Goal: Task Accomplishment & Management: Complete application form

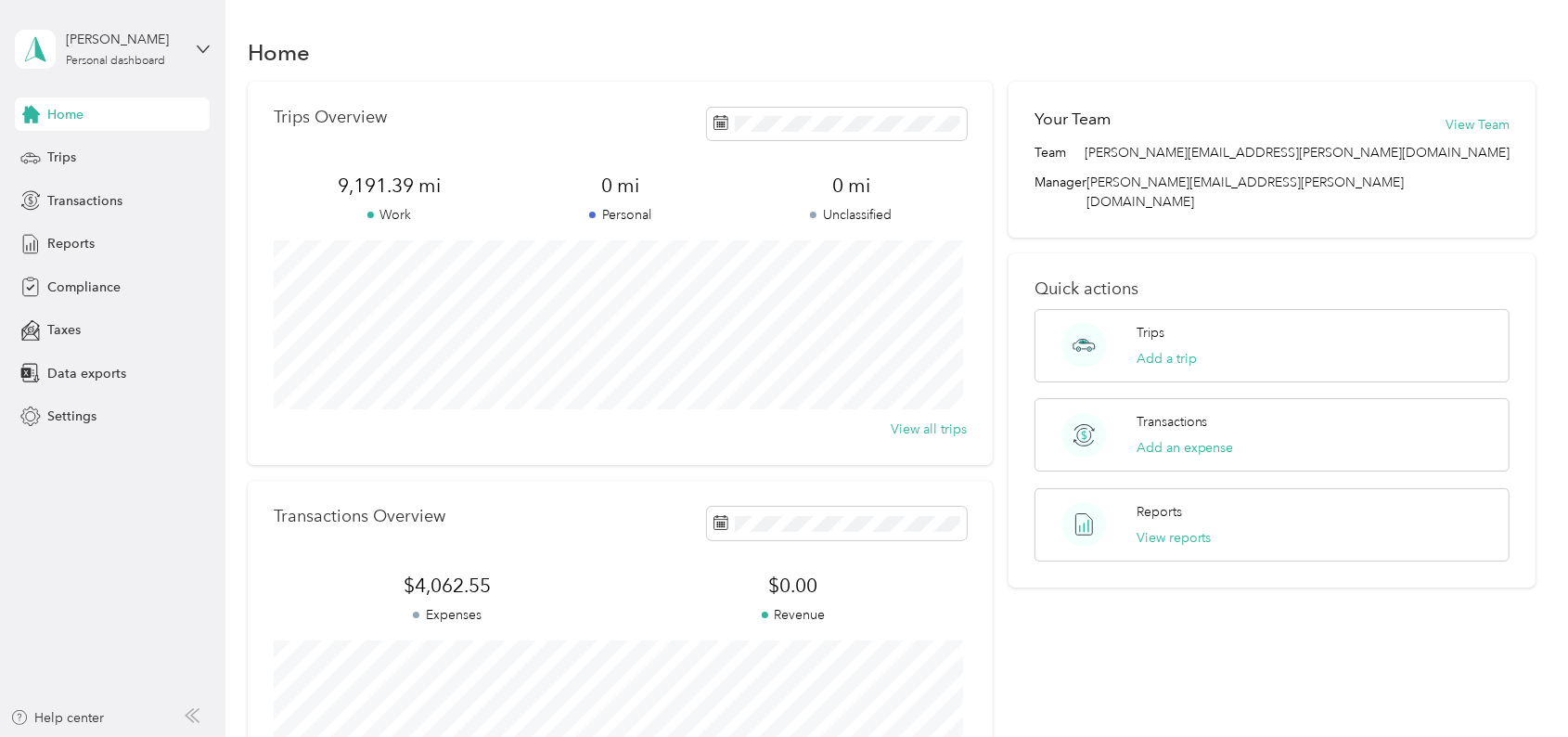
click at [78, 135] on div "Home Trips Transactions Reports Compliance Taxes Data exports Settings" at bounding box center [112, 265] width 195 height 336
click at [71, 148] on span "Trips" at bounding box center [61, 157] width 29 height 19
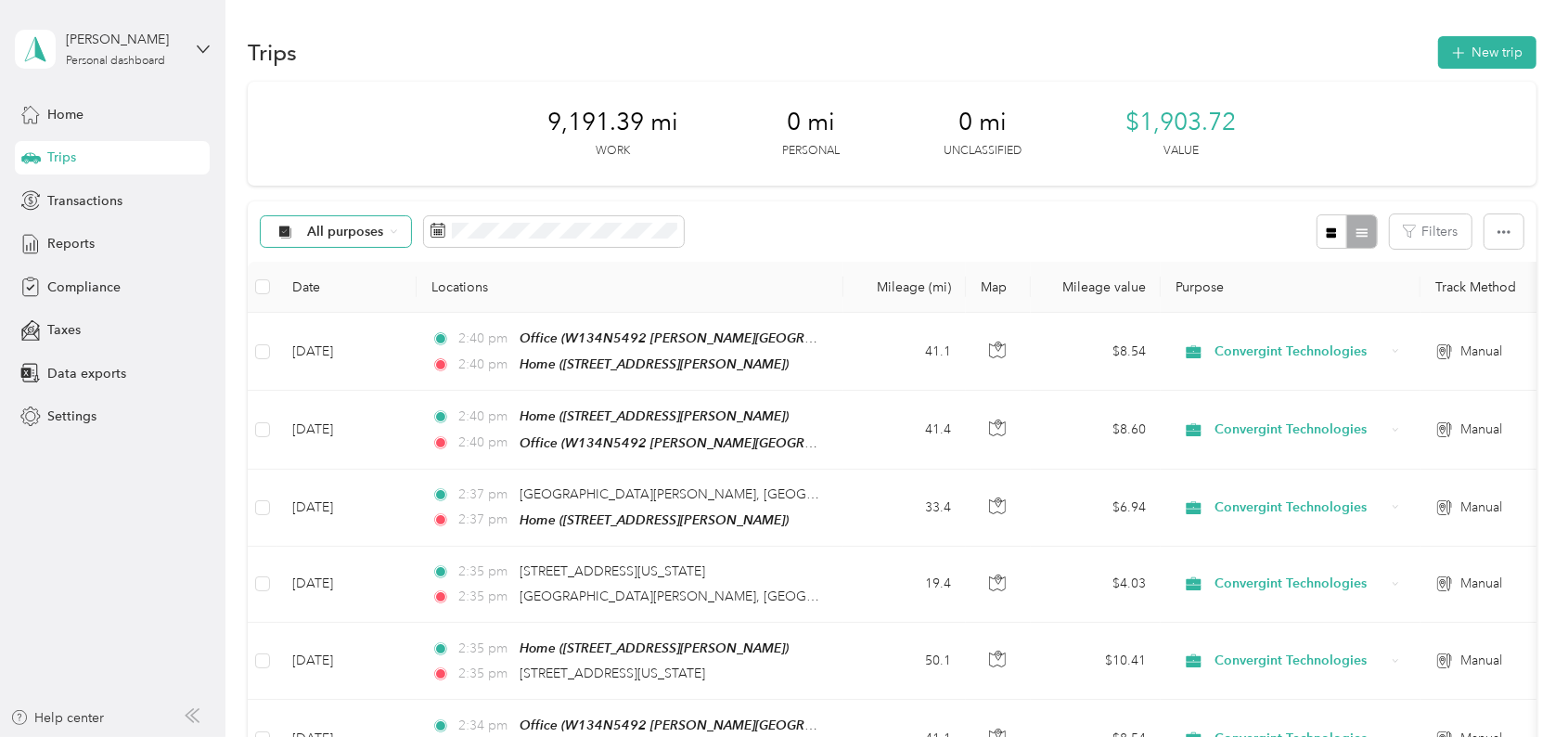
click at [386, 225] on div "All purposes" at bounding box center [336, 232] width 150 height 32
click at [1098, 239] on div "All purposes Filters" at bounding box center [892, 231] width 1288 height 60
click at [1454, 229] on button "Filters" at bounding box center [1431, 231] width 82 height 34
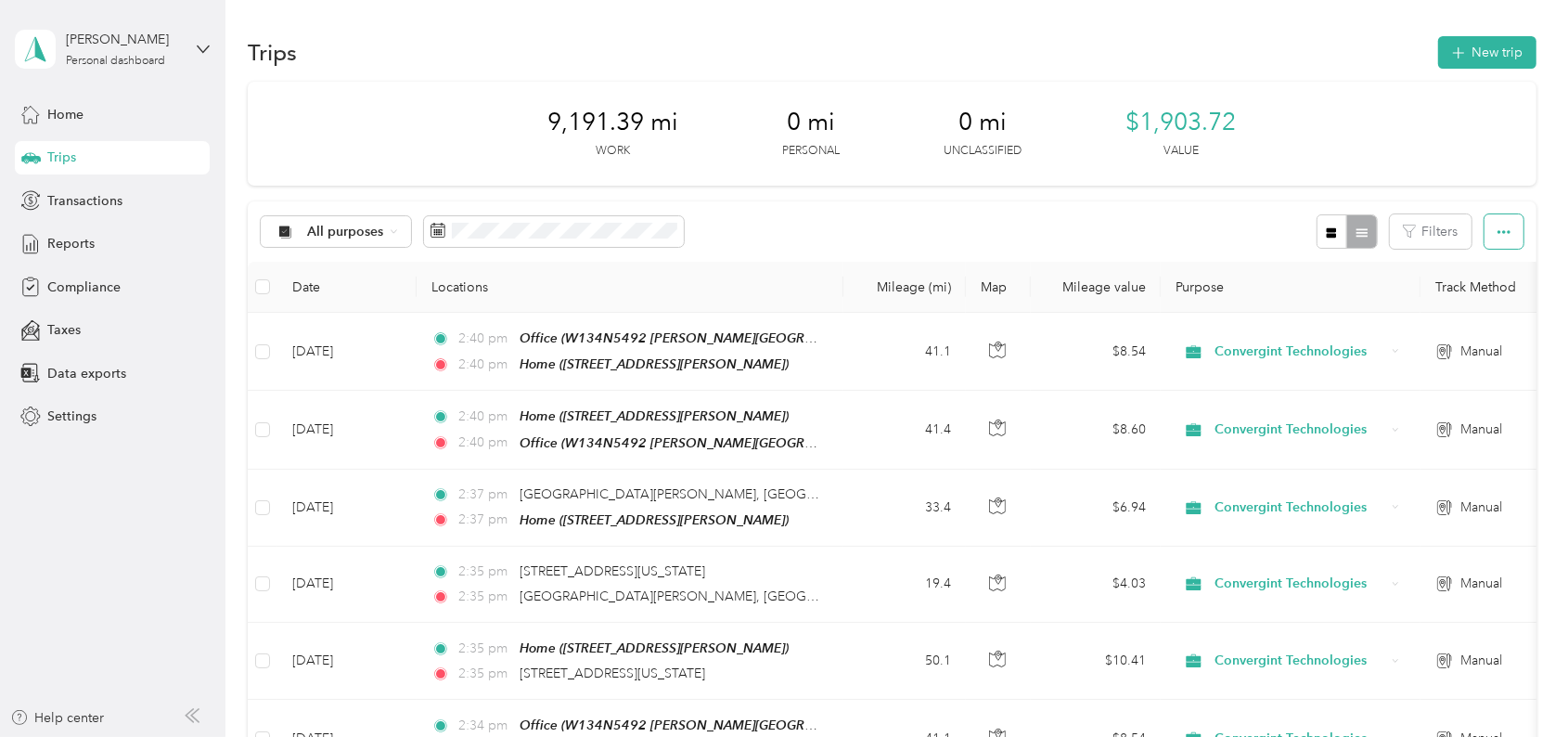
click at [1509, 229] on button "button" at bounding box center [1504, 231] width 39 height 34
click at [79, 126] on div "Home" at bounding box center [112, 114] width 195 height 33
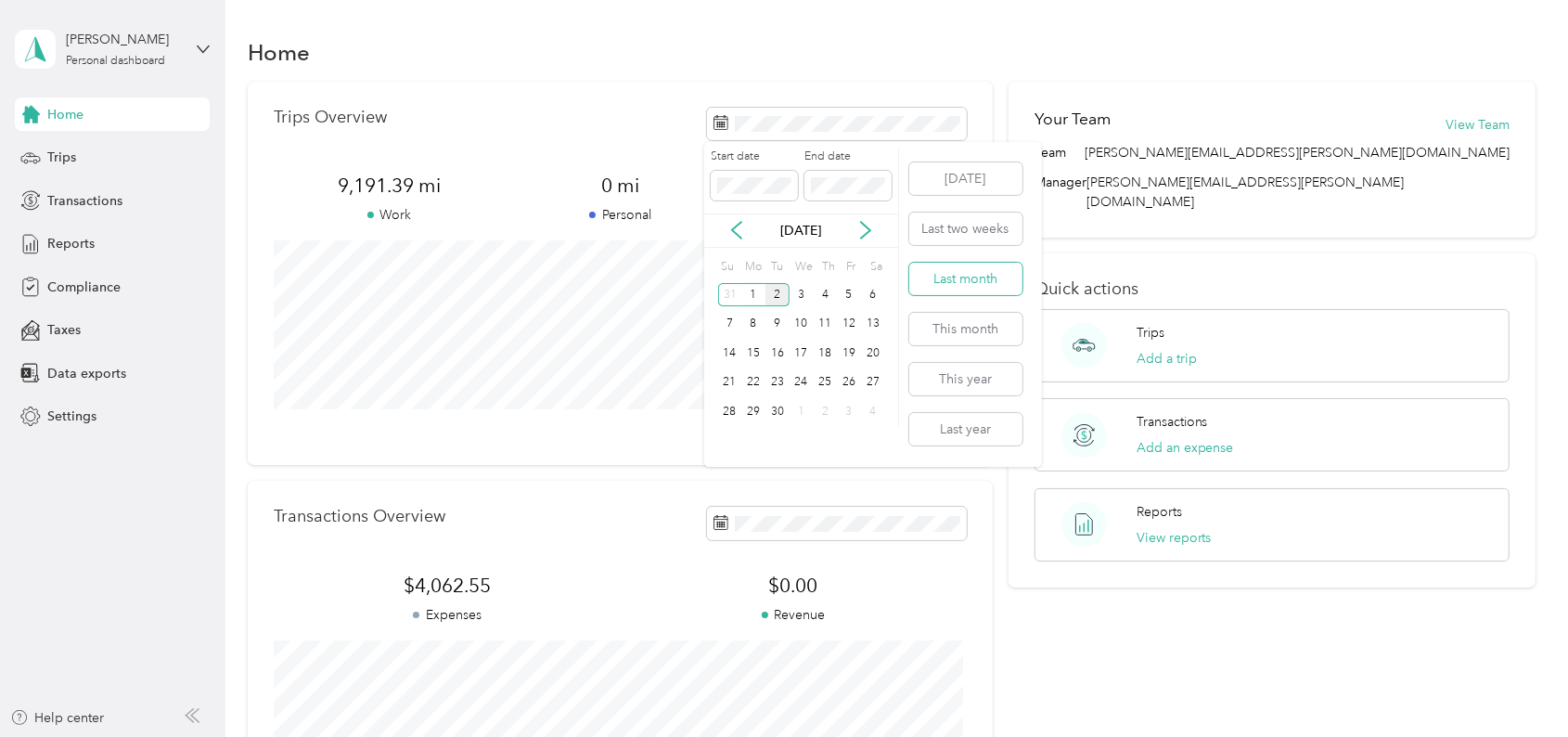
click at [931, 276] on button "Last month" at bounding box center [966, 278] width 113 height 32
click at [913, 430] on button "View all trips" at bounding box center [929, 429] width 76 height 19
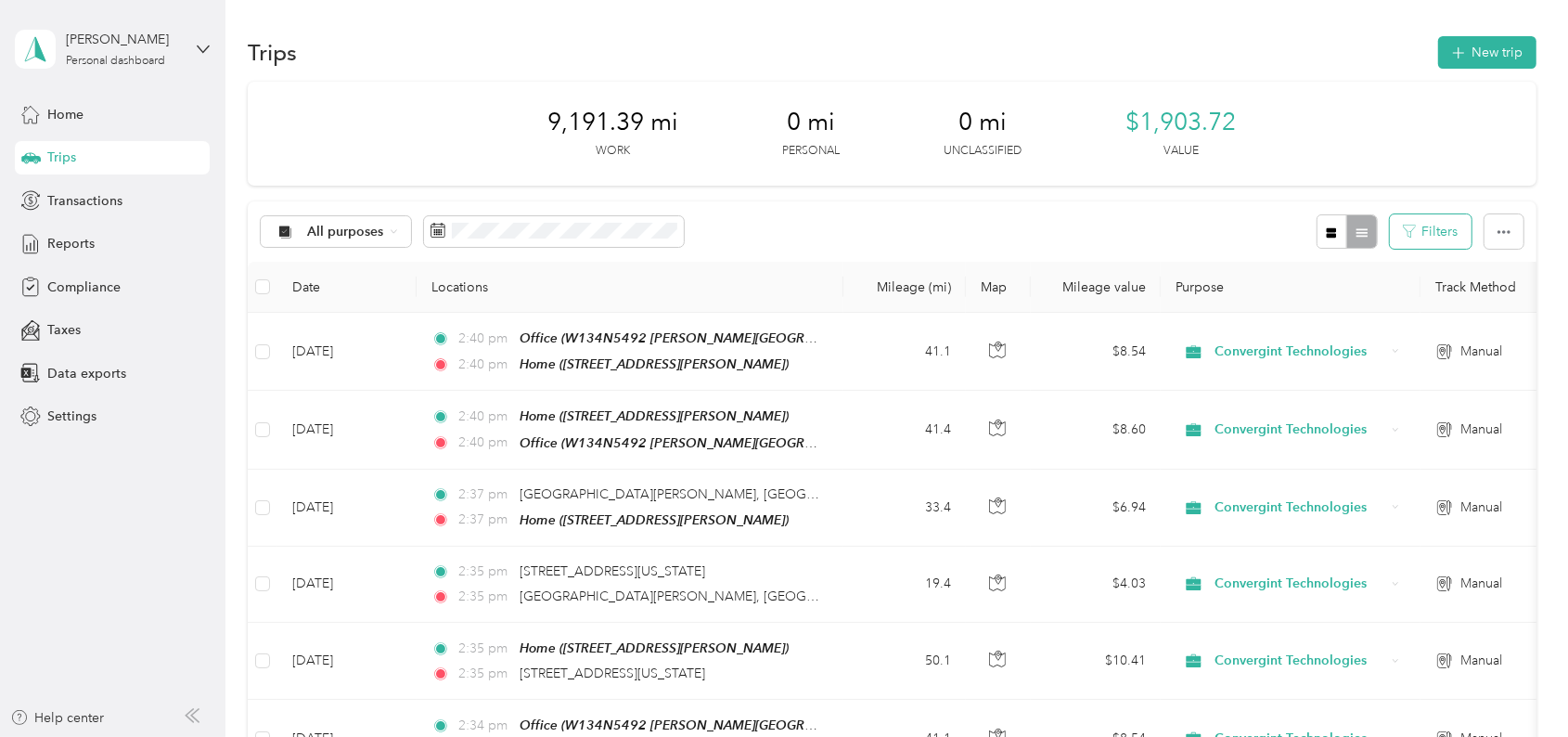
click at [1441, 228] on button "Filters" at bounding box center [1431, 231] width 82 height 34
click at [1440, 228] on button "Filters" at bounding box center [1431, 231] width 82 height 34
click at [1501, 230] on icon "button" at bounding box center [1504, 232] width 13 height 13
click at [390, 228] on icon at bounding box center [393, 231] width 7 height 7
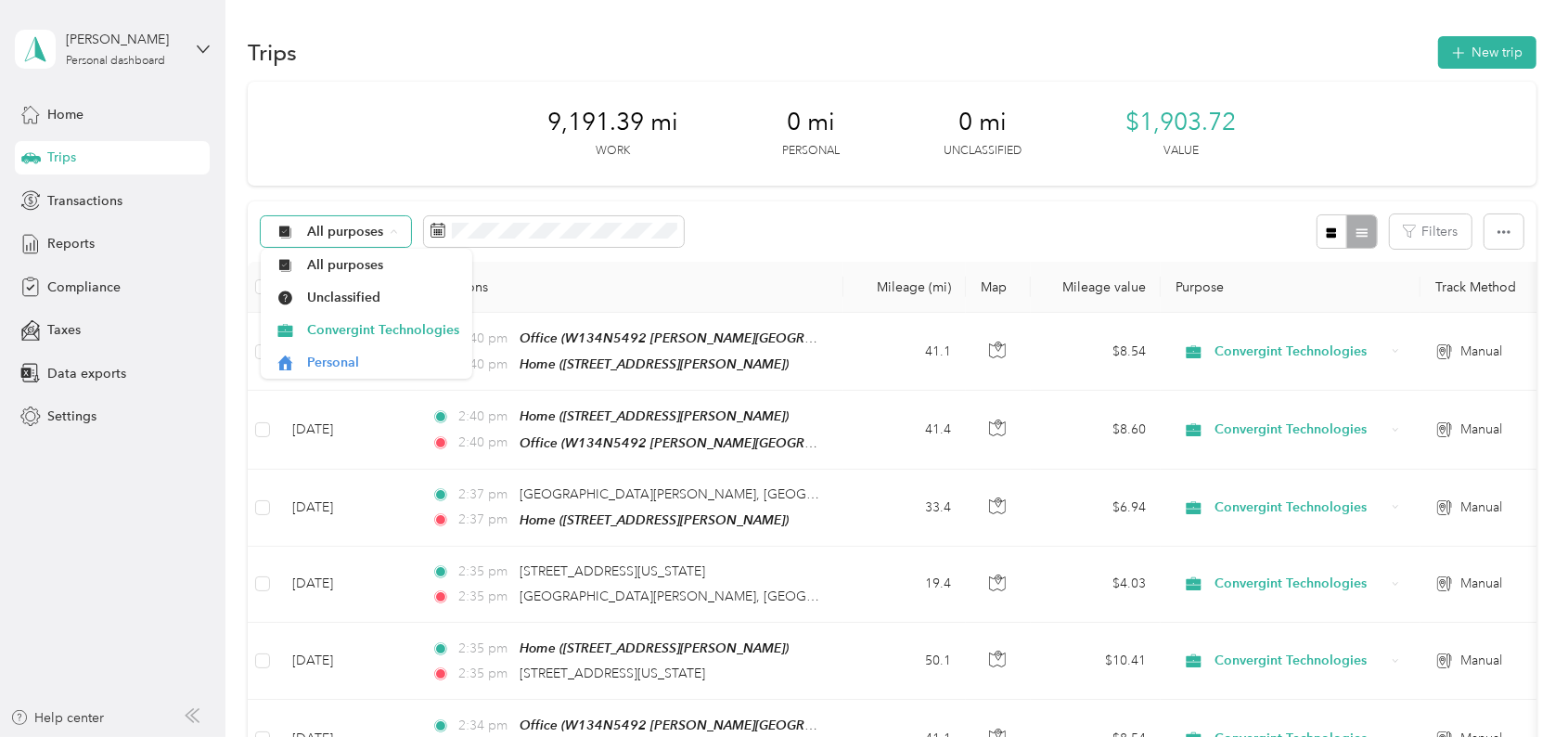
click at [390, 228] on icon at bounding box center [393, 231] width 7 height 7
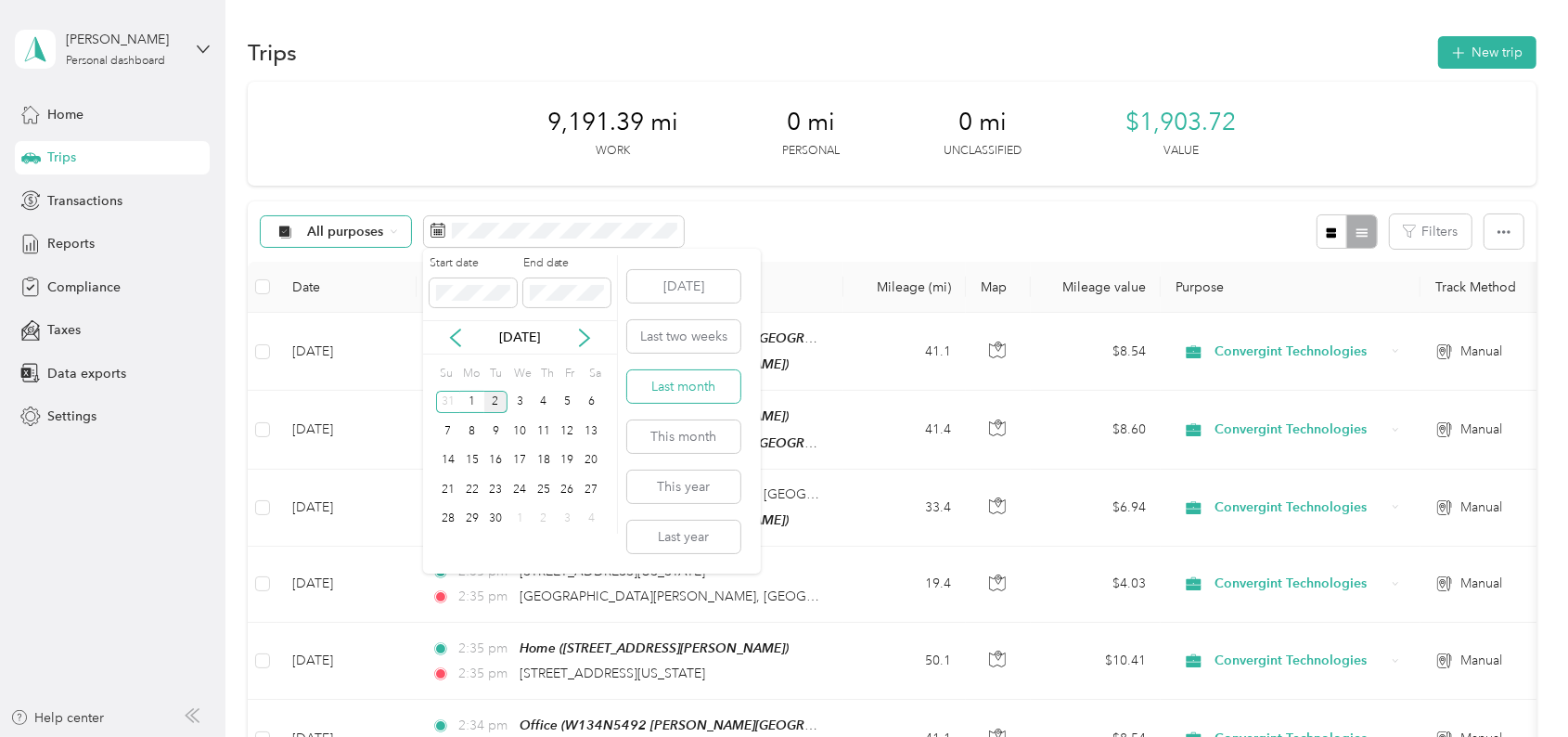
click at [685, 382] on button "Last month" at bounding box center [684, 386] width 113 height 32
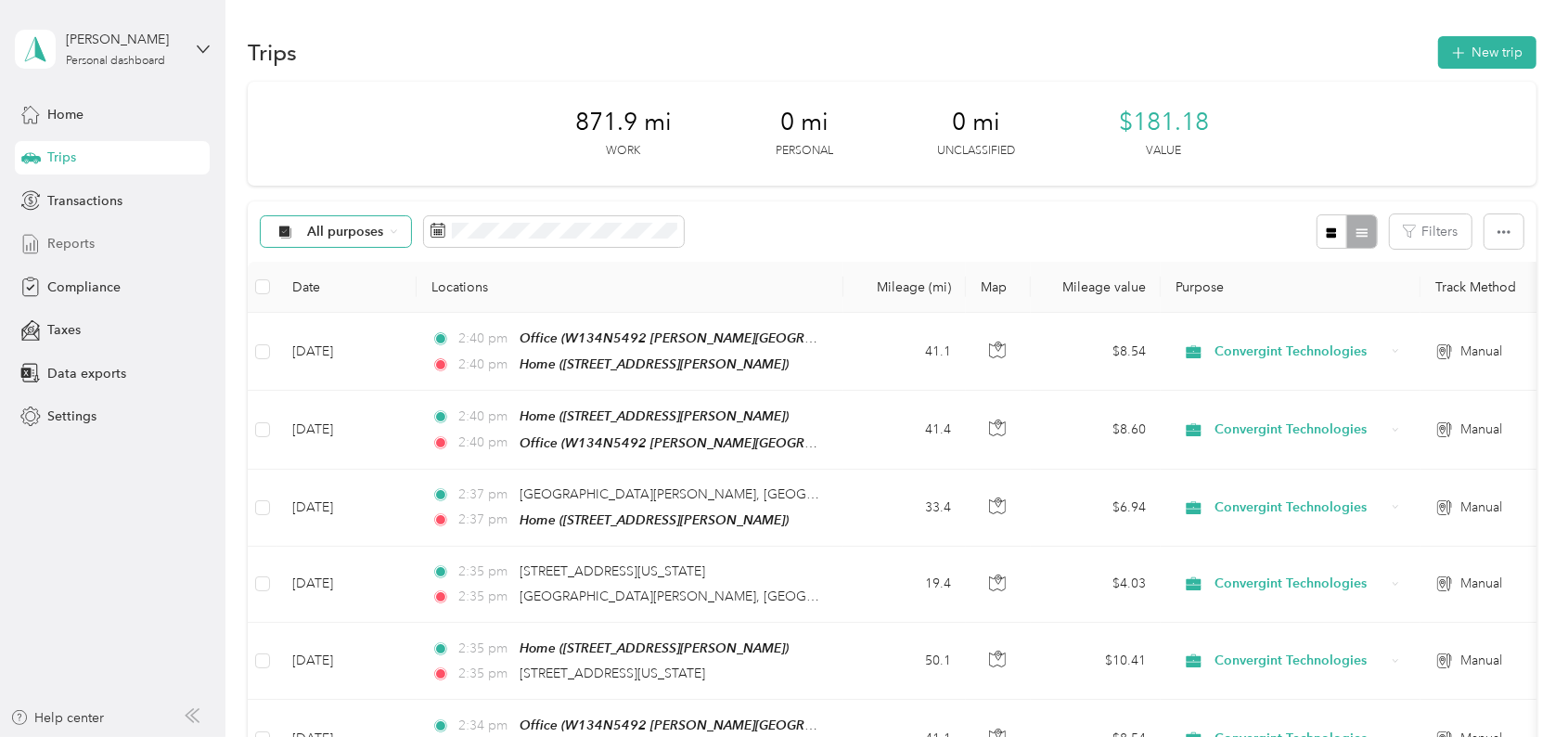
click at [70, 242] on span "Reports" at bounding box center [71, 243] width 47 height 19
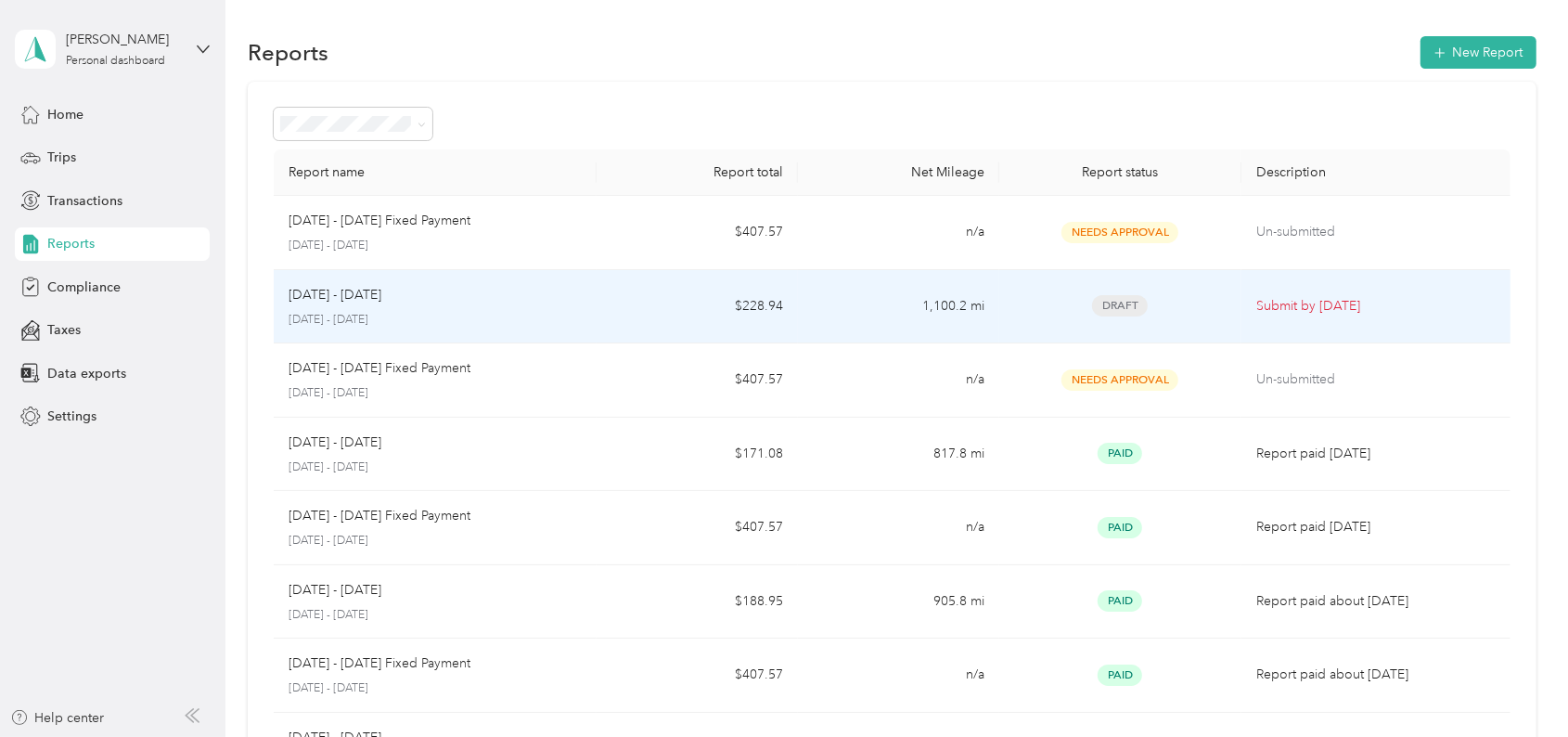
click at [1123, 303] on span "Draft" at bounding box center [1120, 305] width 56 height 21
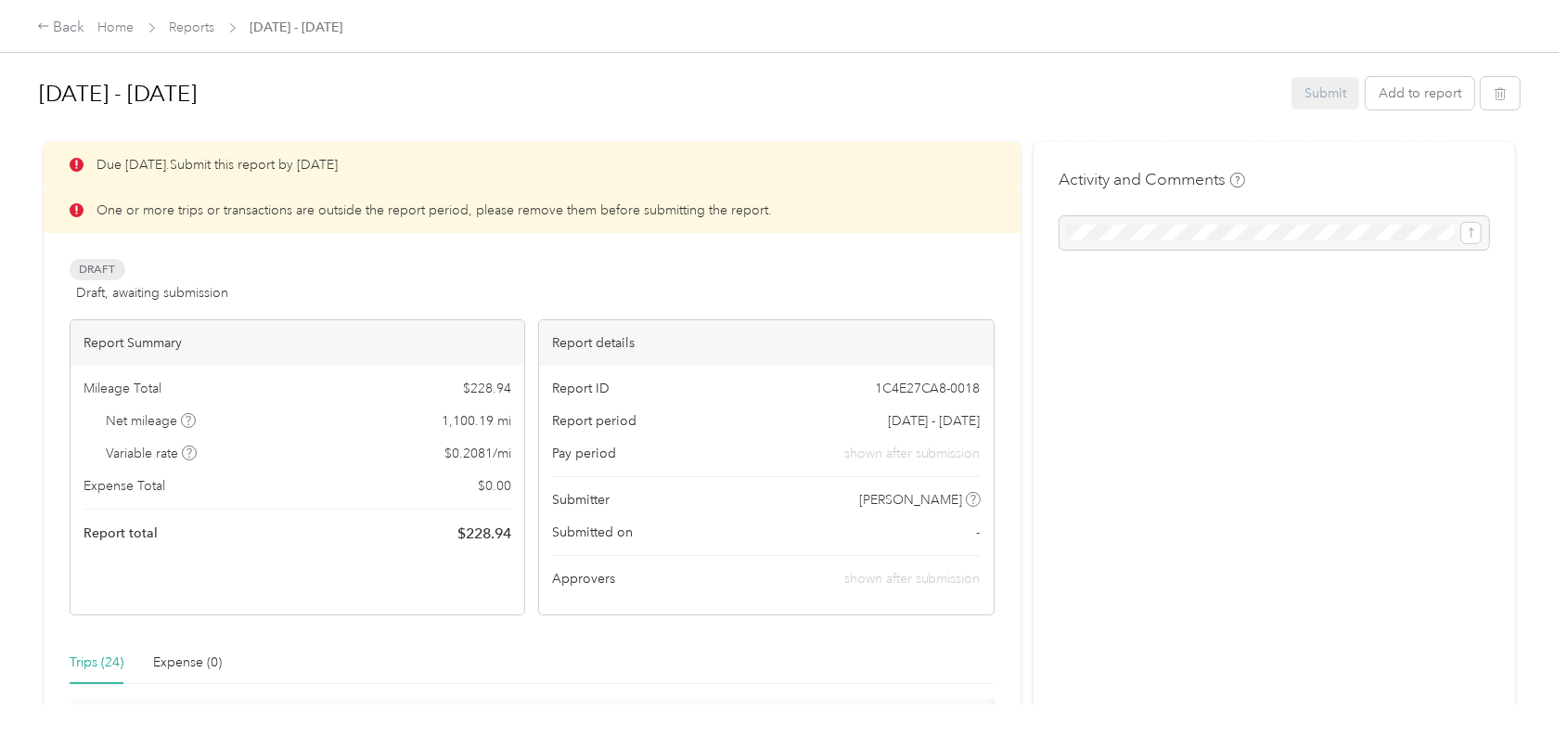
click at [238, 211] on p "One or more trips or transactions are outside the report period, please remove …" at bounding box center [434, 210] width 675 height 19
click at [71, 210] on icon at bounding box center [76, 210] width 14 height 14
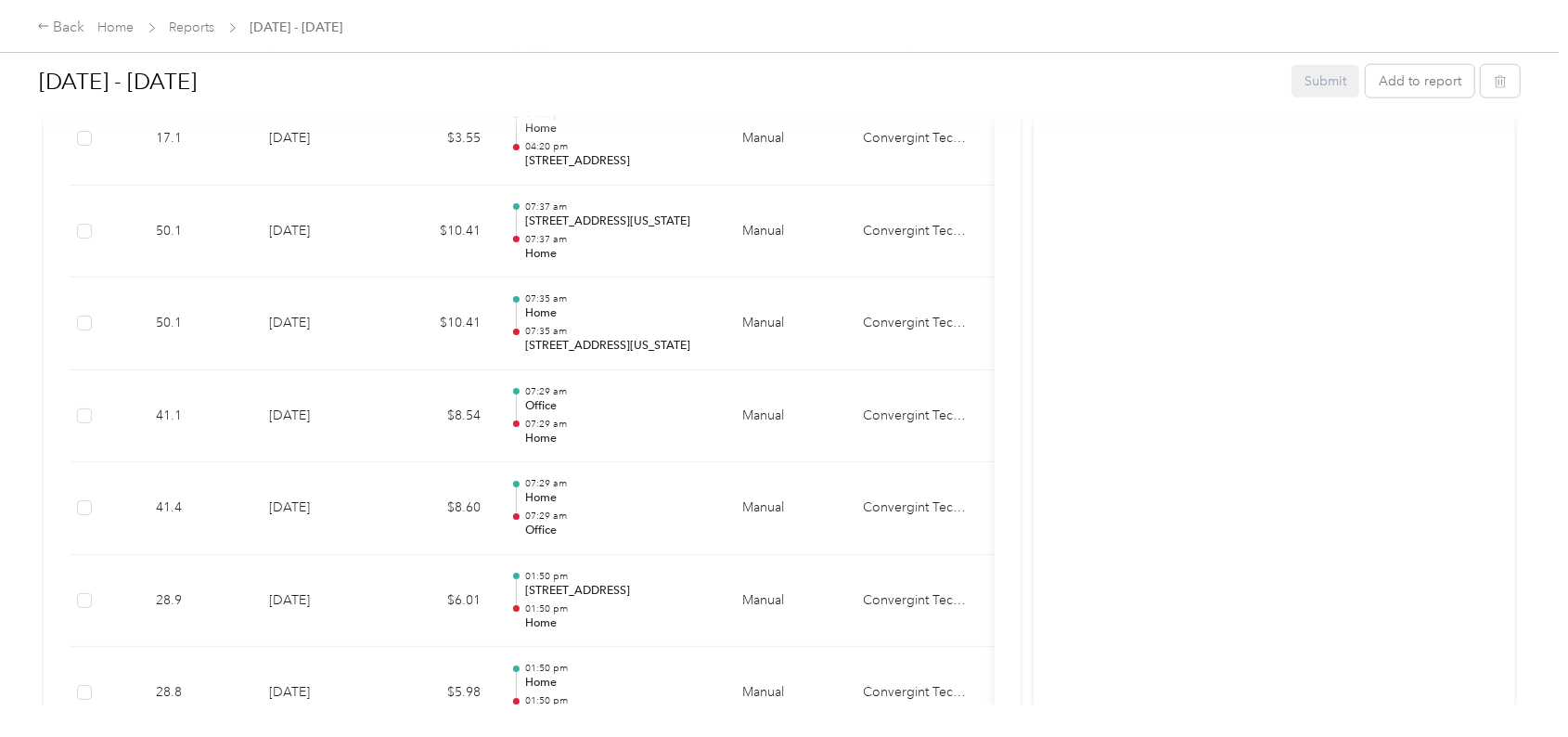
scroll to position [2410, 0]
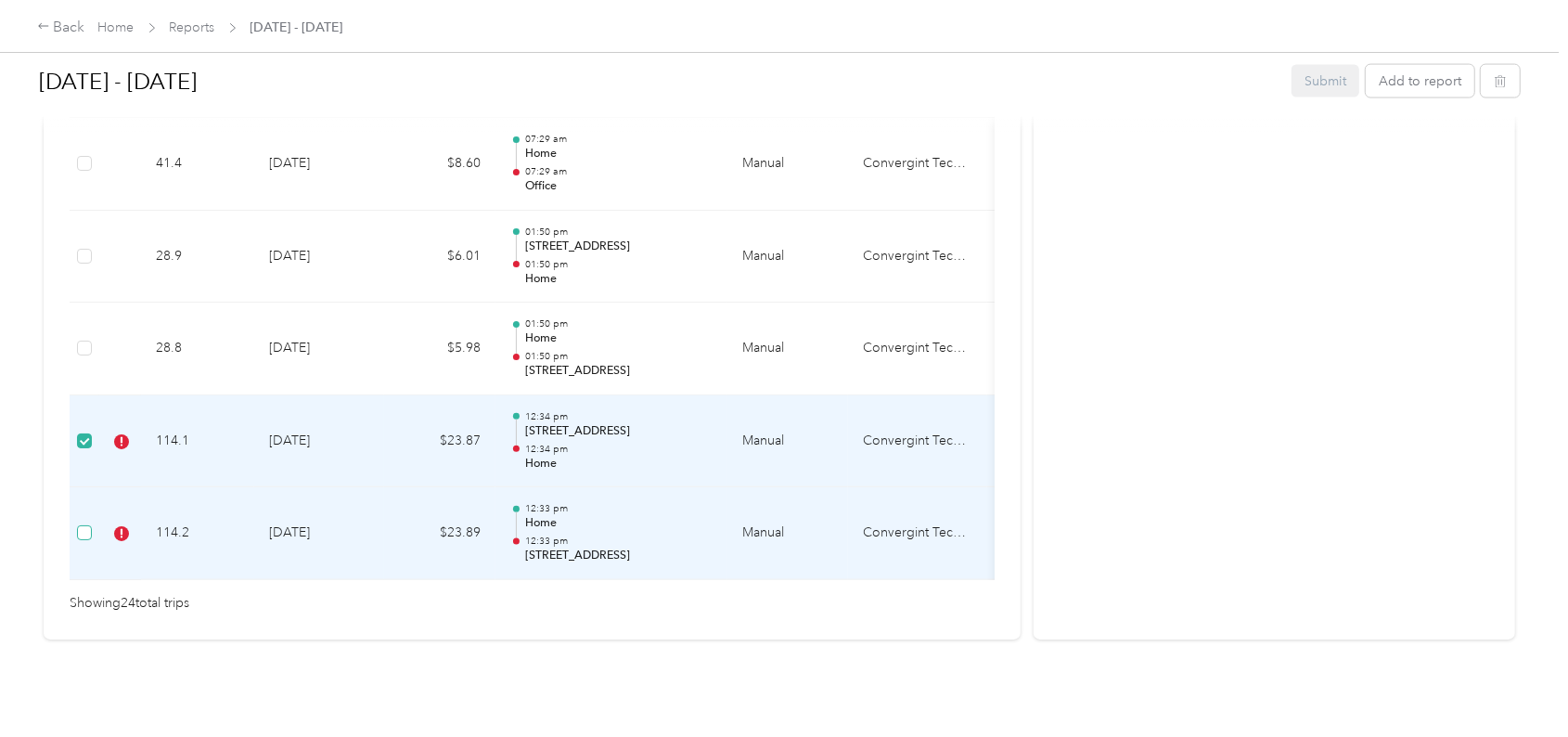
click at [88, 523] on label at bounding box center [84, 533] width 15 height 20
click at [759, 408] on td "Manual" at bounding box center [788, 442] width 121 height 93
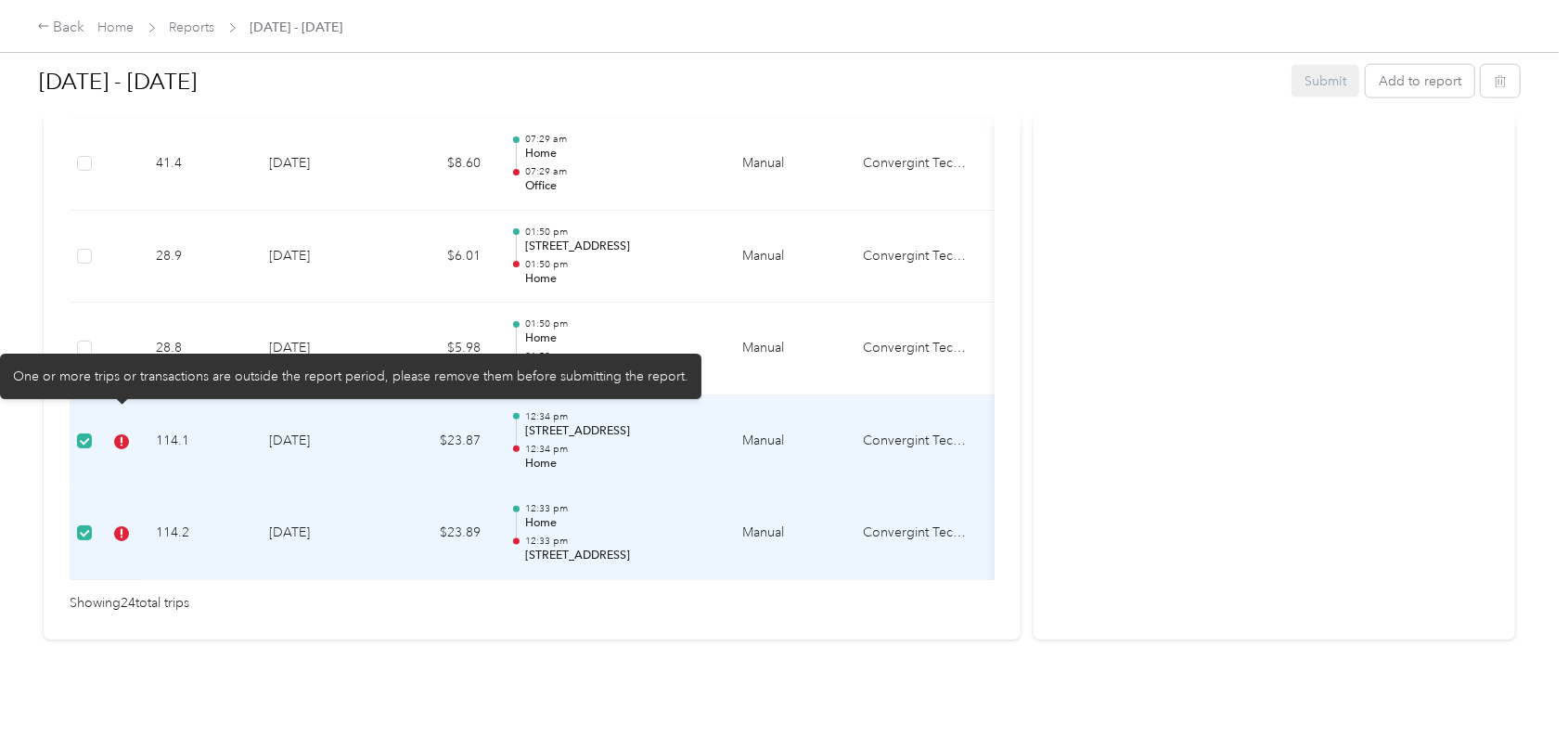
click at [122, 434] on icon at bounding box center [122, 442] width 15 height 15
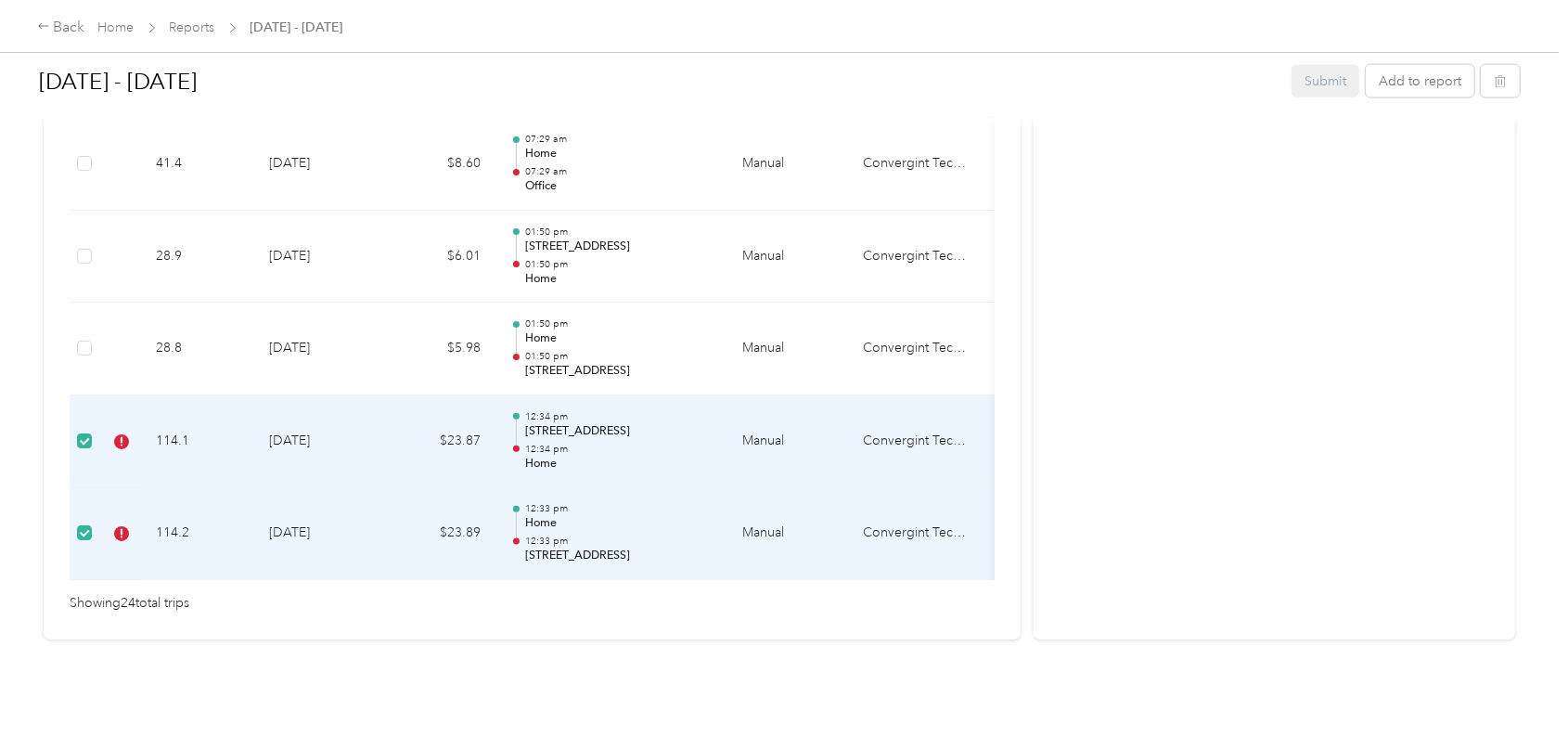
click at [167, 422] on td "114.1" at bounding box center [198, 442] width 113 height 93
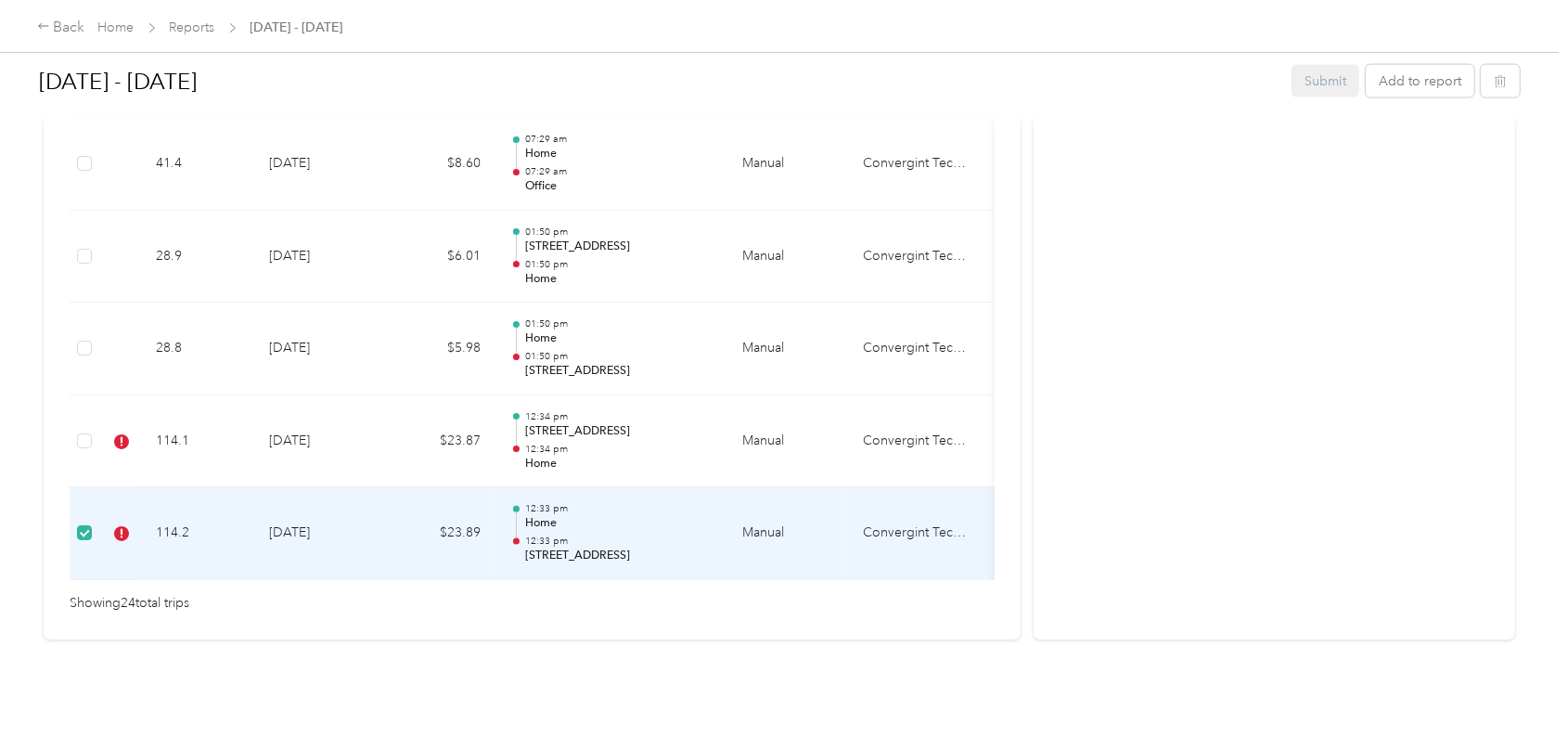
click at [94, 497] on td at bounding box center [84, 534] width 30 height 93
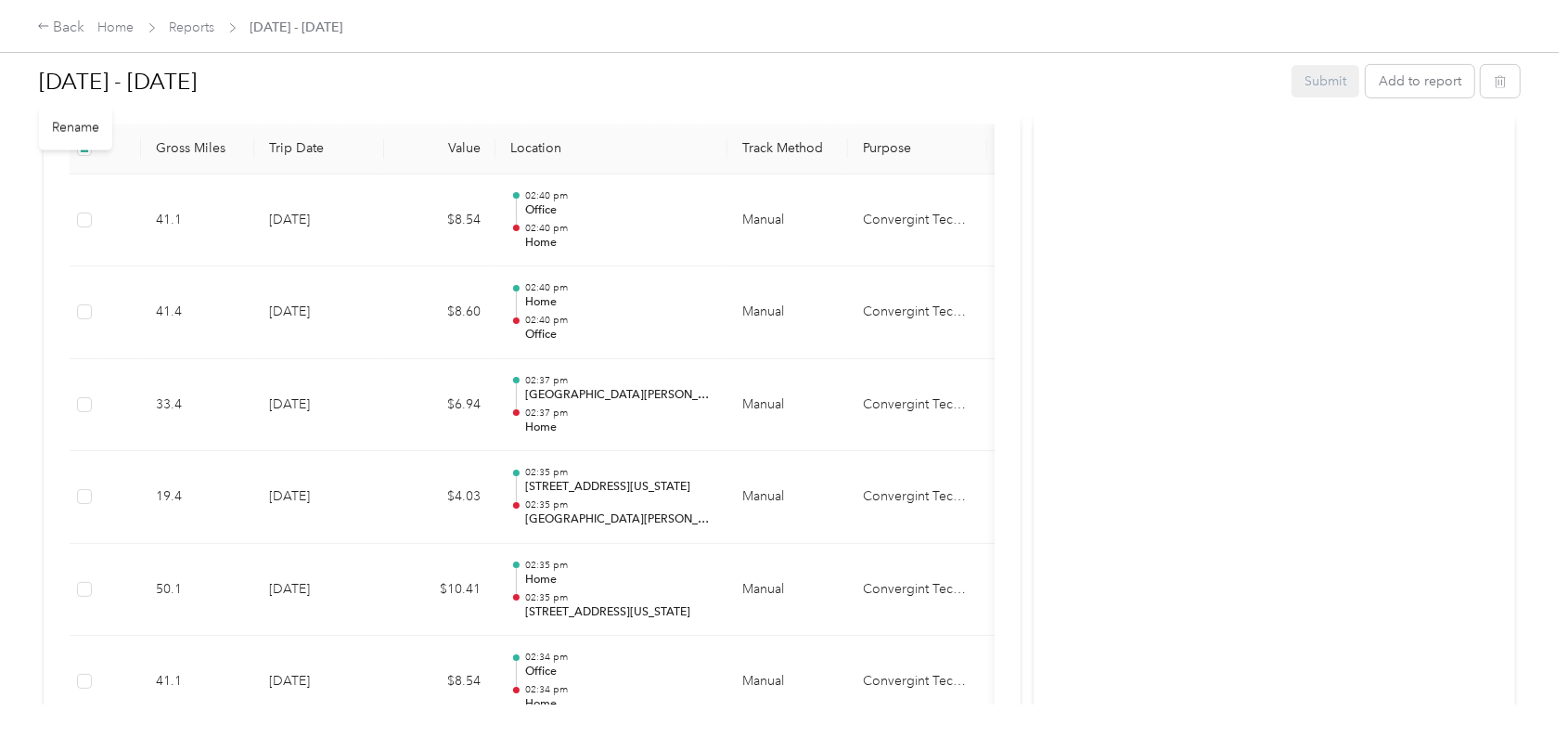
scroll to position [554, 0]
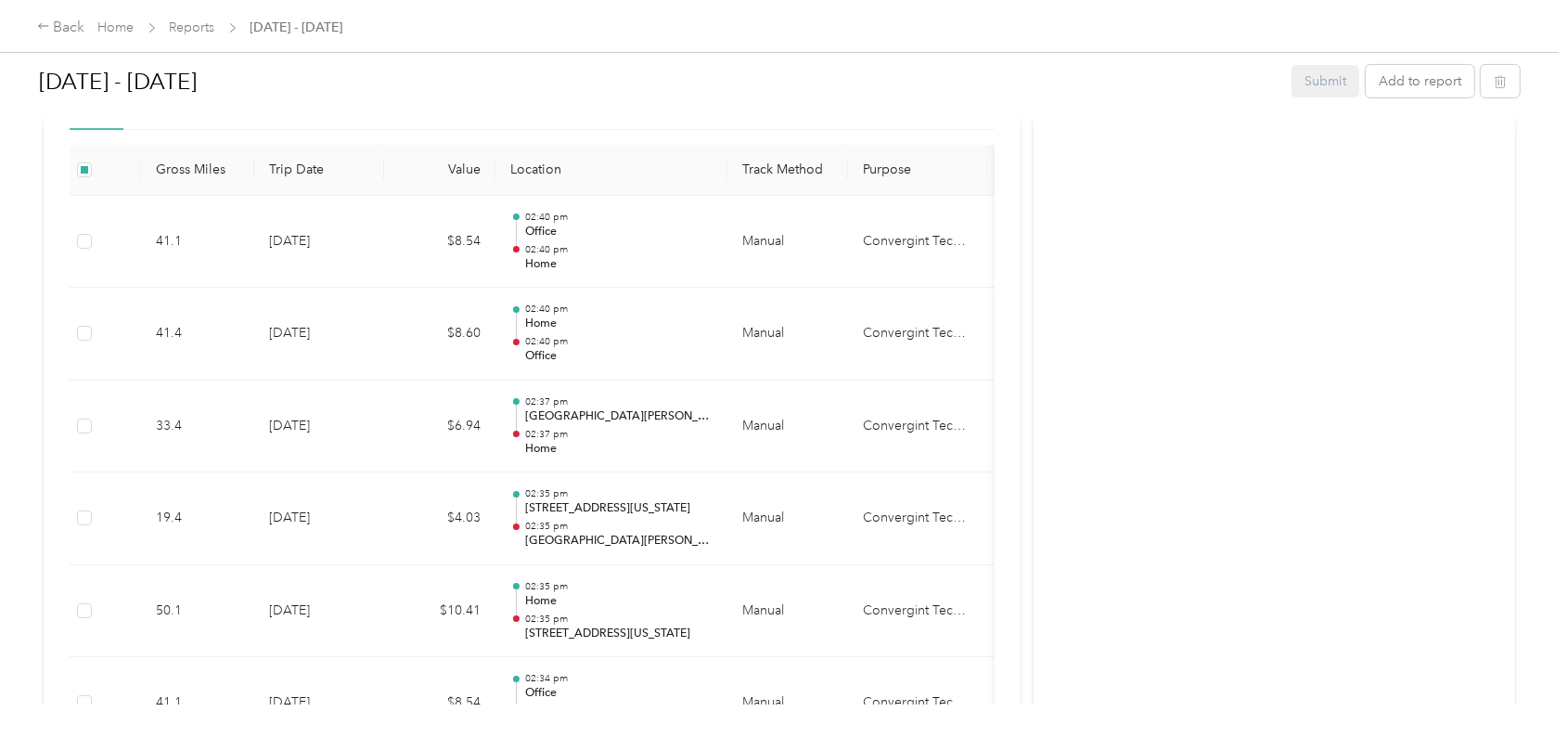
click at [125, 18] on span "Home" at bounding box center [116, 27] width 36 height 19
click at [109, 25] on link "Home" at bounding box center [116, 27] width 36 height 16
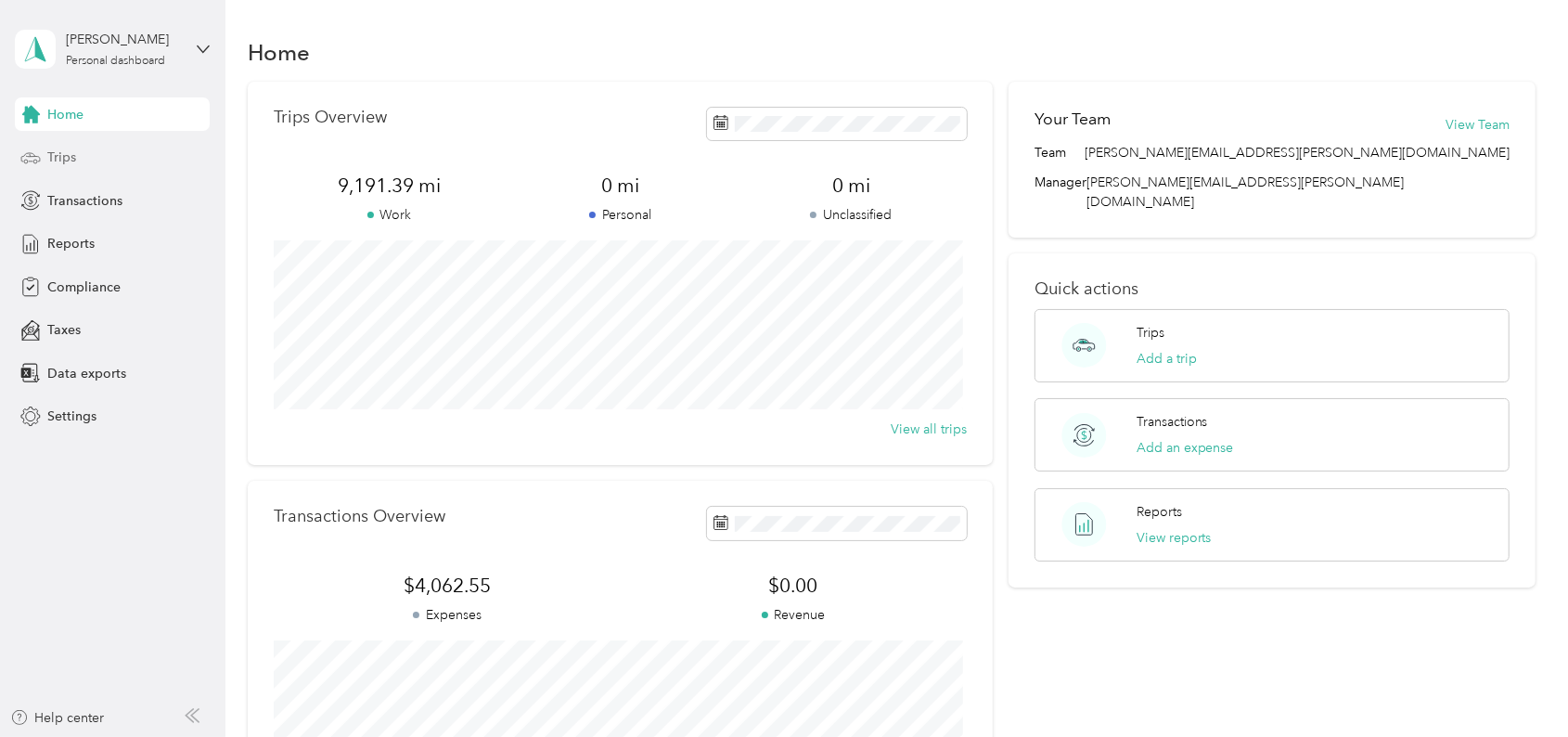
click at [71, 161] on span "Trips" at bounding box center [61, 157] width 29 height 19
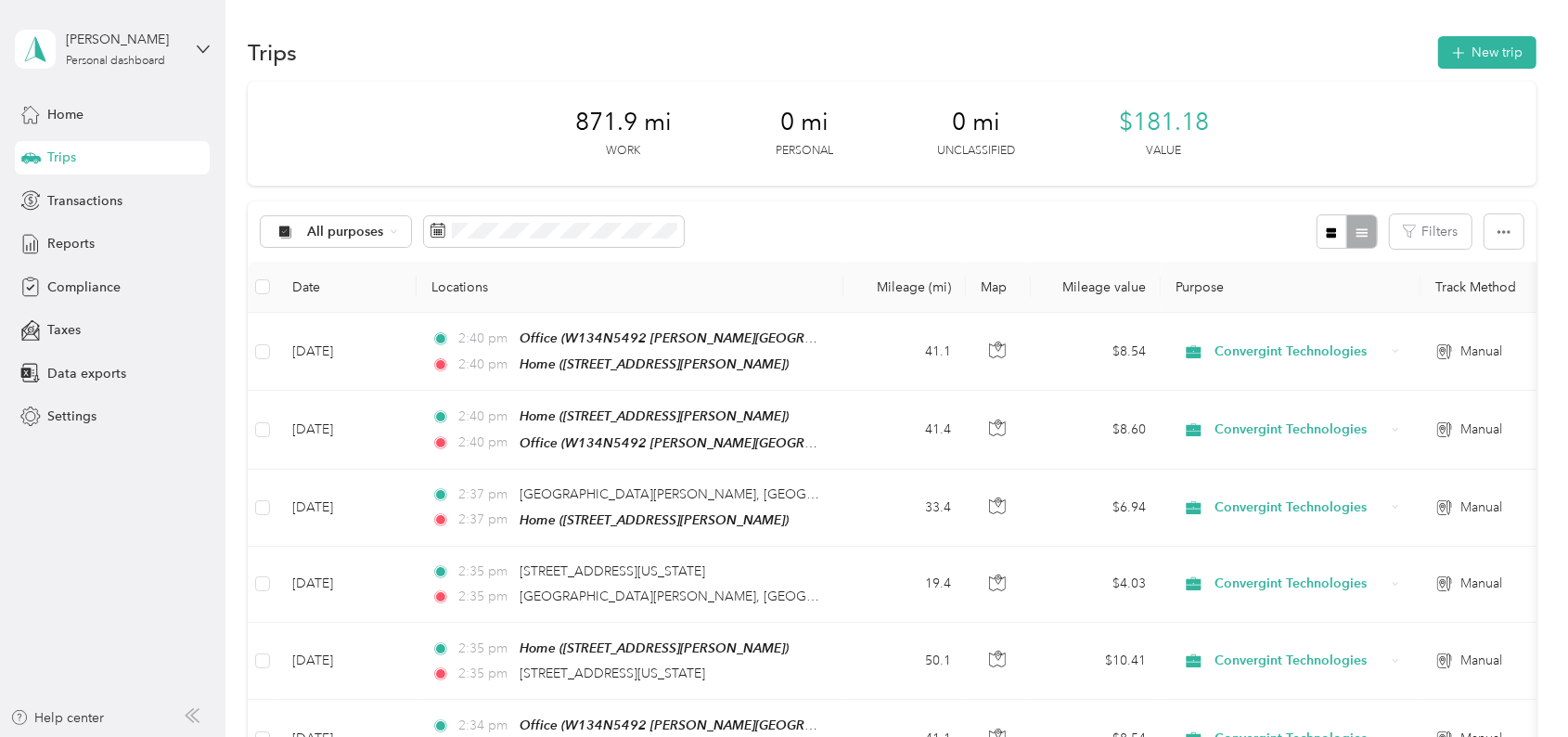
click at [1501, 230] on icon "button" at bounding box center [1504, 232] width 13 height 13
click at [1414, 217] on button "Filters" at bounding box center [1431, 231] width 82 height 34
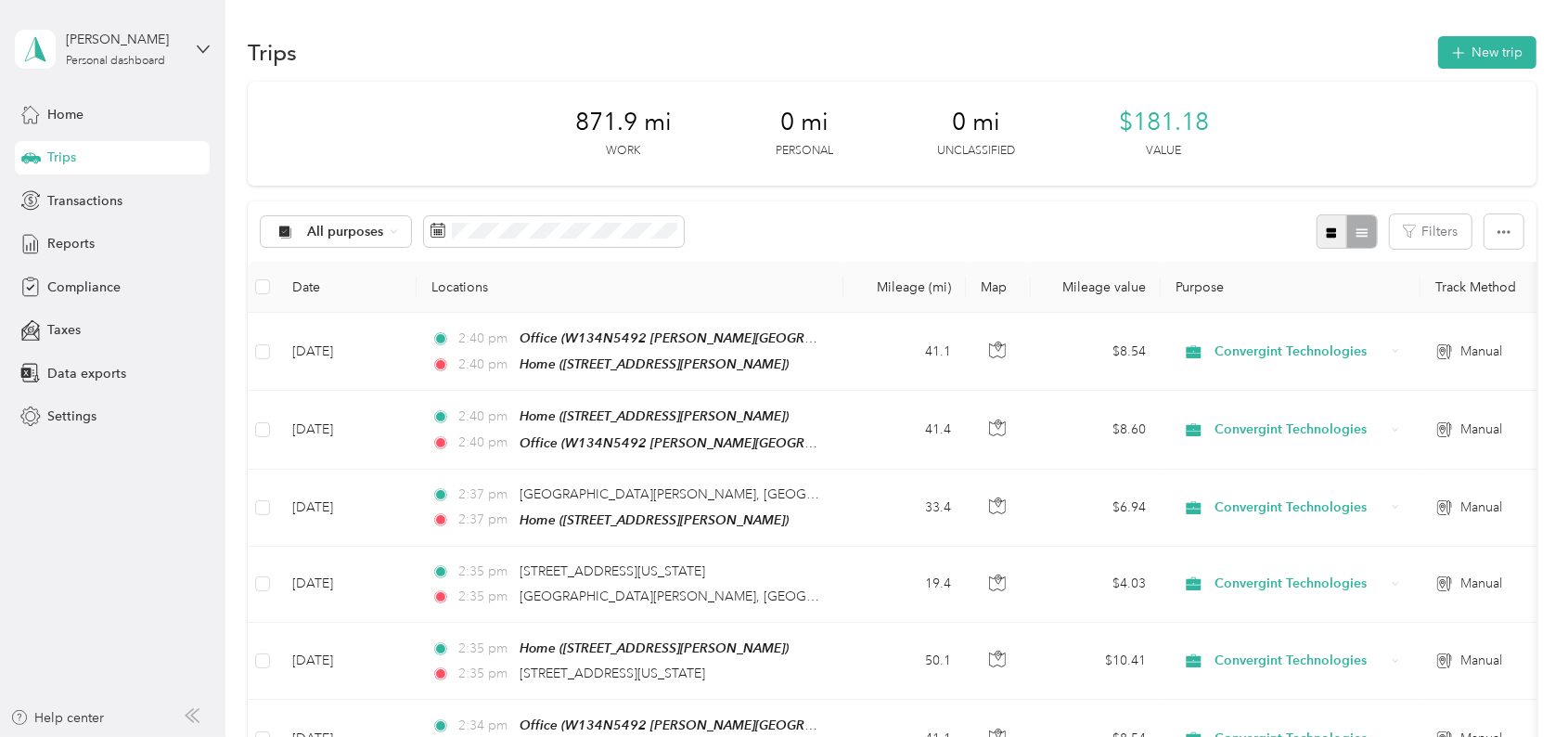
click at [1328, 224] on span "button" at bounding box center [1331, 231] width 13 height 16
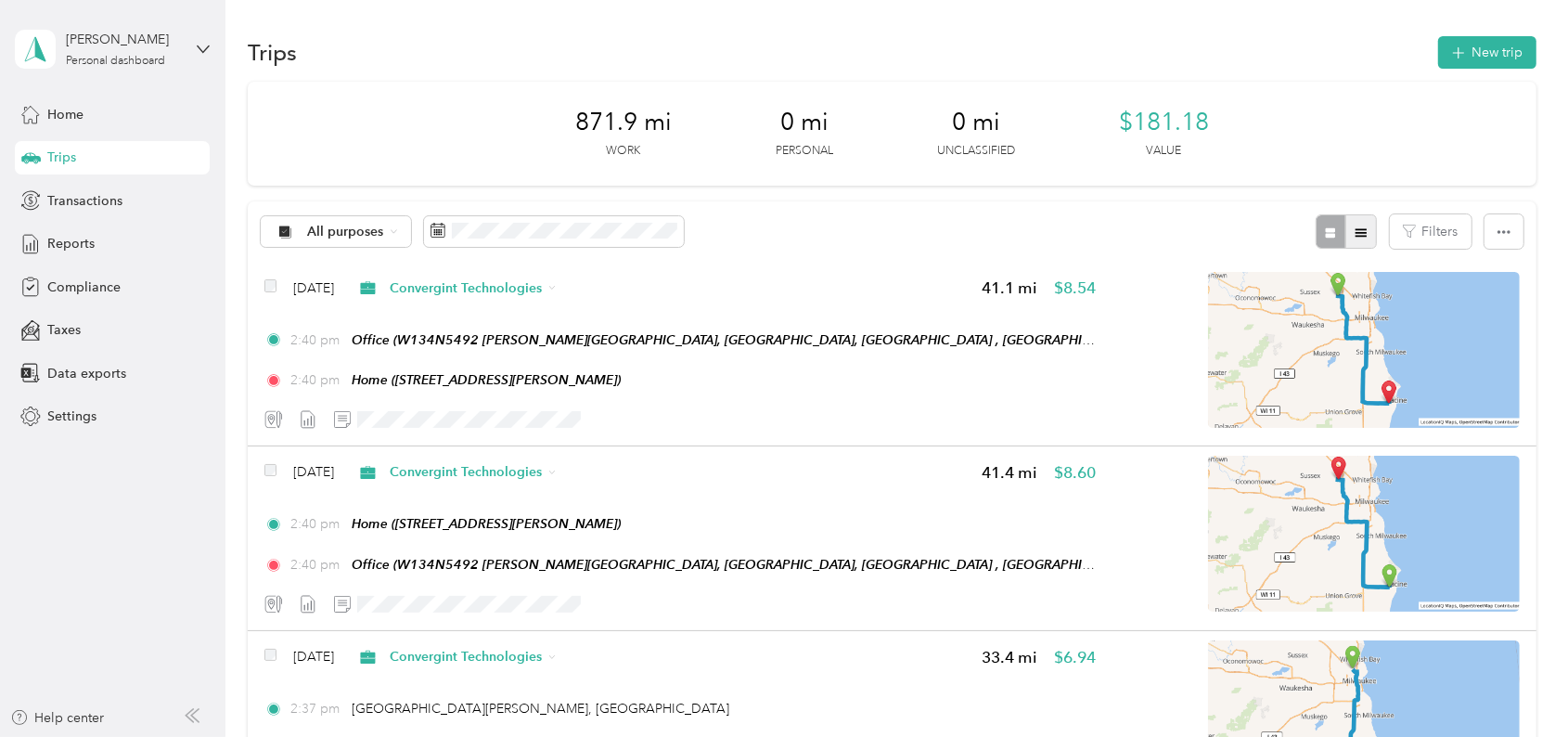
click at [1368, 227] on button "button" at bounding box center [1361, 231] width 32 height 34
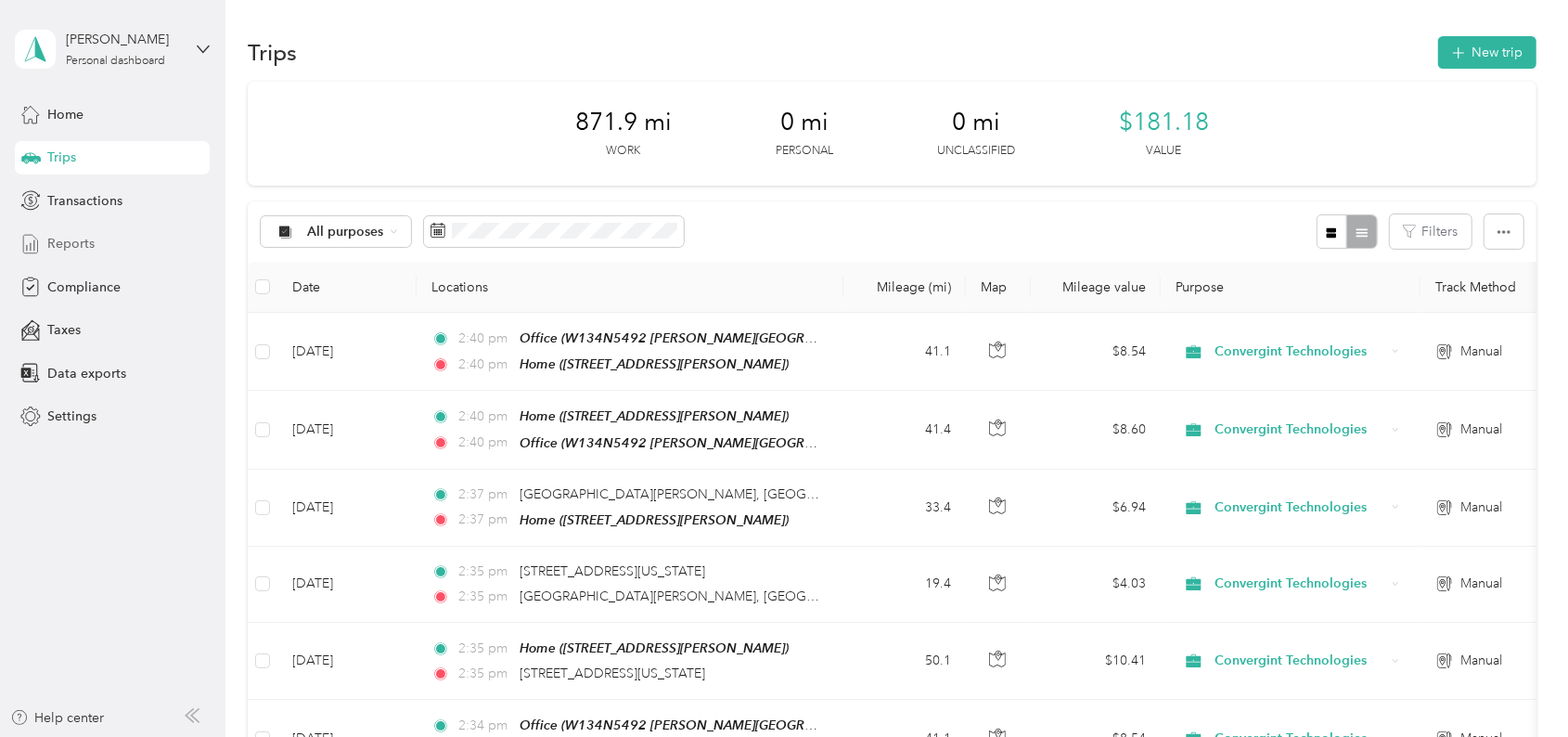
click at [78, 236] on span "Reports" at bounding box center [71, 243] width 47 height 19
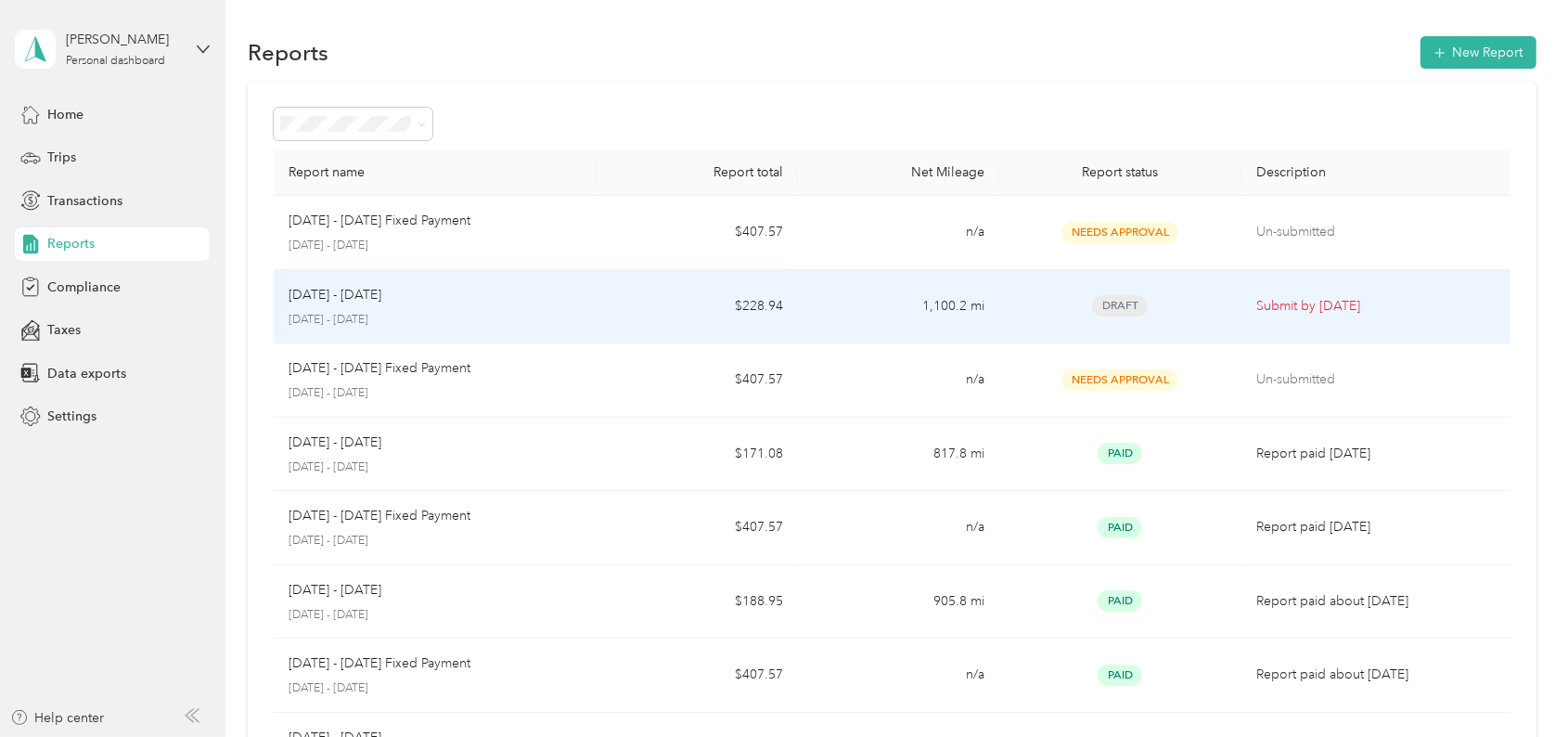
click at [1115, 304] on span "Draft" at bounding box center [1120, 305] width 56 height 21
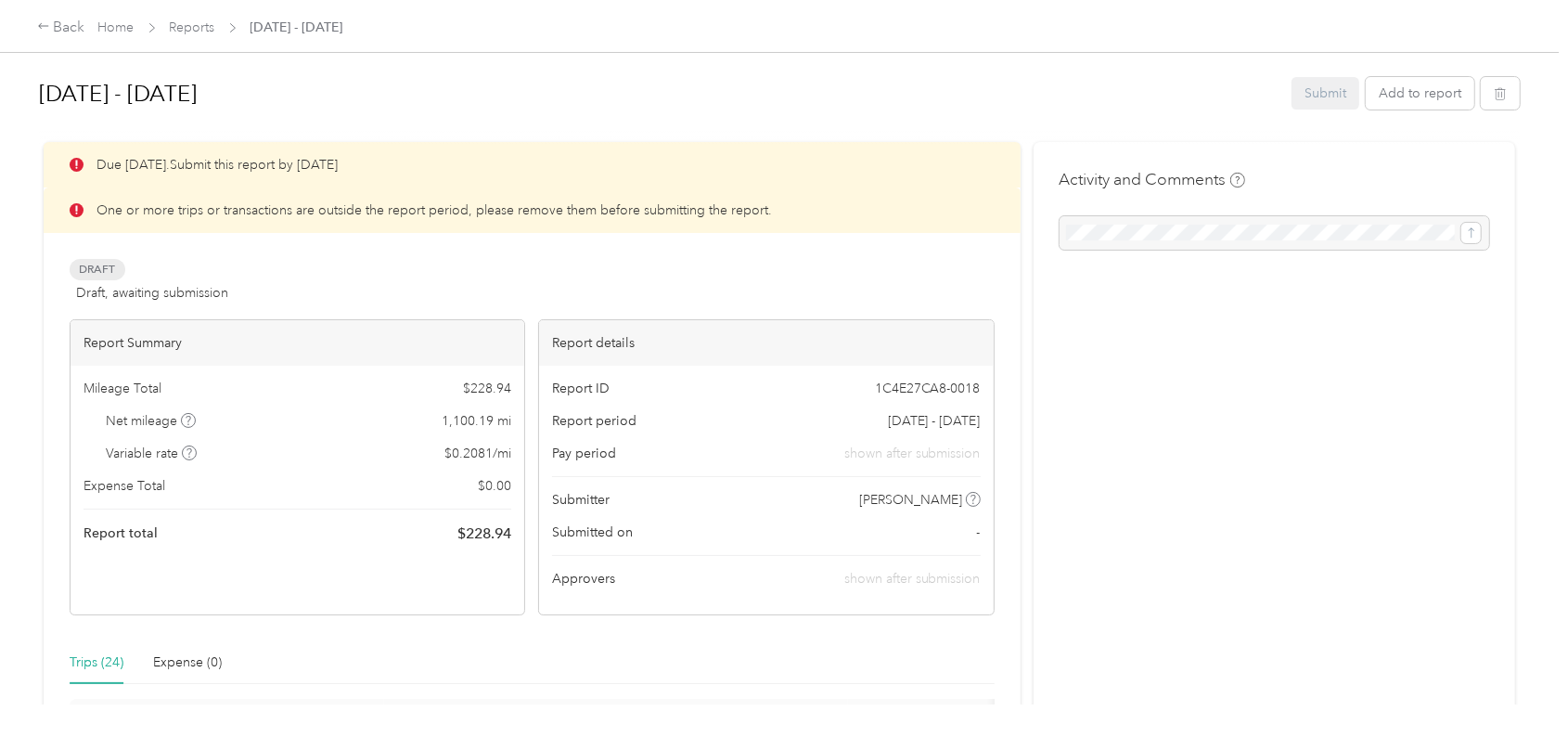
click at [249, 204] on p "One or more trips or transactions are outside the report period, please remove …" at bounding box center [434, 210] width 675 height 19
click at [90, 265] on span "Draft" at bounding box center [97, 269] width 56 height 21
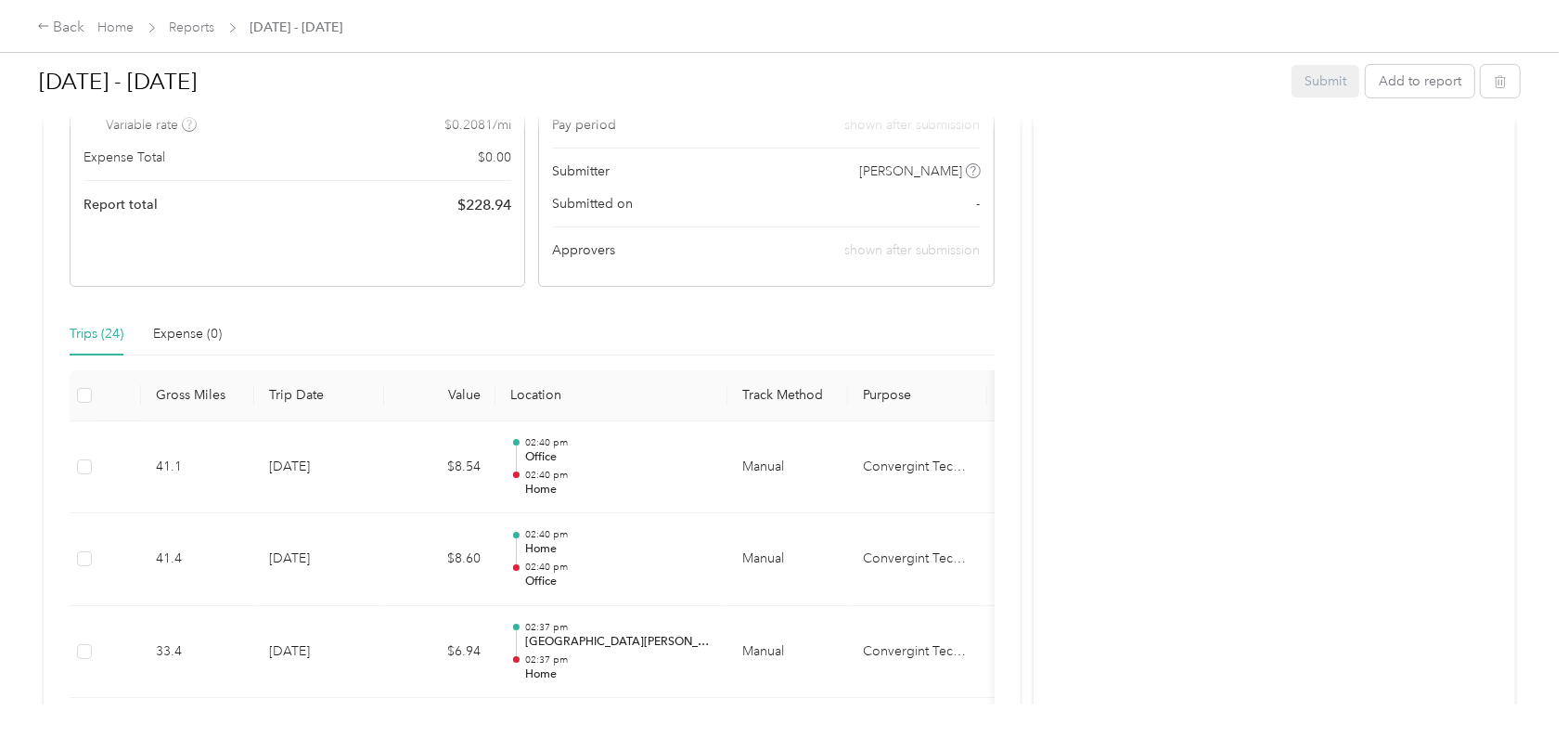
scroll to position [433, 0]
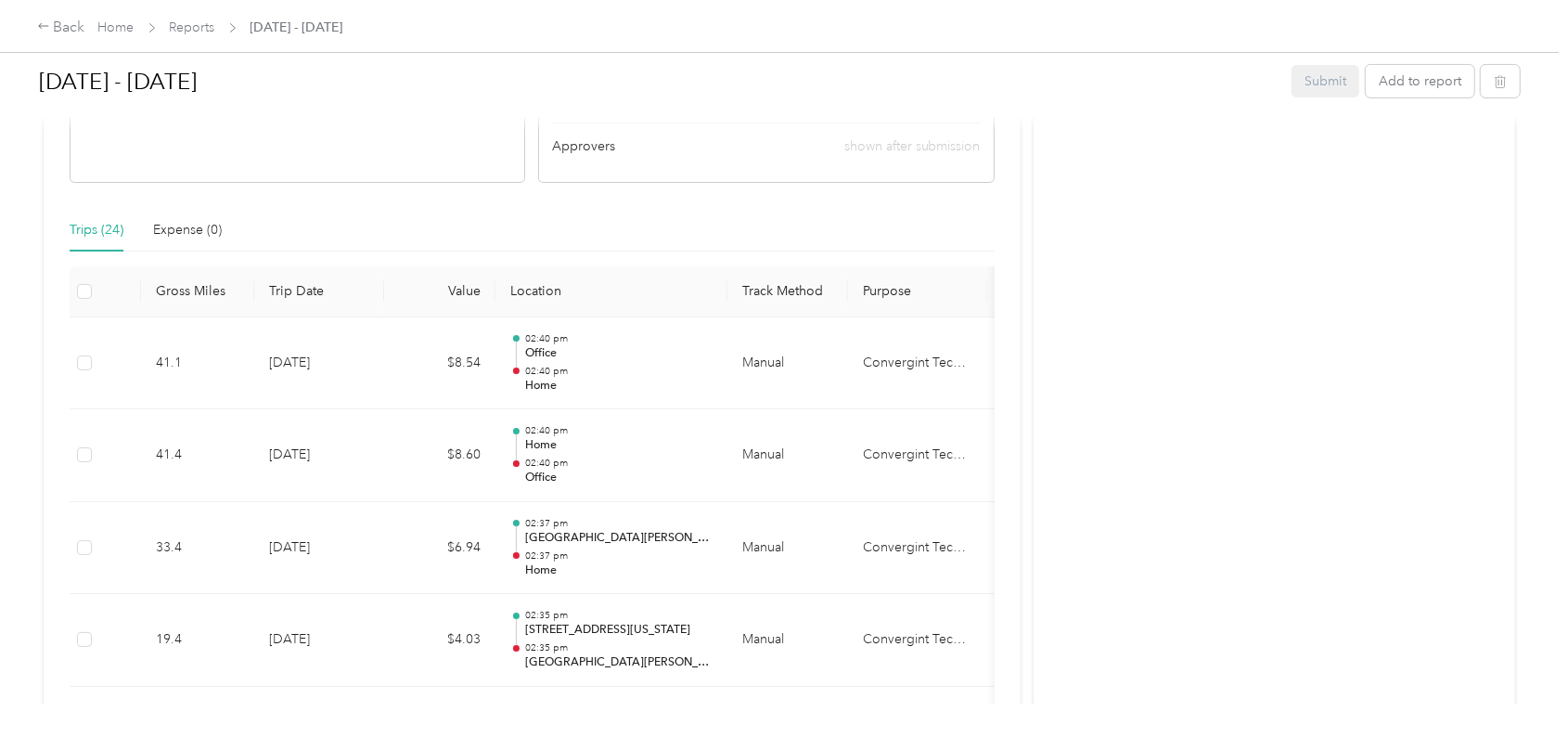
click at [96, 226] on div "Trips (24)" at bounding box center [96, 230] width 54 height 20
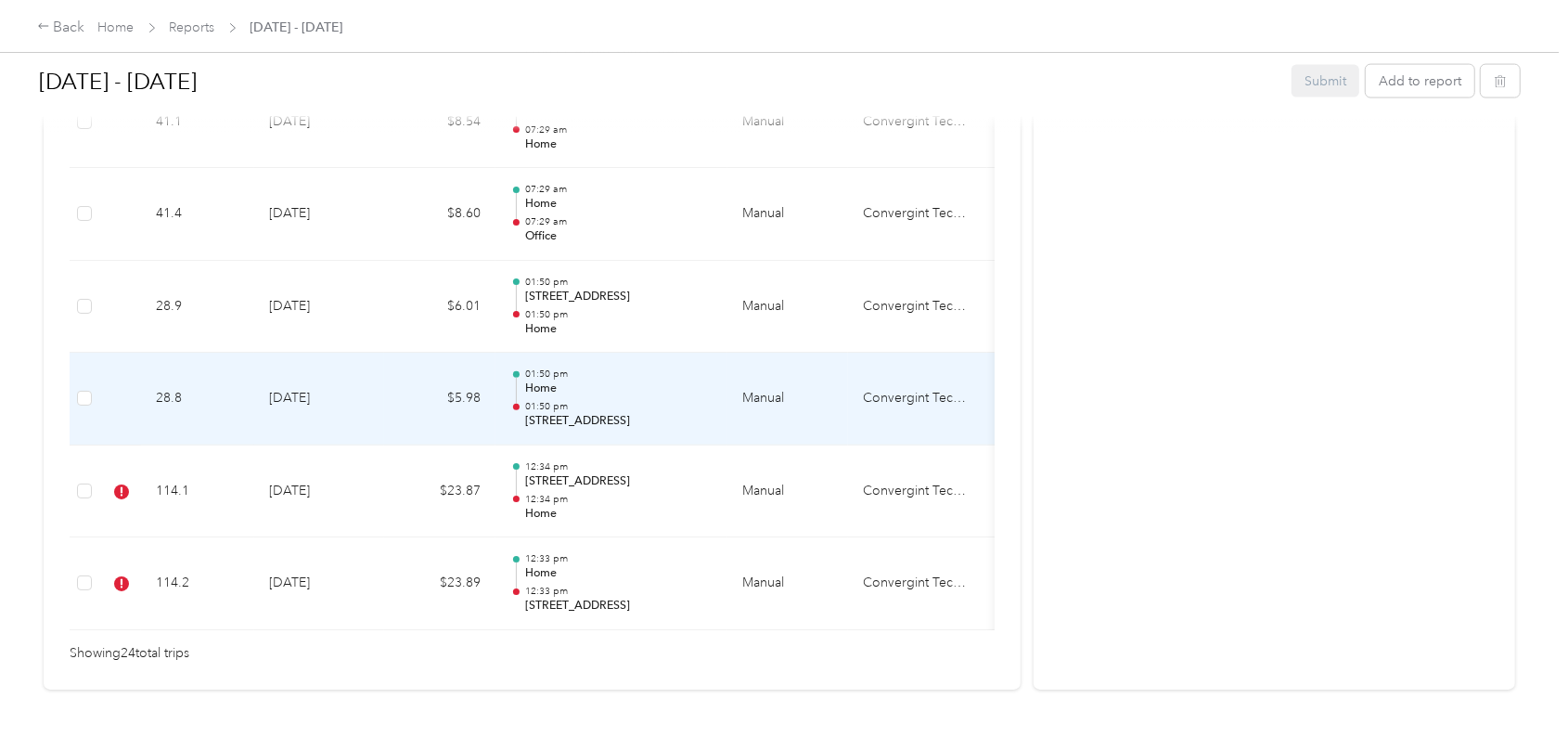
scroll to position [2410, 0]
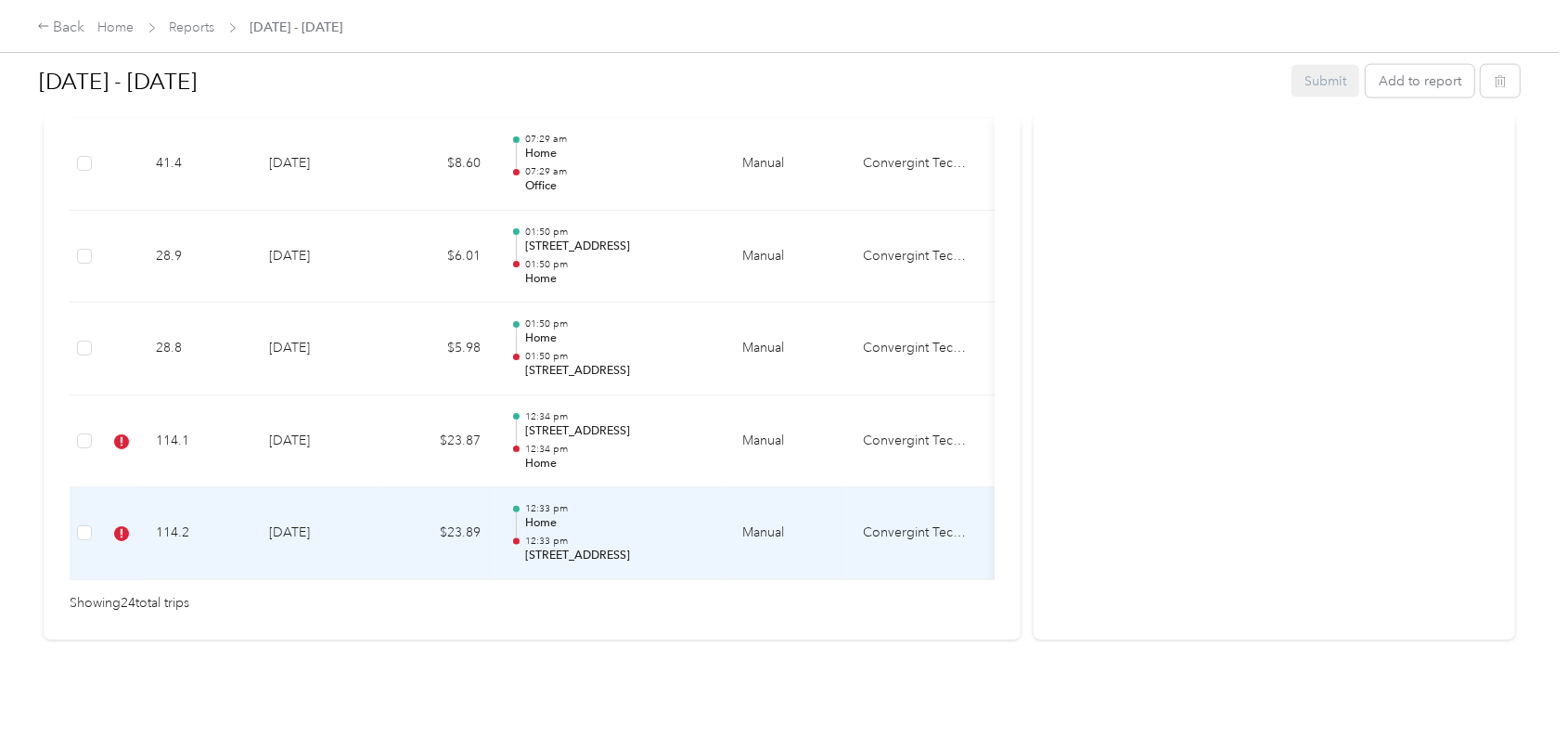
click at [880, 510] on td "Convergint Technologies" at bounding box center [918, 534] width 139 height 93
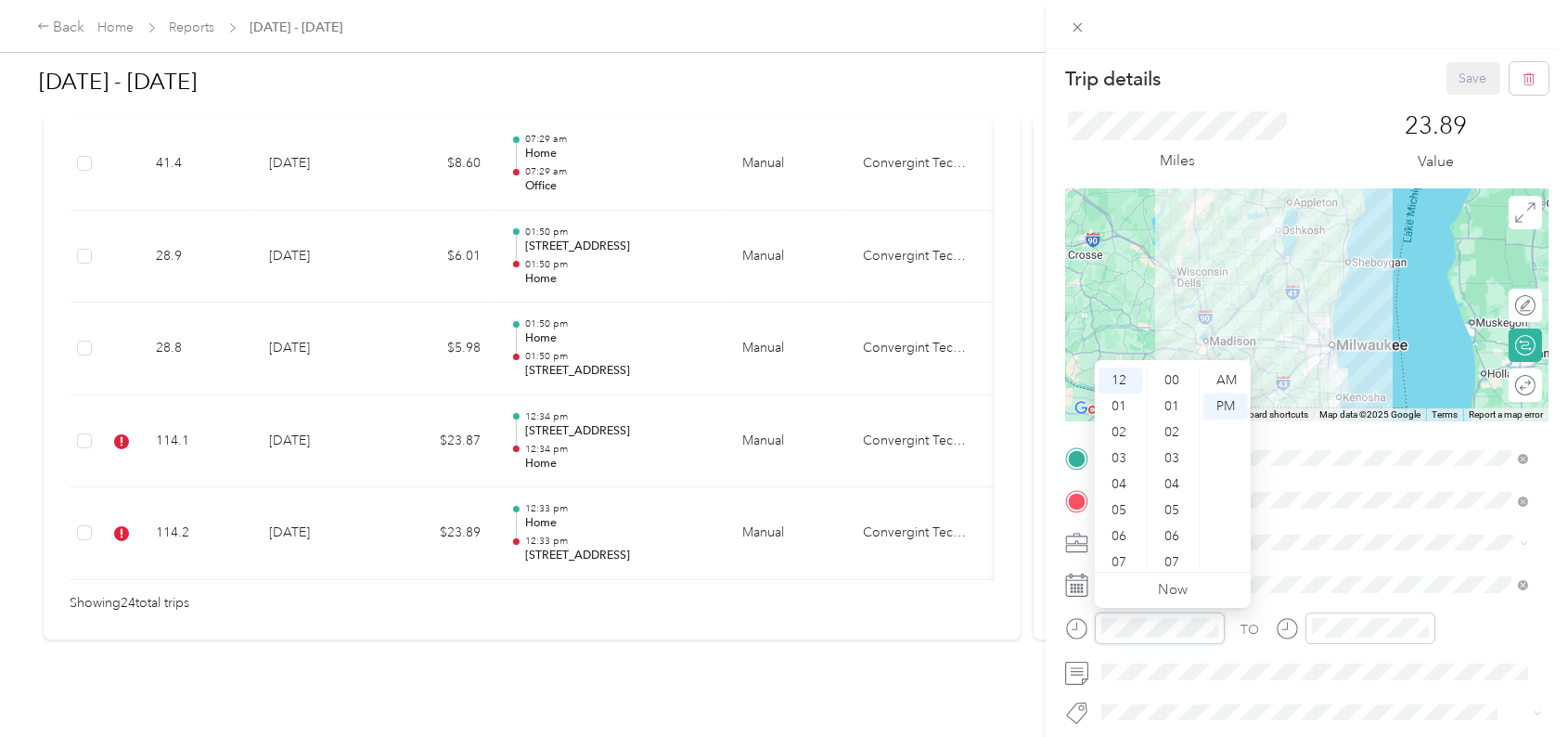
scroll to position [857, 0]
click at [1023, 594] on div "Trip details Save This trip cannot be edited because it is either under review,…" at bounding box center [784, 368] width 1568 height 737
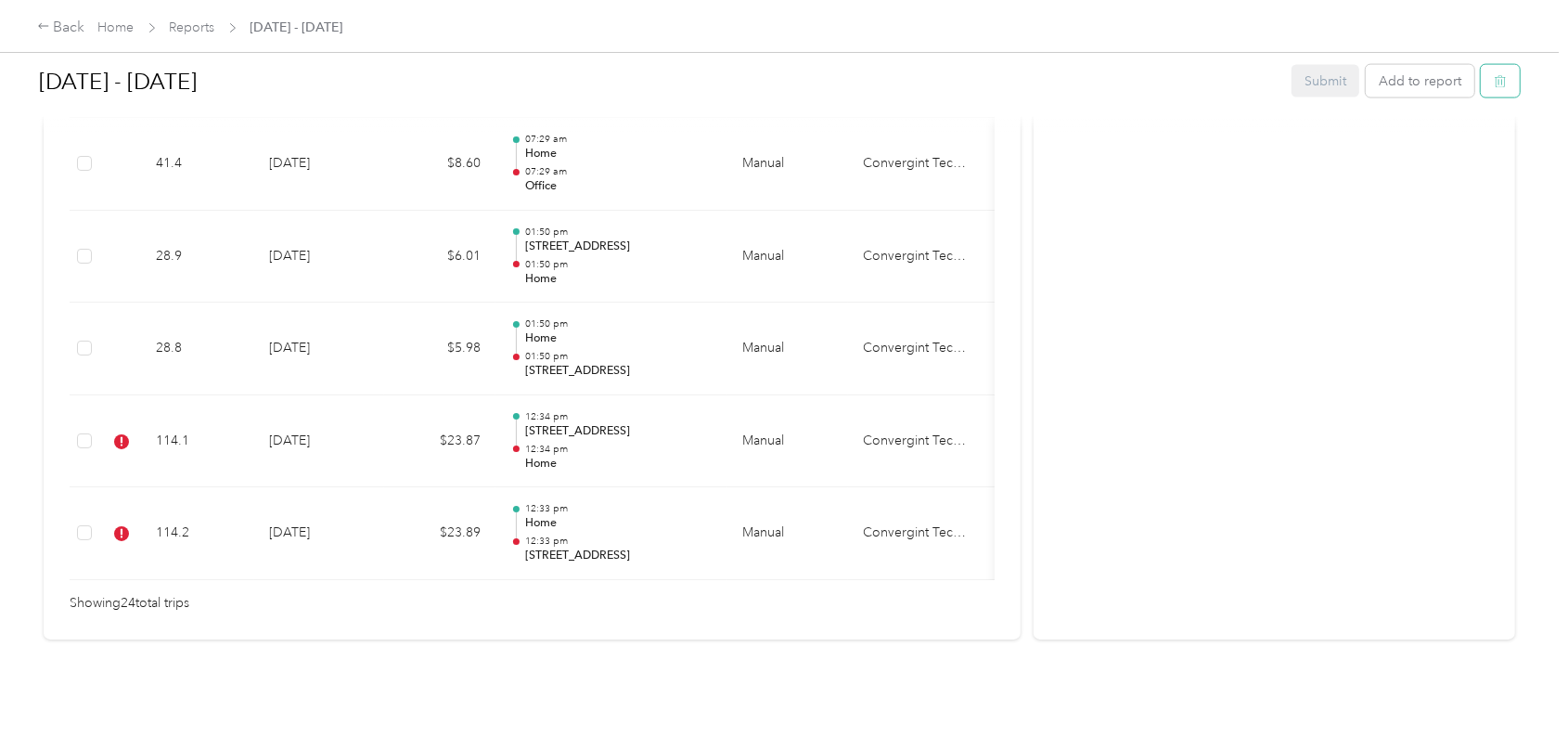
click at [1499, 75] on icon "button" at bounding box center [1500, 82] width 13 height 13
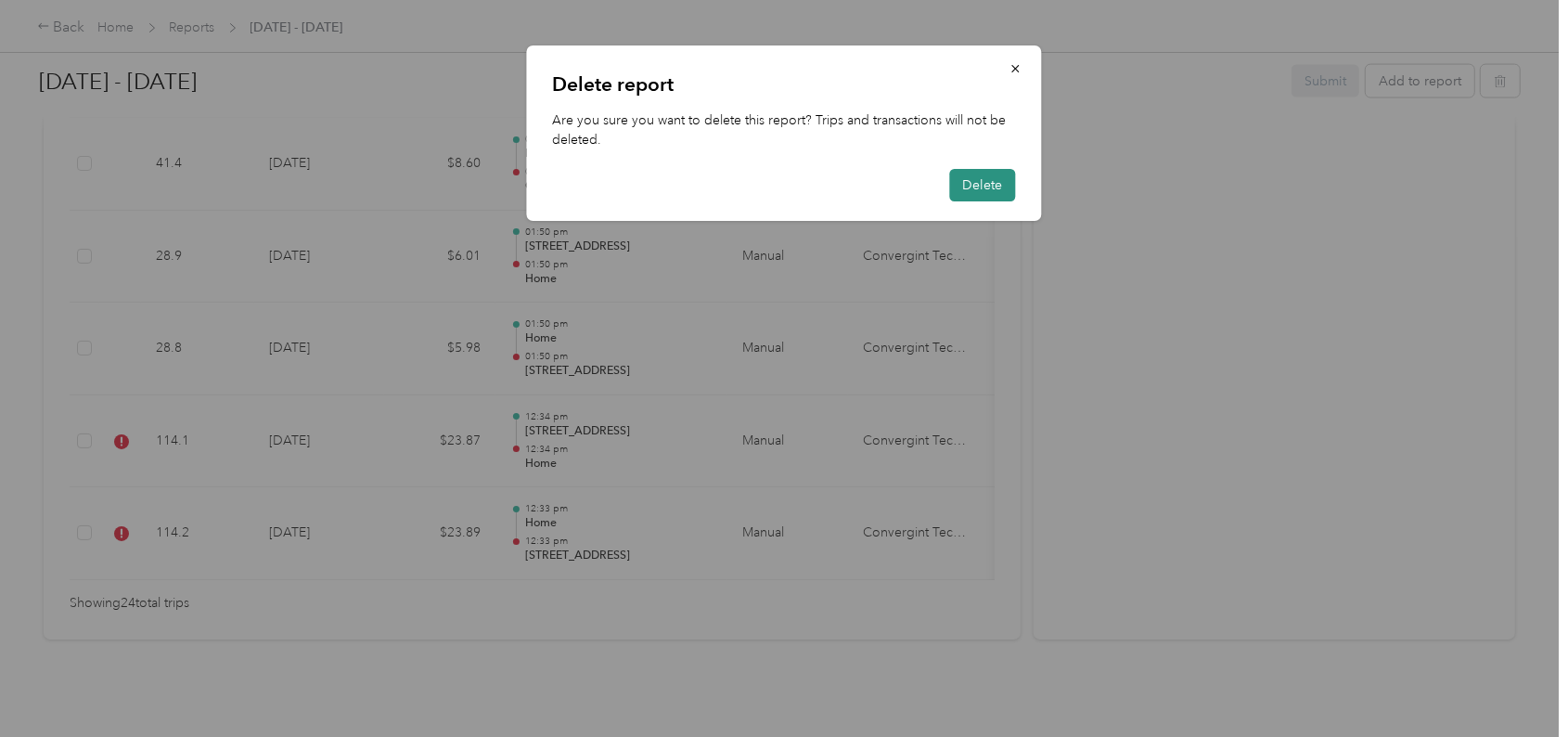
click at [1007, 180] on button "Delete" at bounding box center [983, 185] width 66 height 32
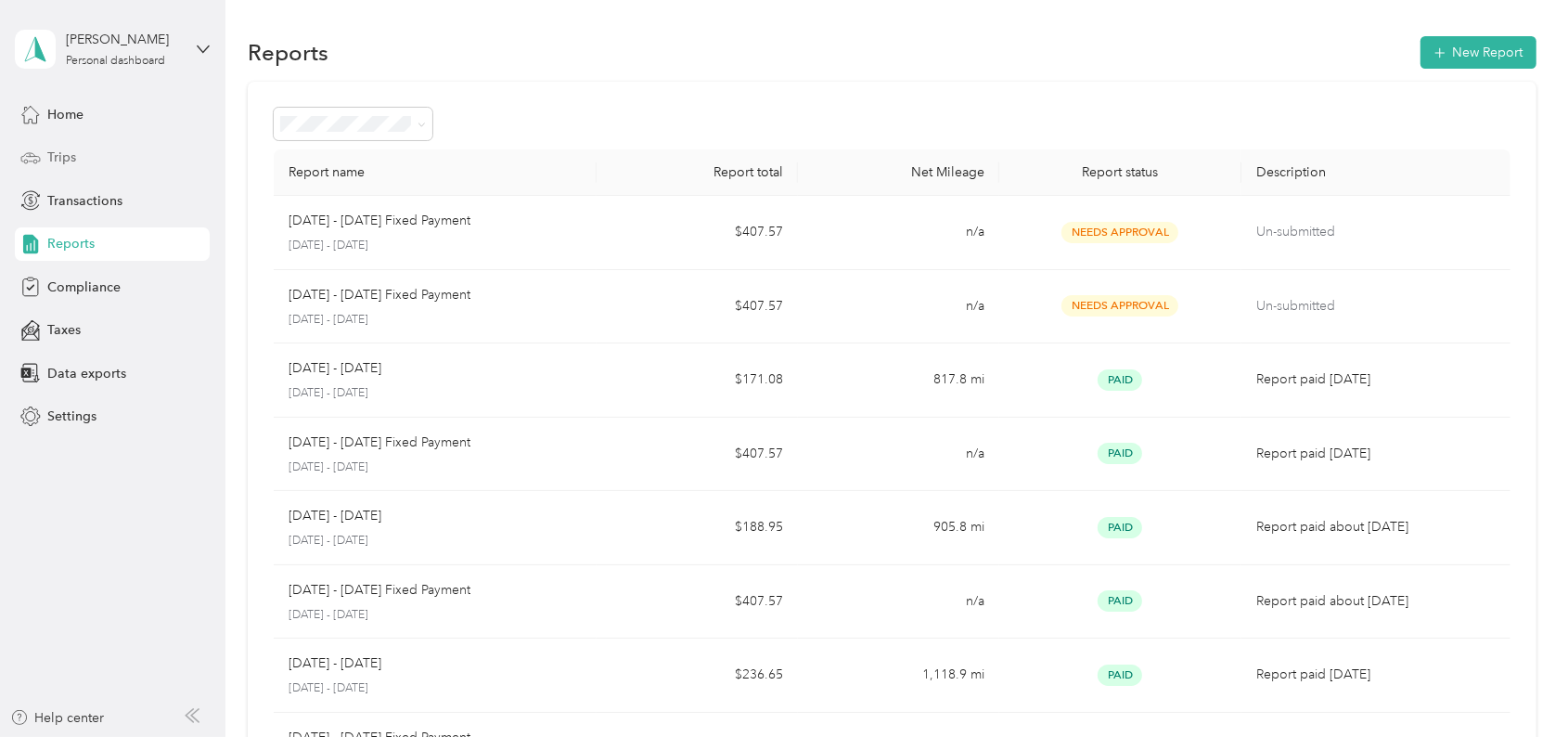
click at [79, 155] on div "Trips" at bounding box center [112, 158] width 195 height 33
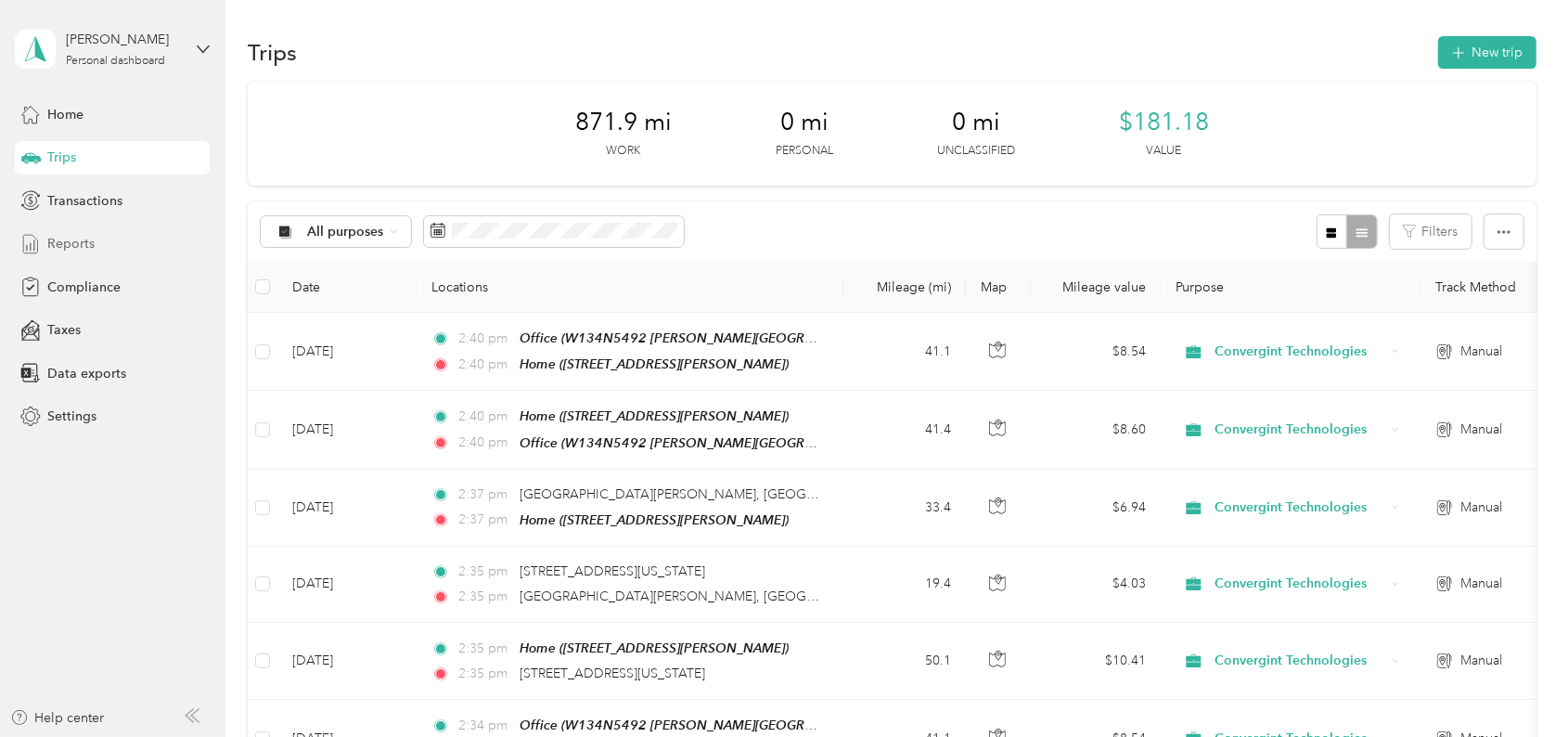
click at [76, 247] on span "Reports" at bounding box center [71, 243] width 47 height 19
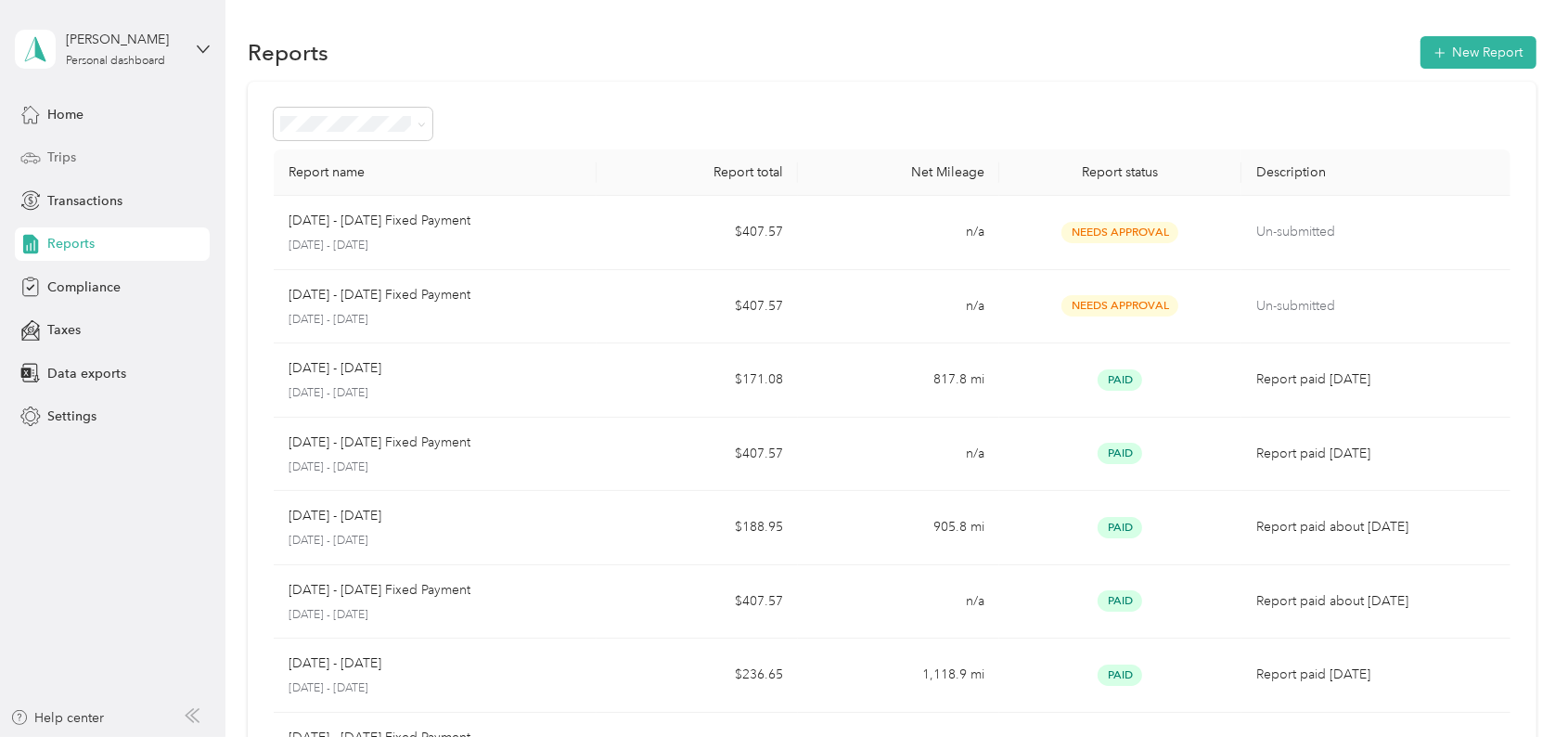
click at [53, 162] on span "Trips" at bounding box center [61, 157] width 29 height 19
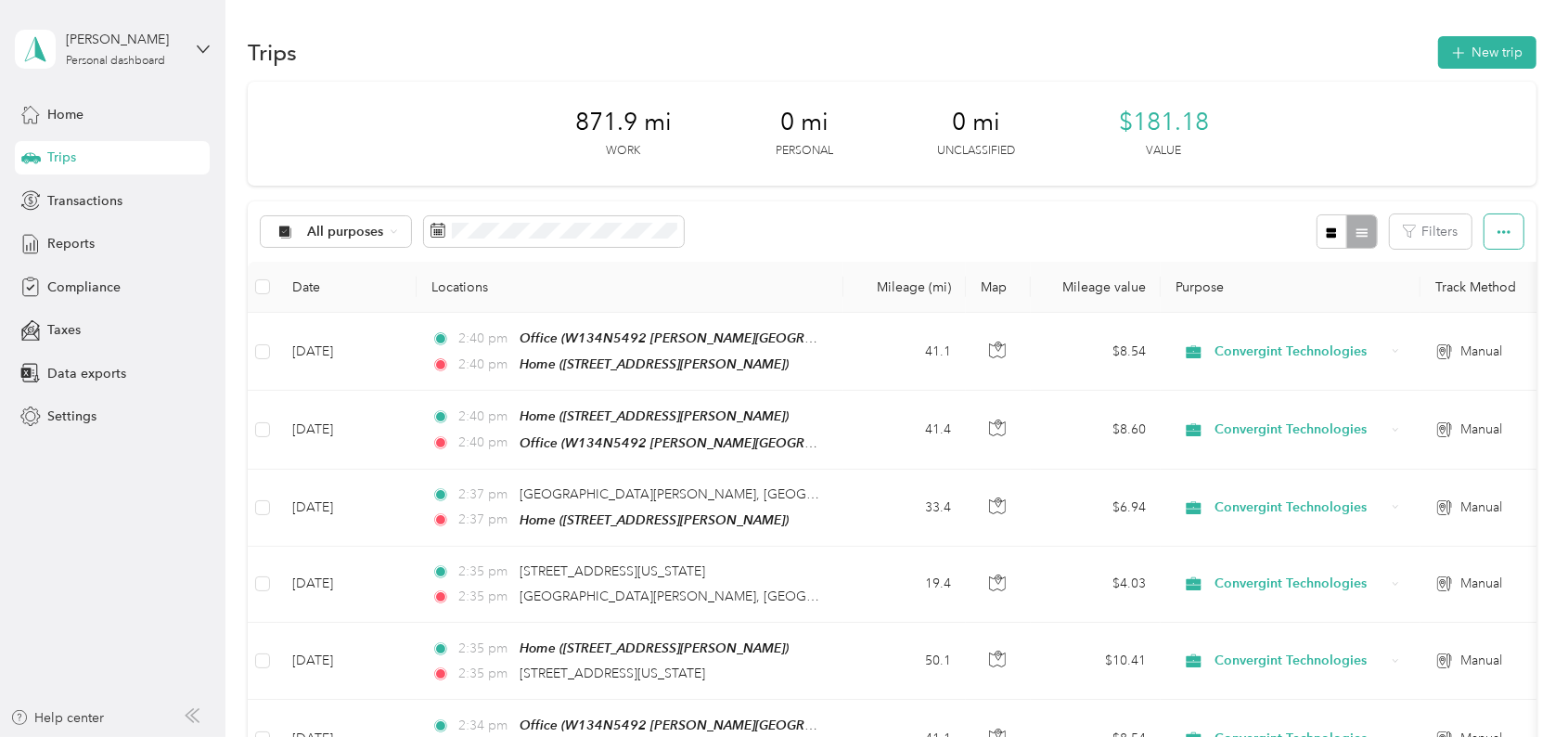
click at [1497, 224] on span "button" at bounding box center [1504, 231] width 13 height 16
click at [1489, 306] on div "Export" at bounding box center [1479, 299] width 51 height 19
click at [1475, 294] on span "Export" at bounding box center [1473, 299] width 39 height 16
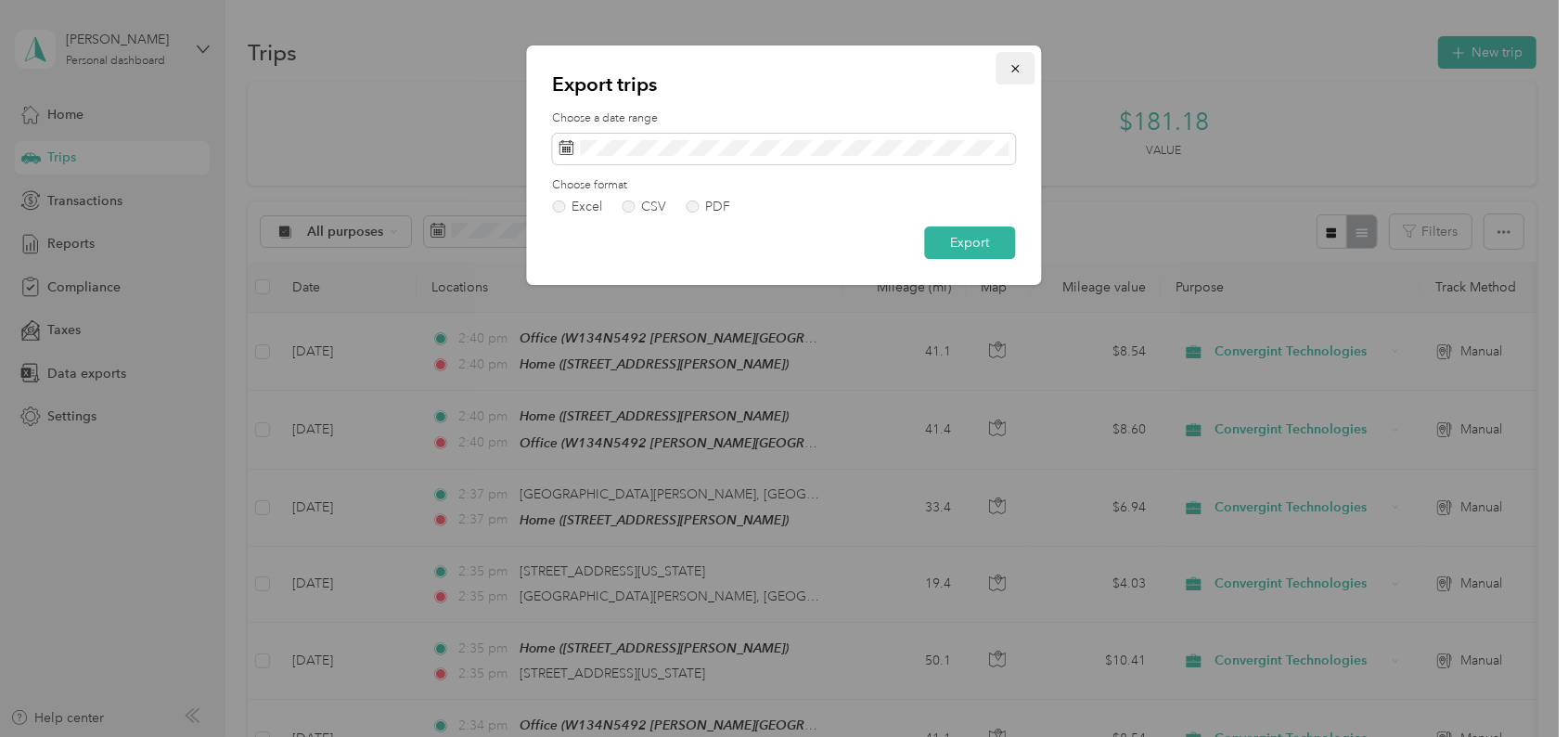
click at [1016, 66] on icon "button" at bounding box center [1016, 69] width 13 height 13
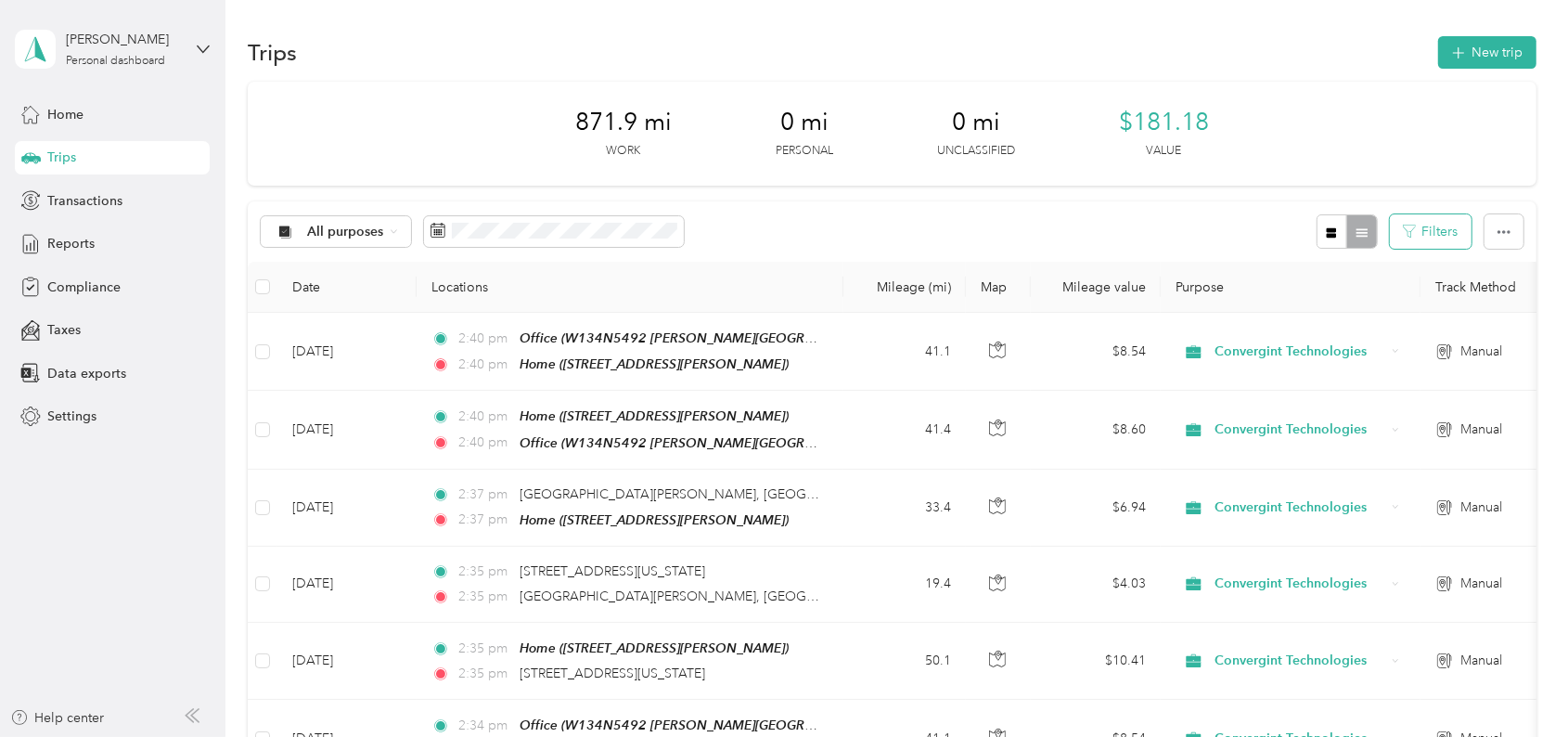
click at [1446, 232] on button "Filters" at bounding box center [1431, 231] width 82 height 34
click at [1456, 49] on icon "button" at bounding box center [1458, 53] width 21 height 21
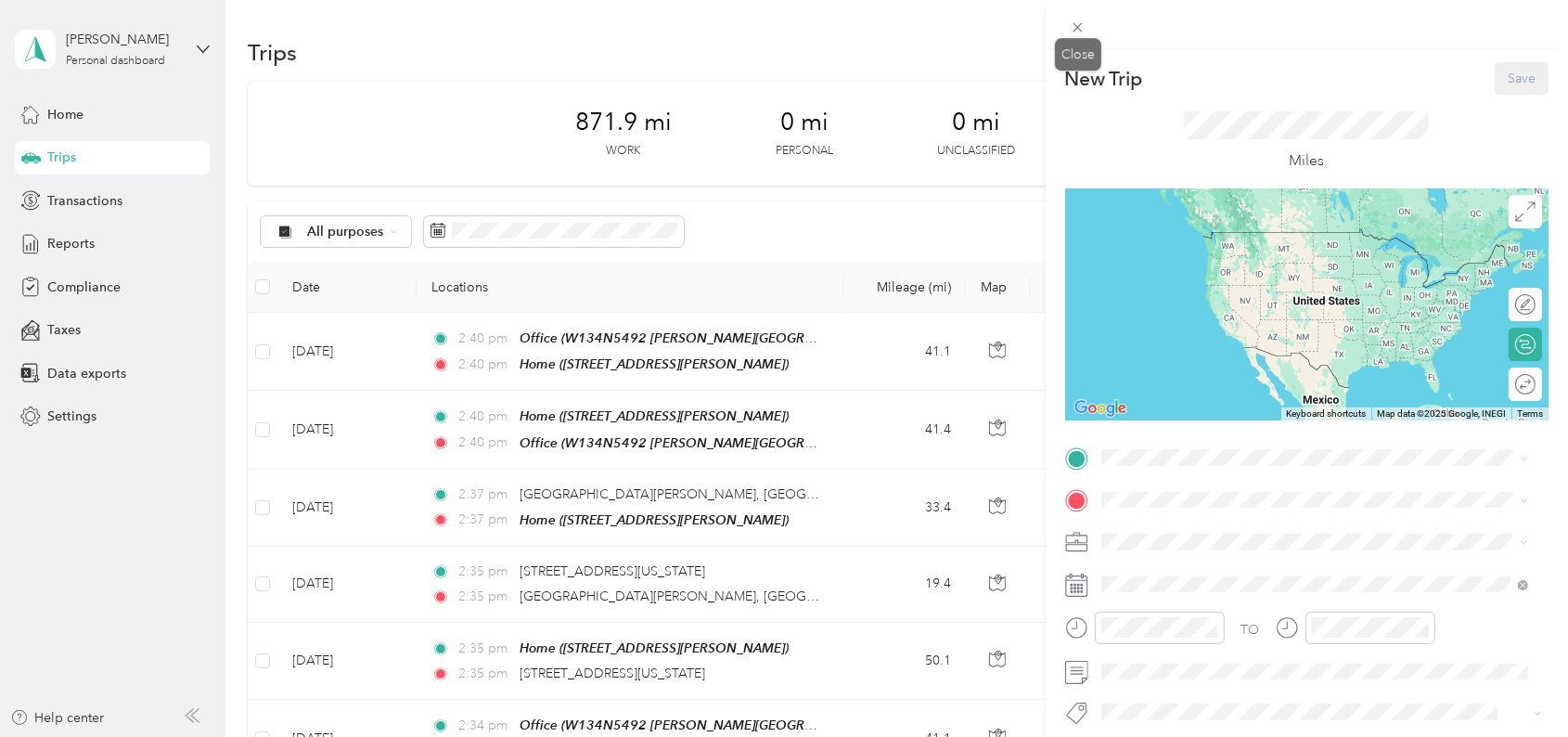
drag, startPoint x: 1082, startPoint y: 19, endPoint x: 992, endPoint y: 41, distance: 92.6
click at [1081, 19] on icon at bounding box center [1077, 27] width 16 height 16
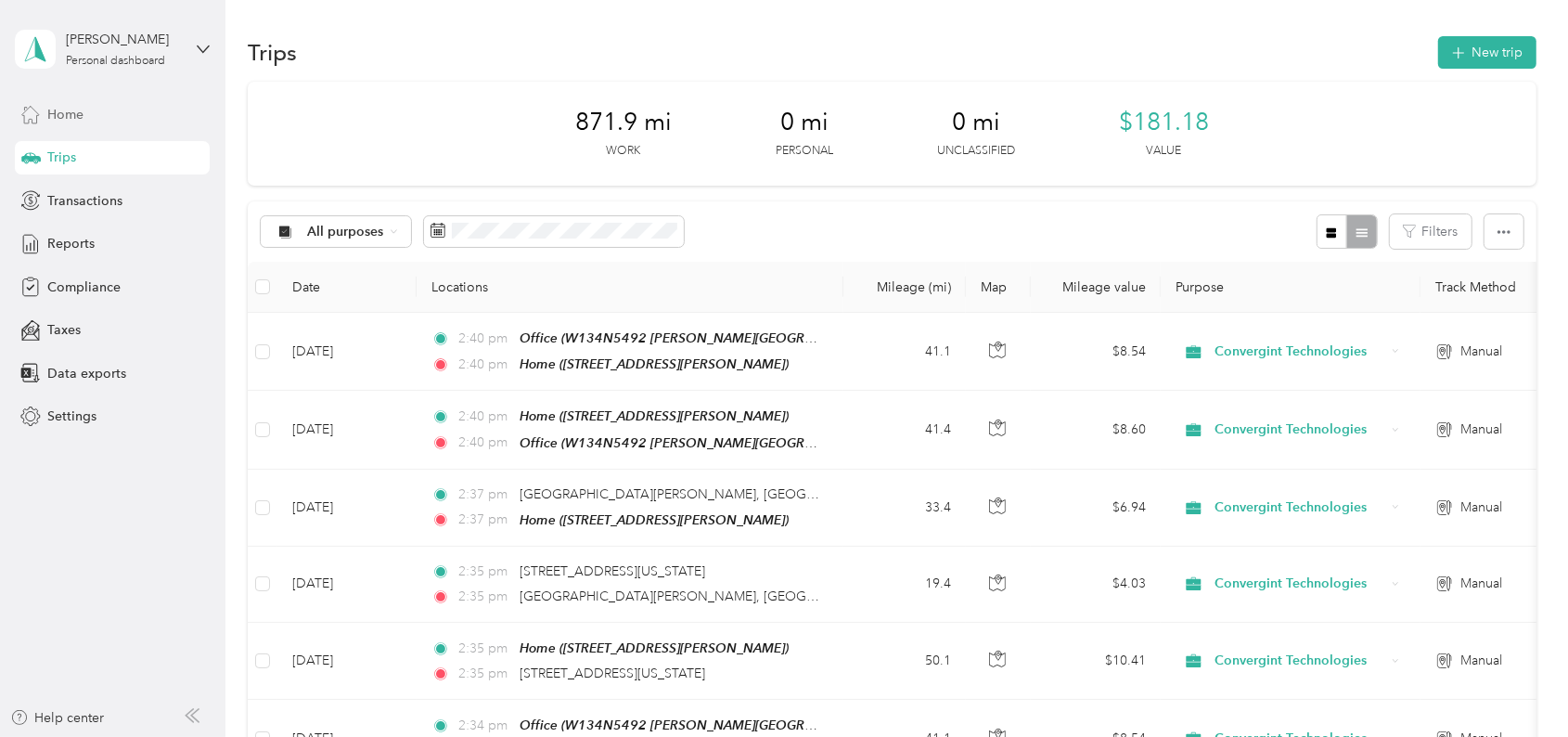
click at [85, 106] on div "Home" at bounding box center [112, 114] width 195 height 33
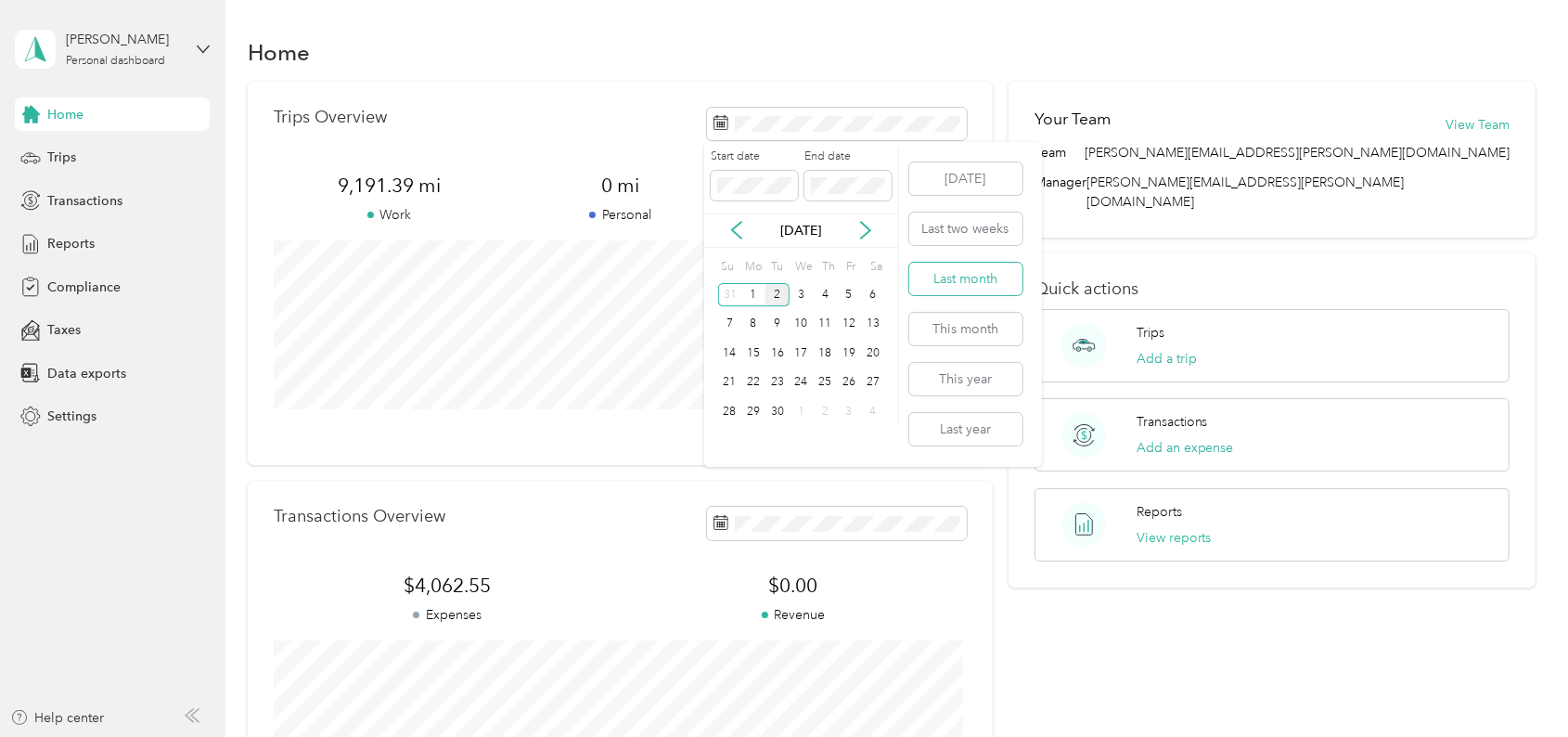
click at [986, 273] on button "Last month" at bounding box center [966, 278] width 113 height 32
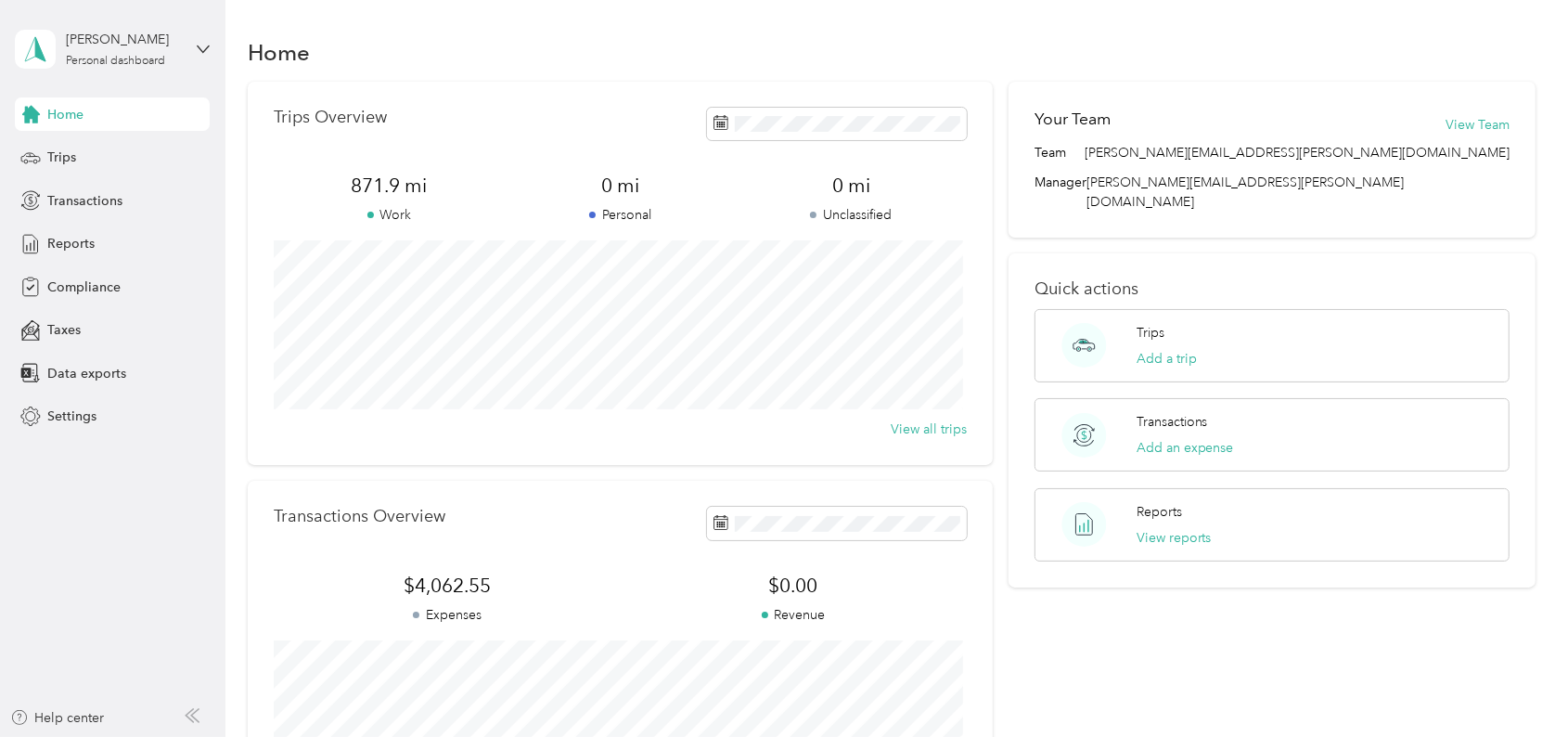
click at [776, 216] on p "Unclassified" at bounding box center [851, 214] width 231 height 19
click at [75, 240] on span "Reports" at bounding box center [71, 243] width 47 height 19
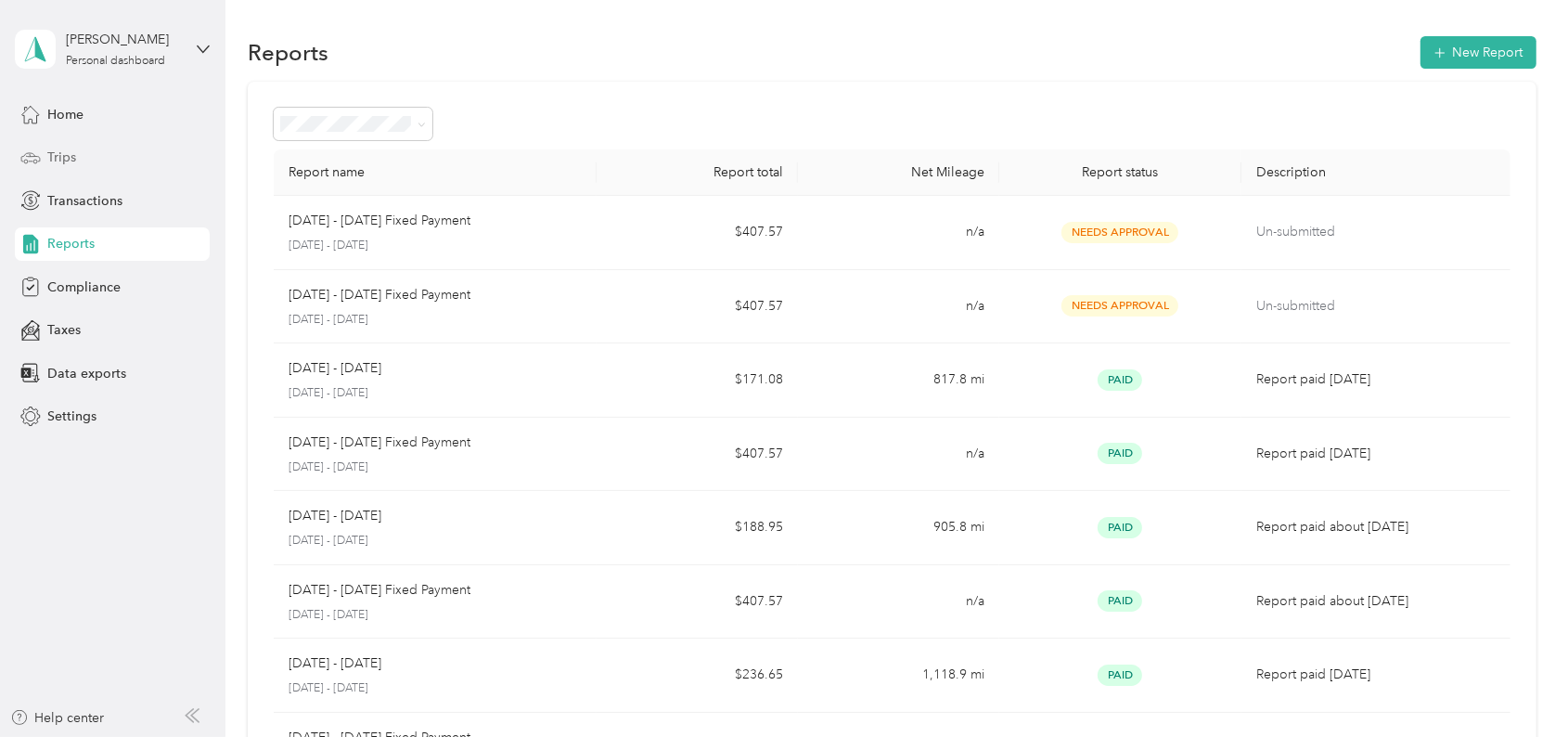
click at [71, 162] on span "Trips" at bounding box center [61, 157] width 29 height 19
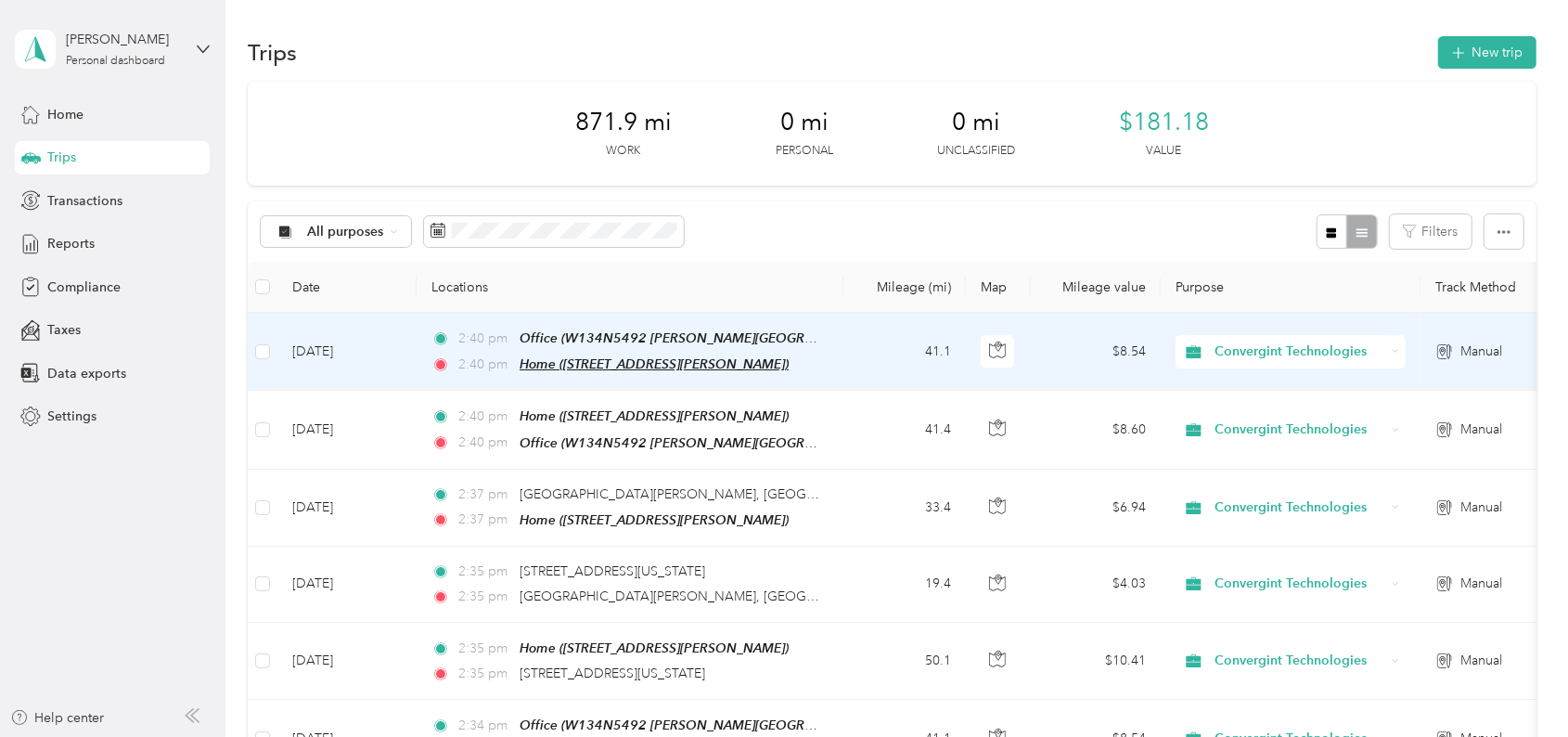
click at [564, 358] on span "Home ([STREET_ADDRESS][PERSON_NAME])" at bounding box center [654, 364] width 269 height 15
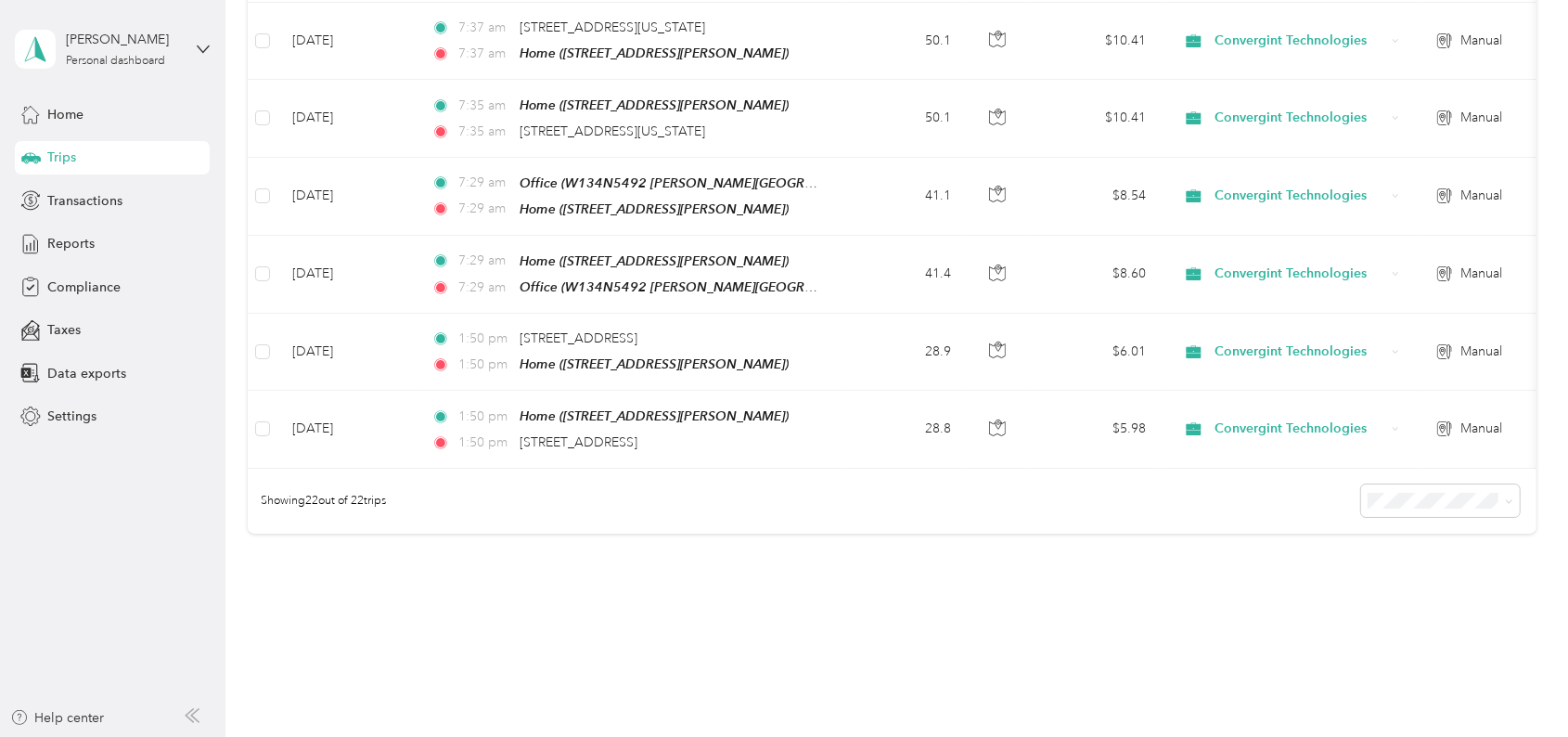
scroll to position [1526, 0]
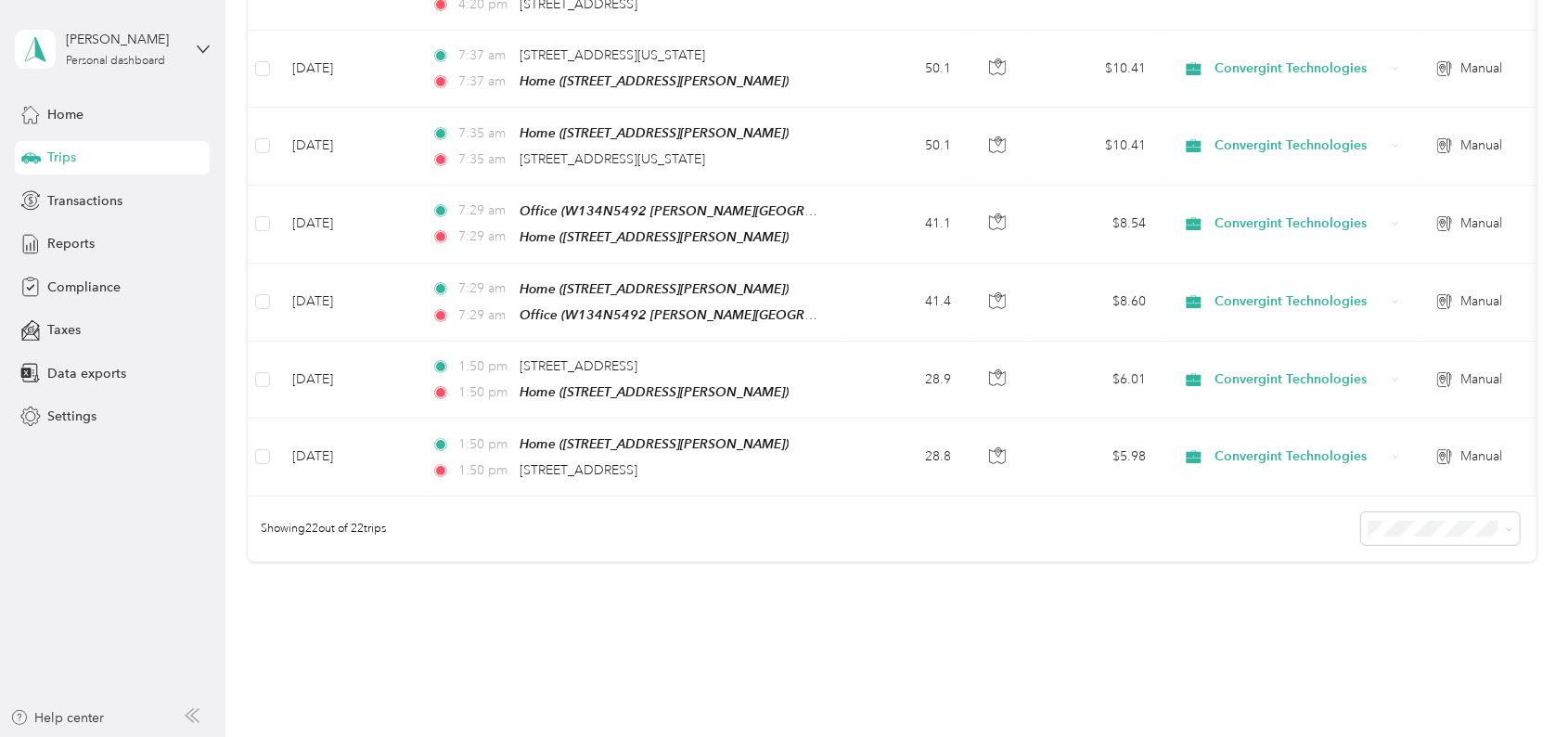
click at [454, 509] on div "Showing 22 out of 22 trips" at bounding box center [892, 529] width 1288 height 65
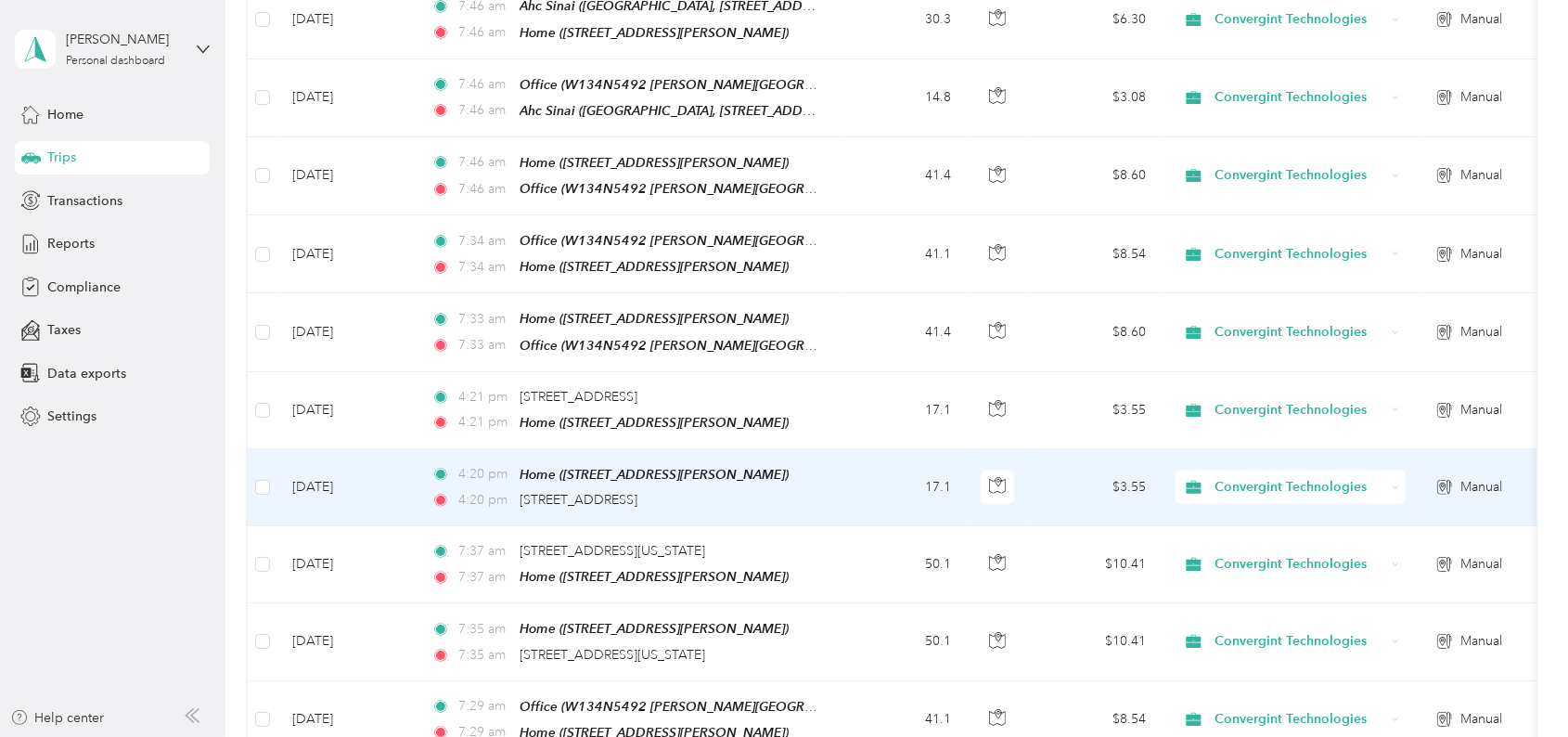
scroll to position [349, 0]
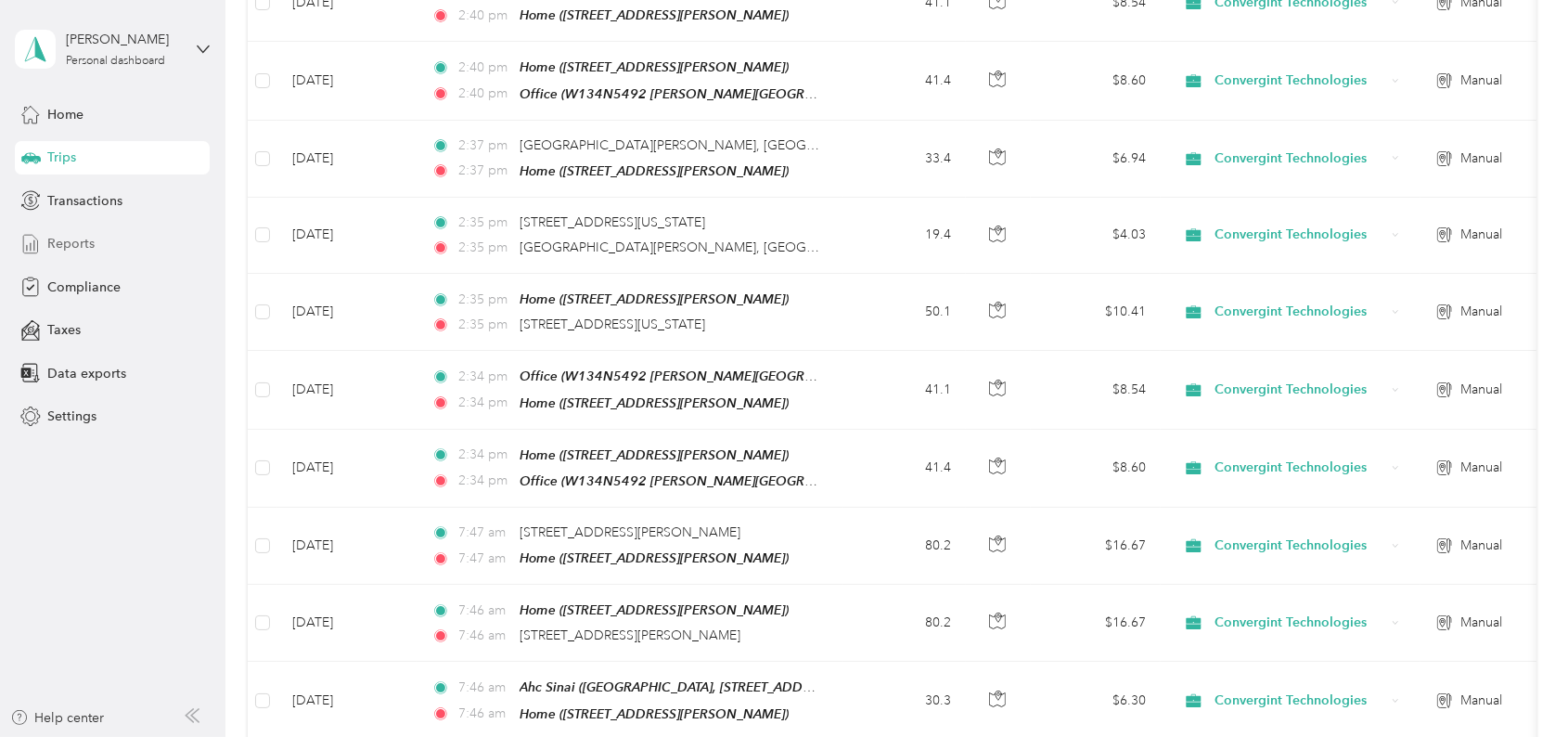
click at [63, 237] on span "Reports" at bounding box center [71, 243] width 47 height 19
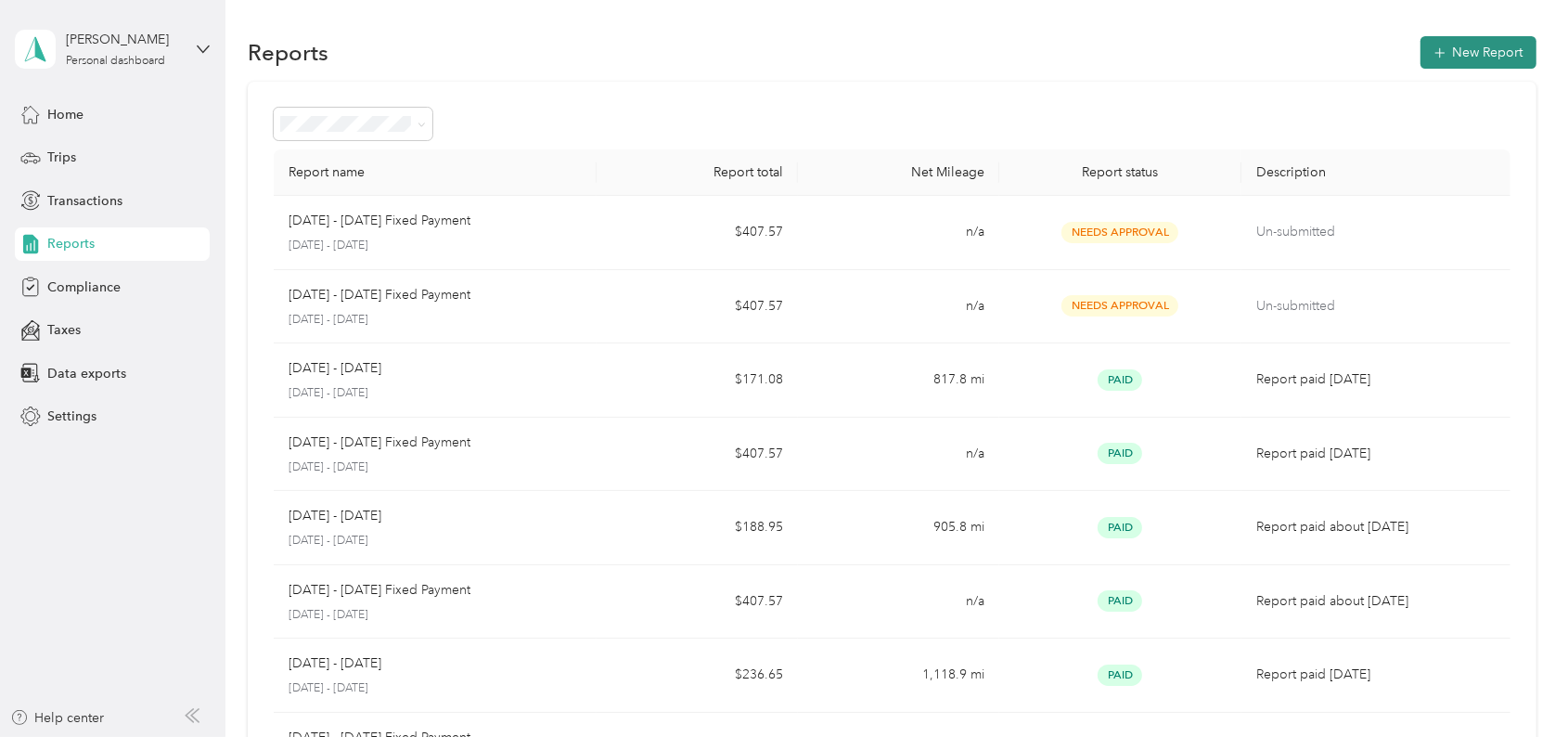
click at [1456, 49] on button "New Report" at bounding box center [1478, 52] width 116 height 32
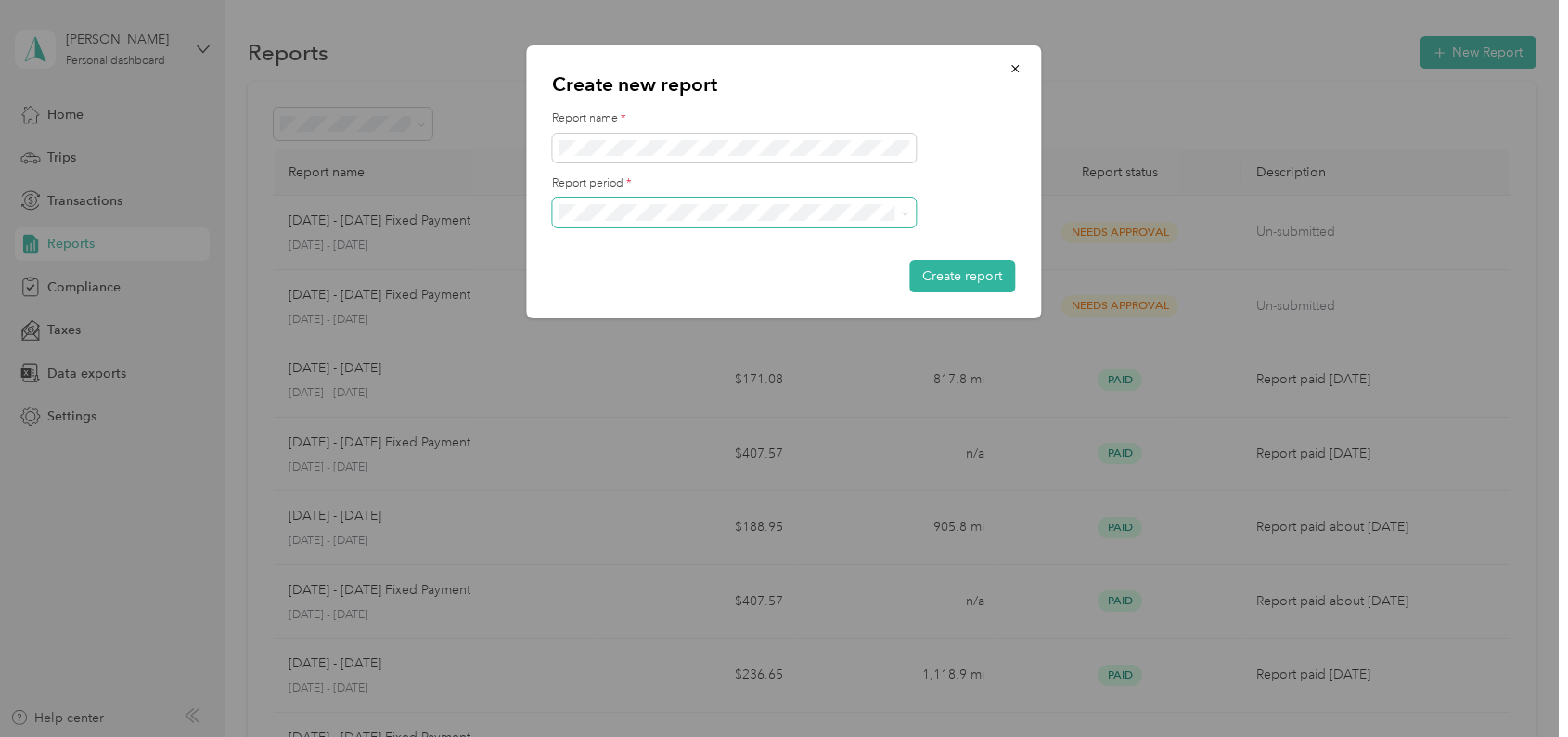
click at [897, 208] on span at bounding box center [903, 213] width 15 height 13
click at [909, 209] on span at bounding box center [906, 212] width 8 height 16
click at [904, 216] on icon at bounding box center [906, 213] width 8 height 8
click at [828, 272] on div "[DATE] - [DATE]" at bounding box center [735, 278] width 338 height 19
click at [679, 156] on span at bounding box center [735, 148] width 364 height 29
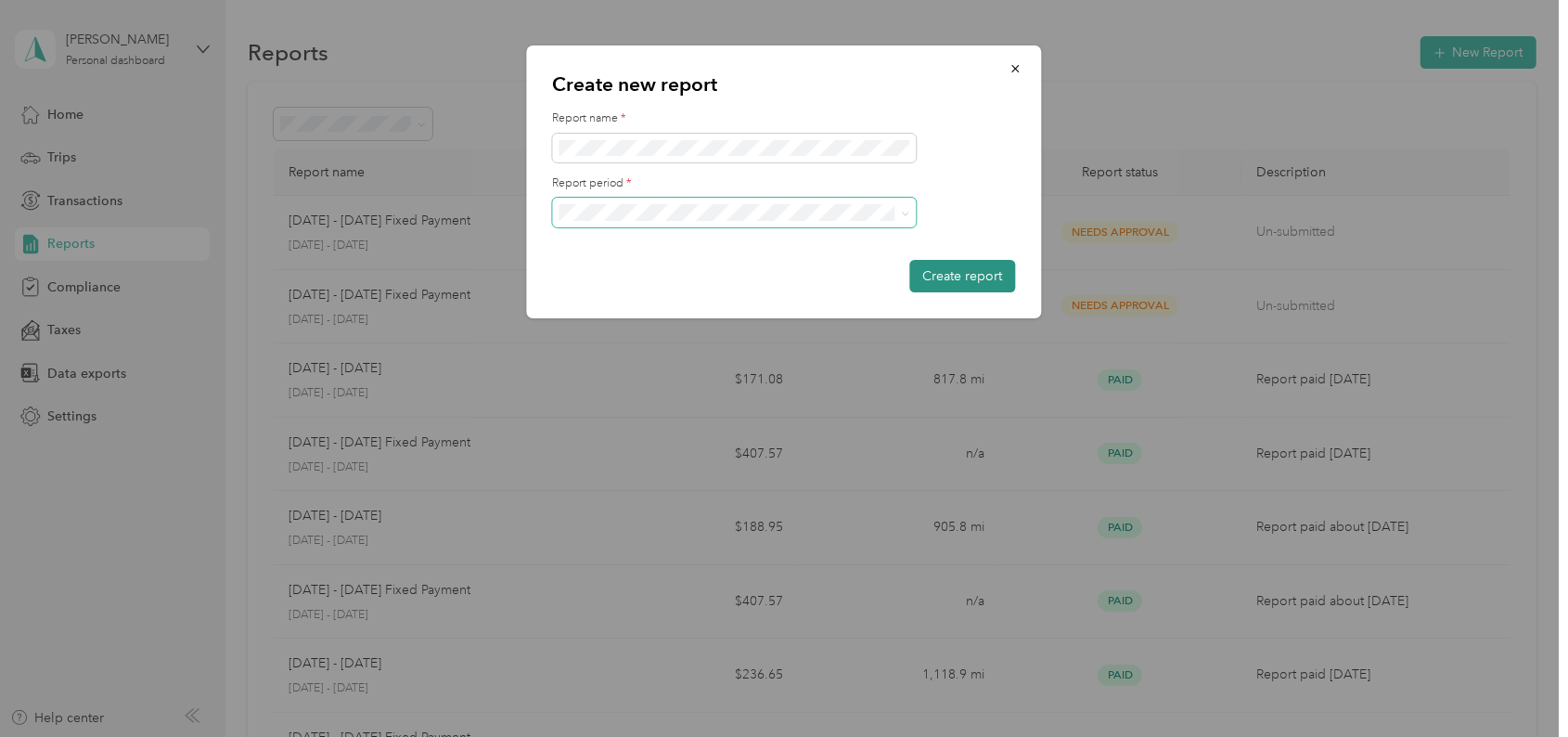
click at [952, 275] on button "Create report" at bounding box center [963, 276] width 106 height 32
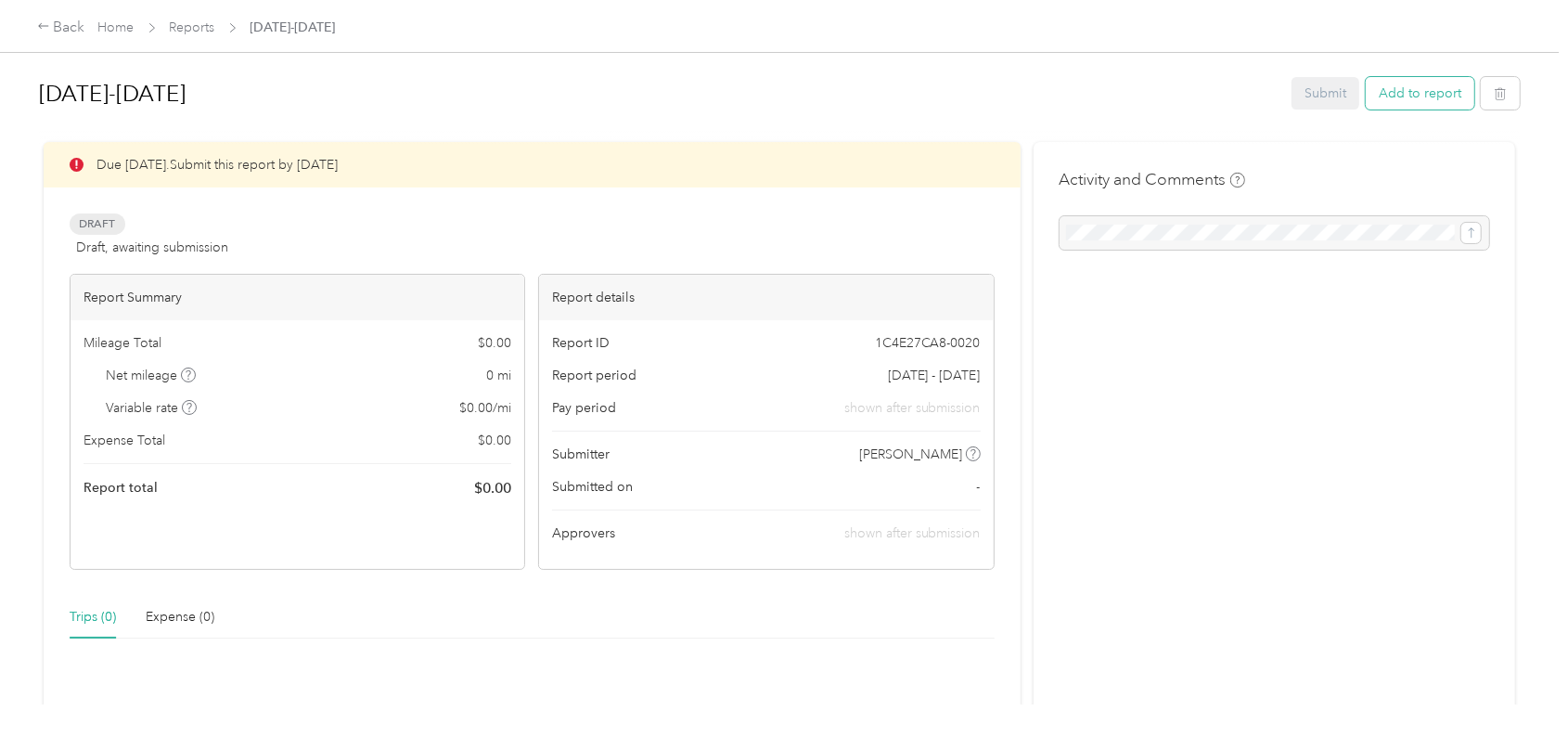
click at [1438, 85] on button "Add to report" at bounding box center [1420, 93] width 109 height 32
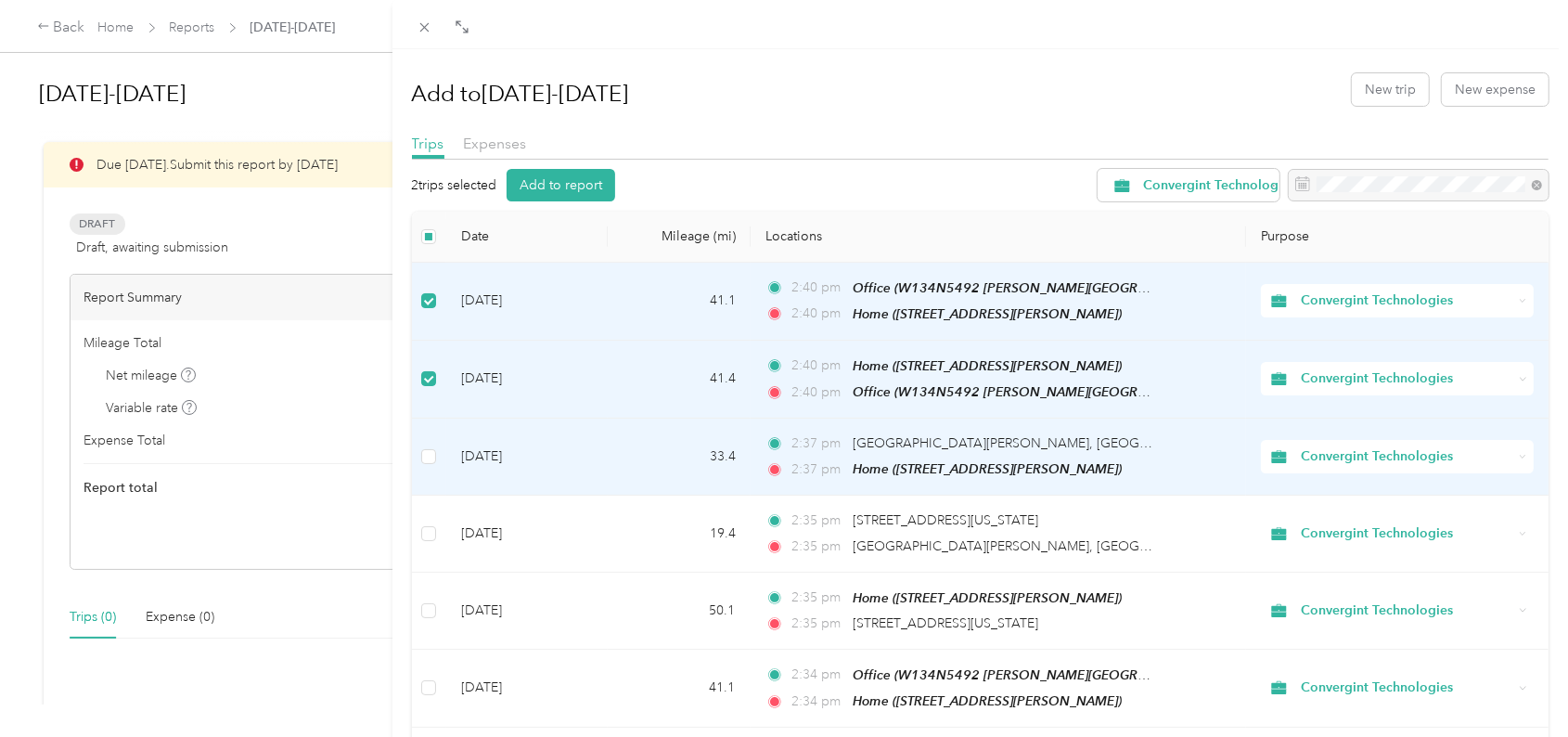
click at [438, 443] on td at bounding box center [429, 457] width 34 height 77
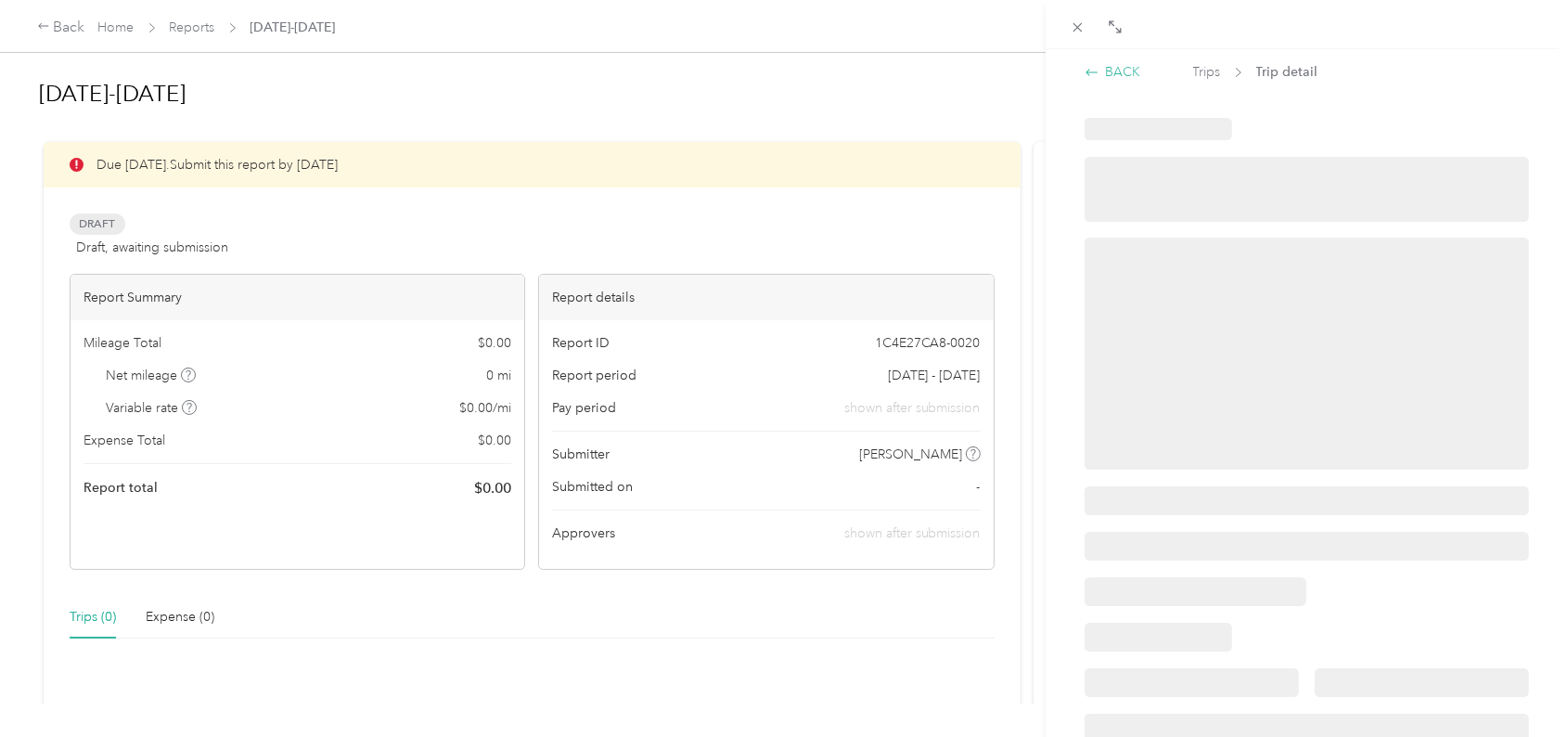
click at [1106, 63] on div "BACK" at bounding box center [1112, 71] width 57 height 19
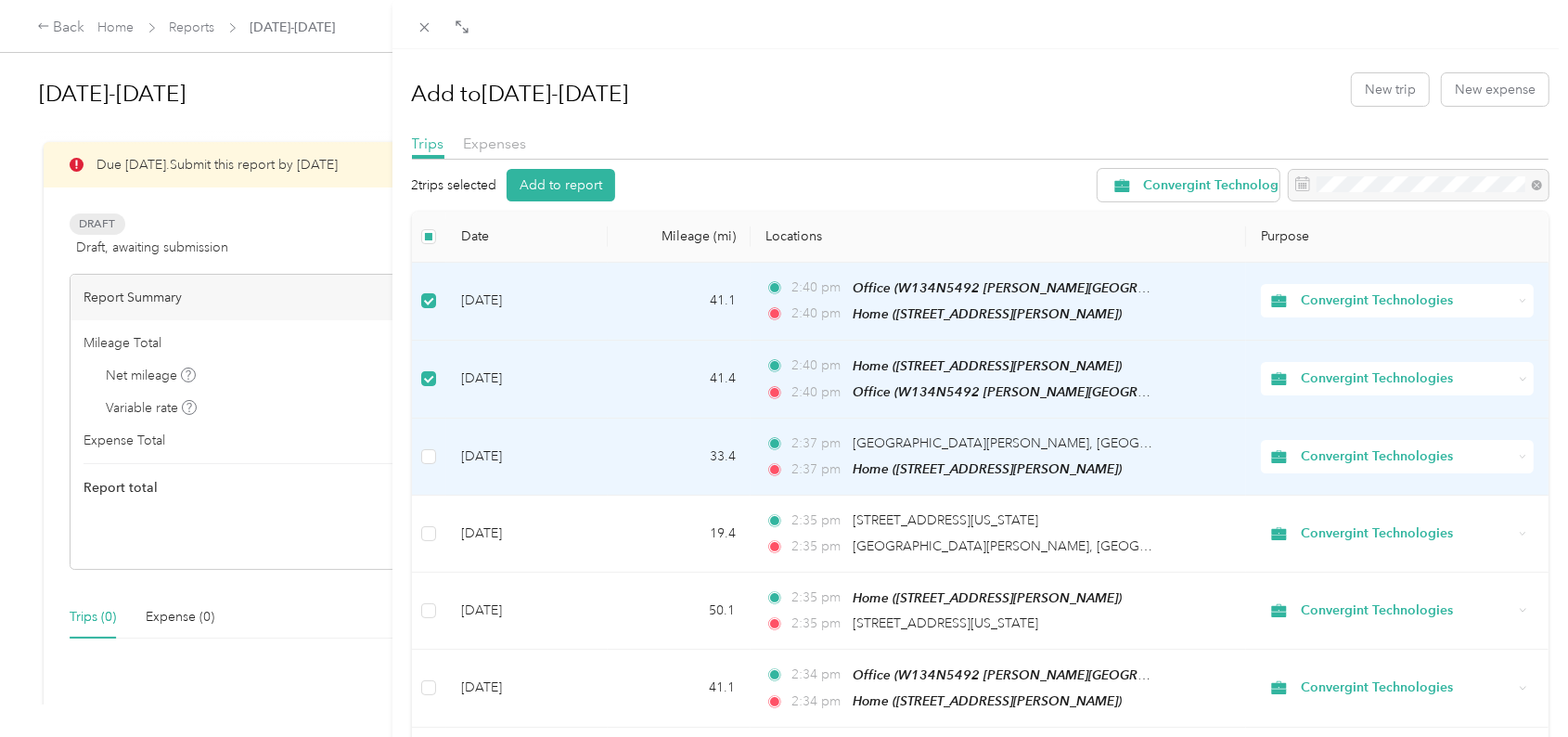
click at [429, 468] on td at bounding box center [429, 457] width 34 height 77
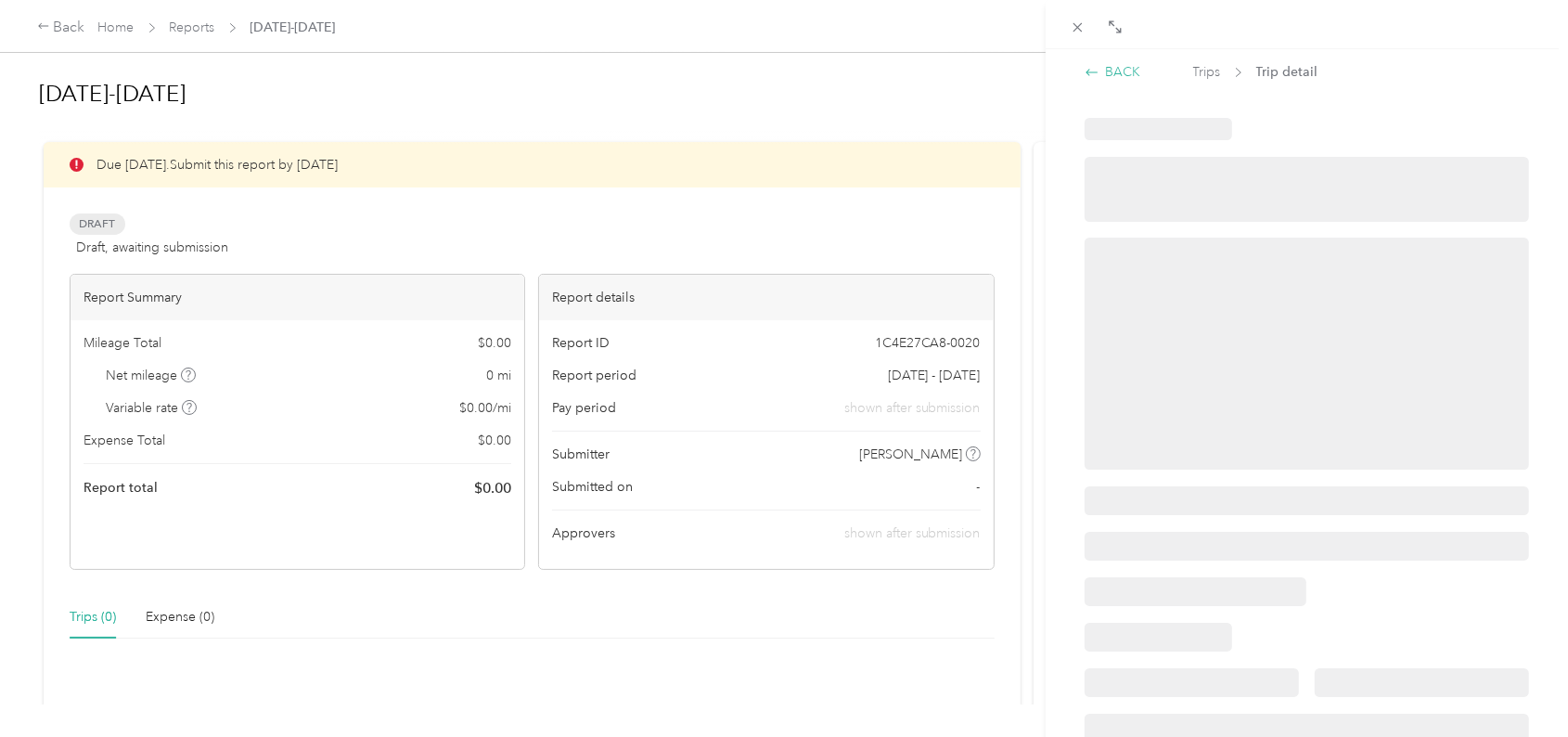
click at [1121, 69] on div "BACK" at bounding box center [1112, 71] width 57 height 19
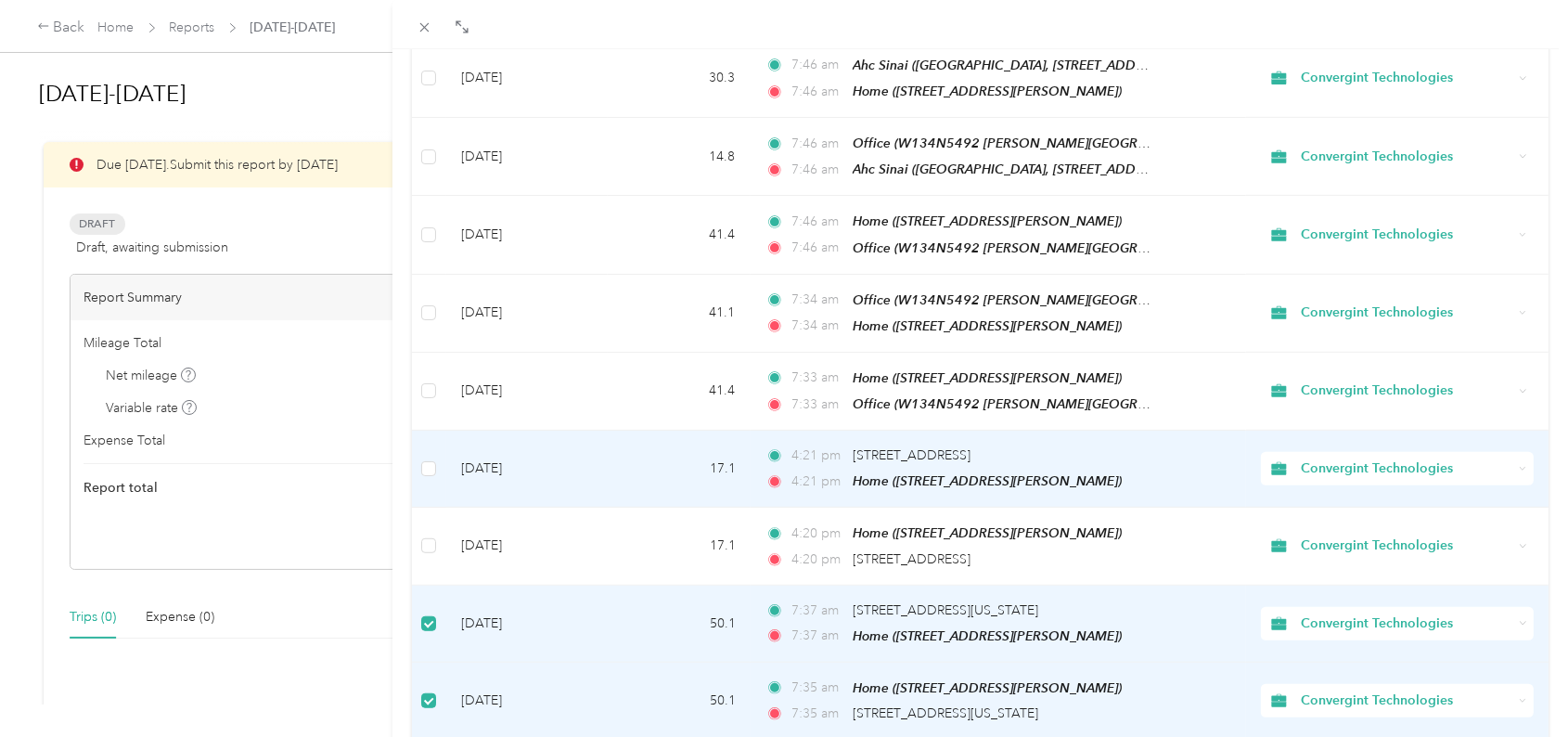
scroll to position [912, 0]
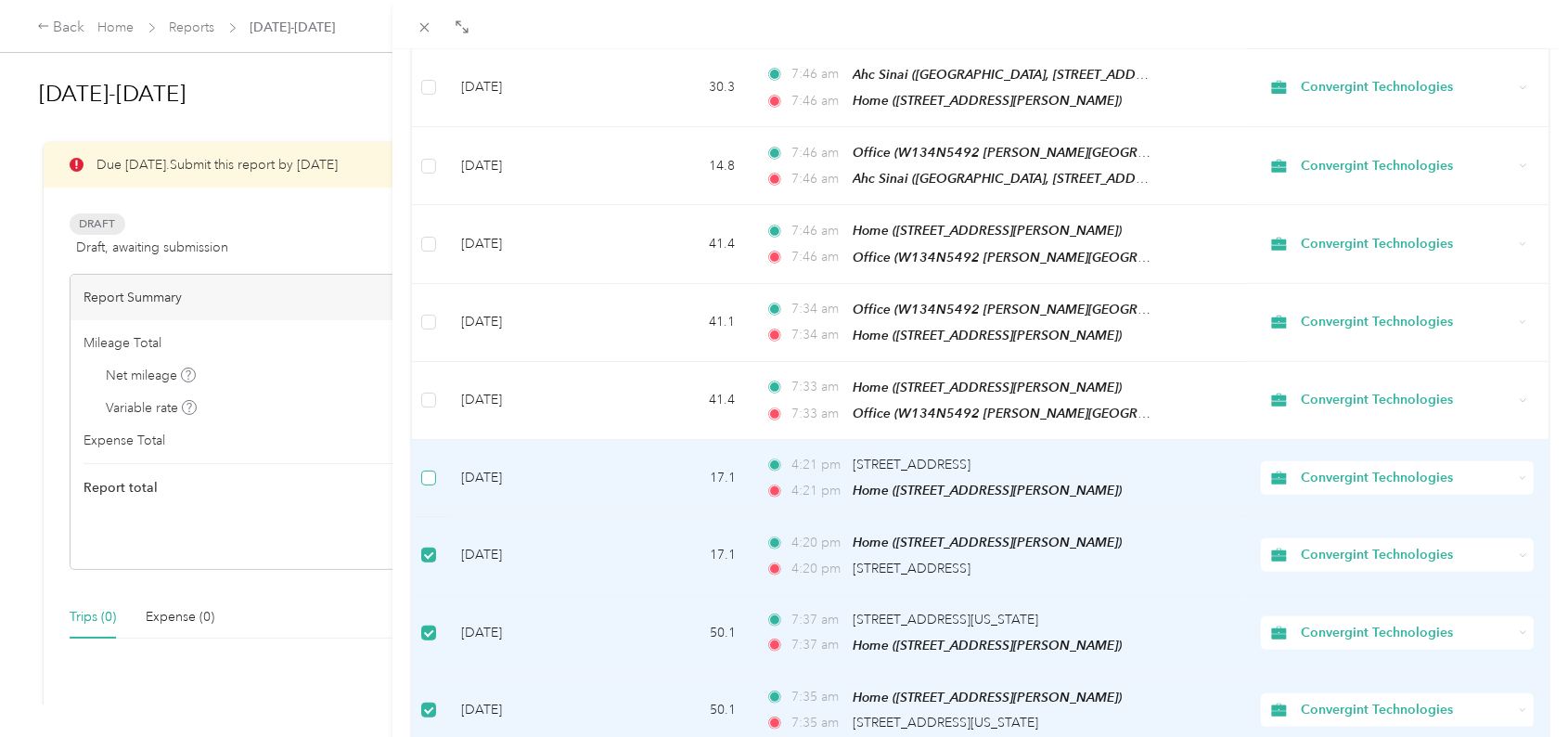
click at [432, 468] on label at bounding box center [429, 478] width 15 height 20
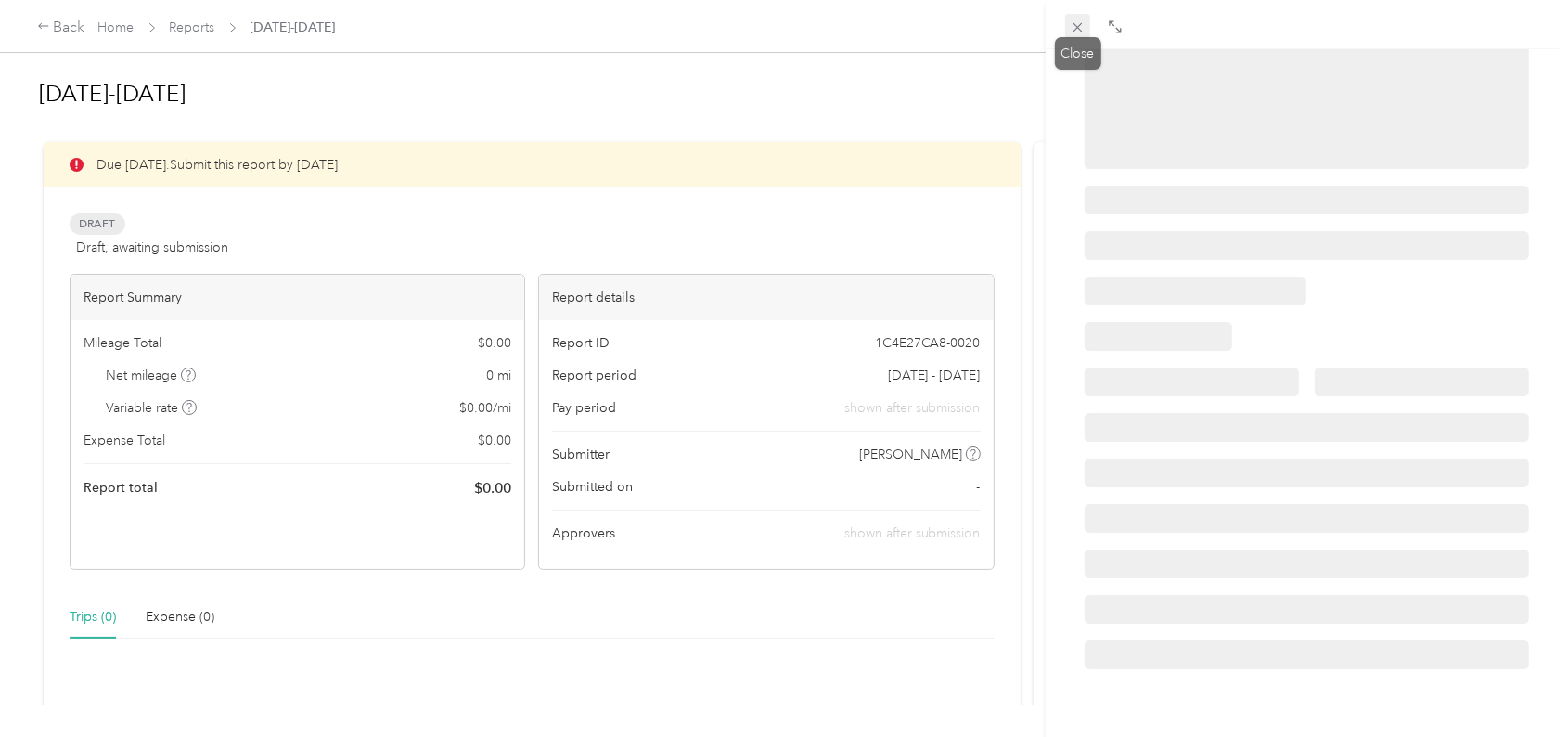
click at [1085, 32] on icon at bounding box center [1077, 27] width 16 height 16
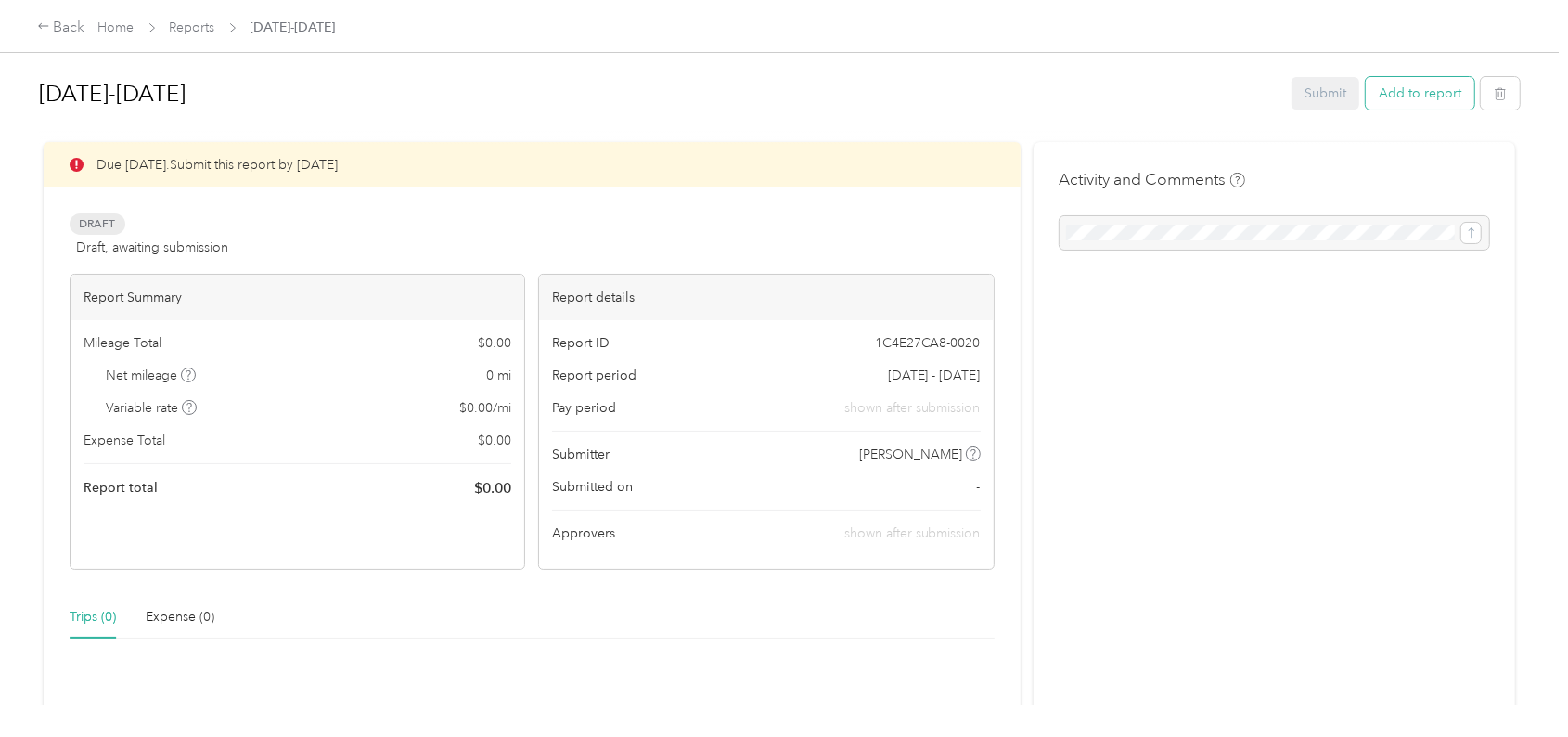
click at [1416, 85] on button "Add to report" at bounding box center [1420, 93] width 109 height 32
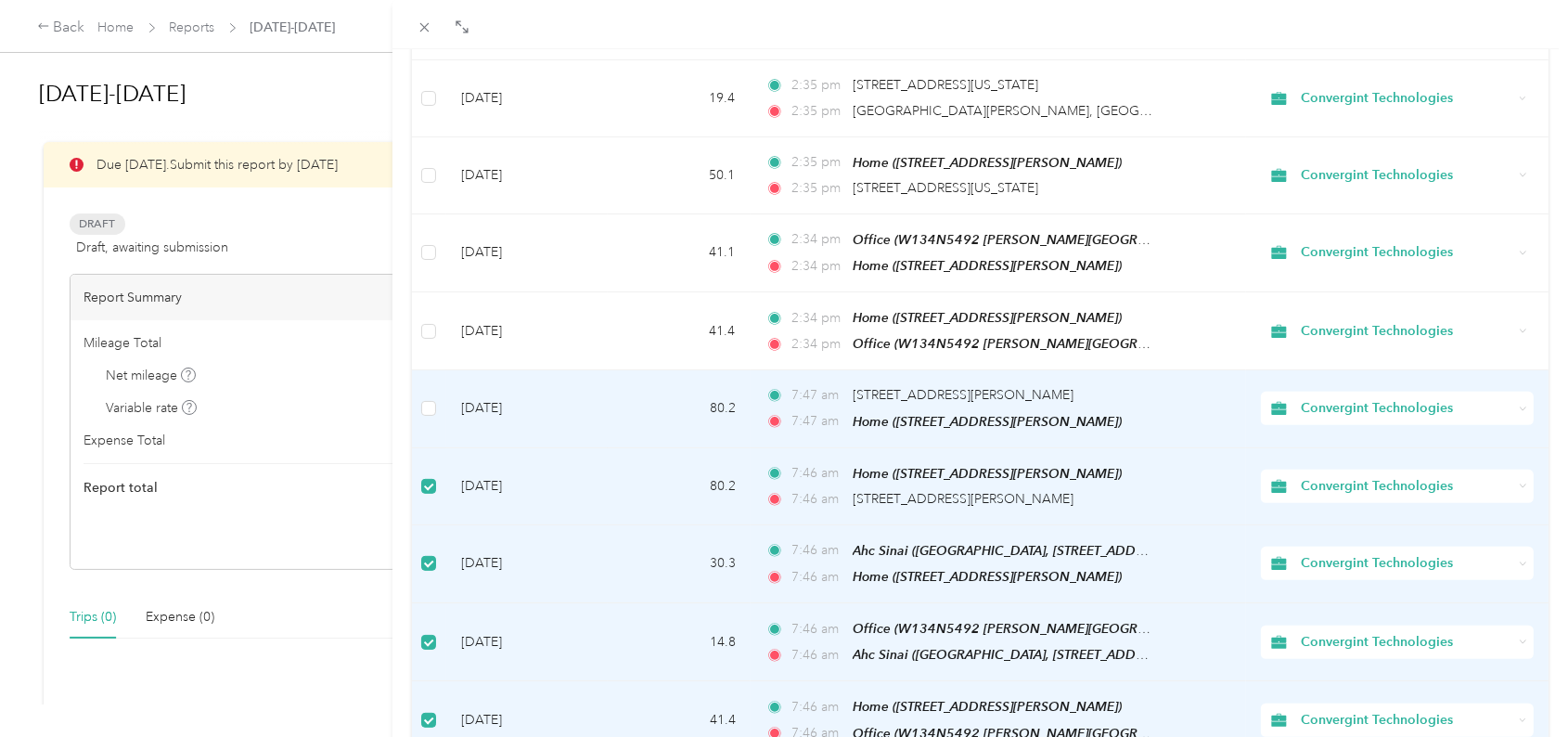
scroll to position [355, 0]
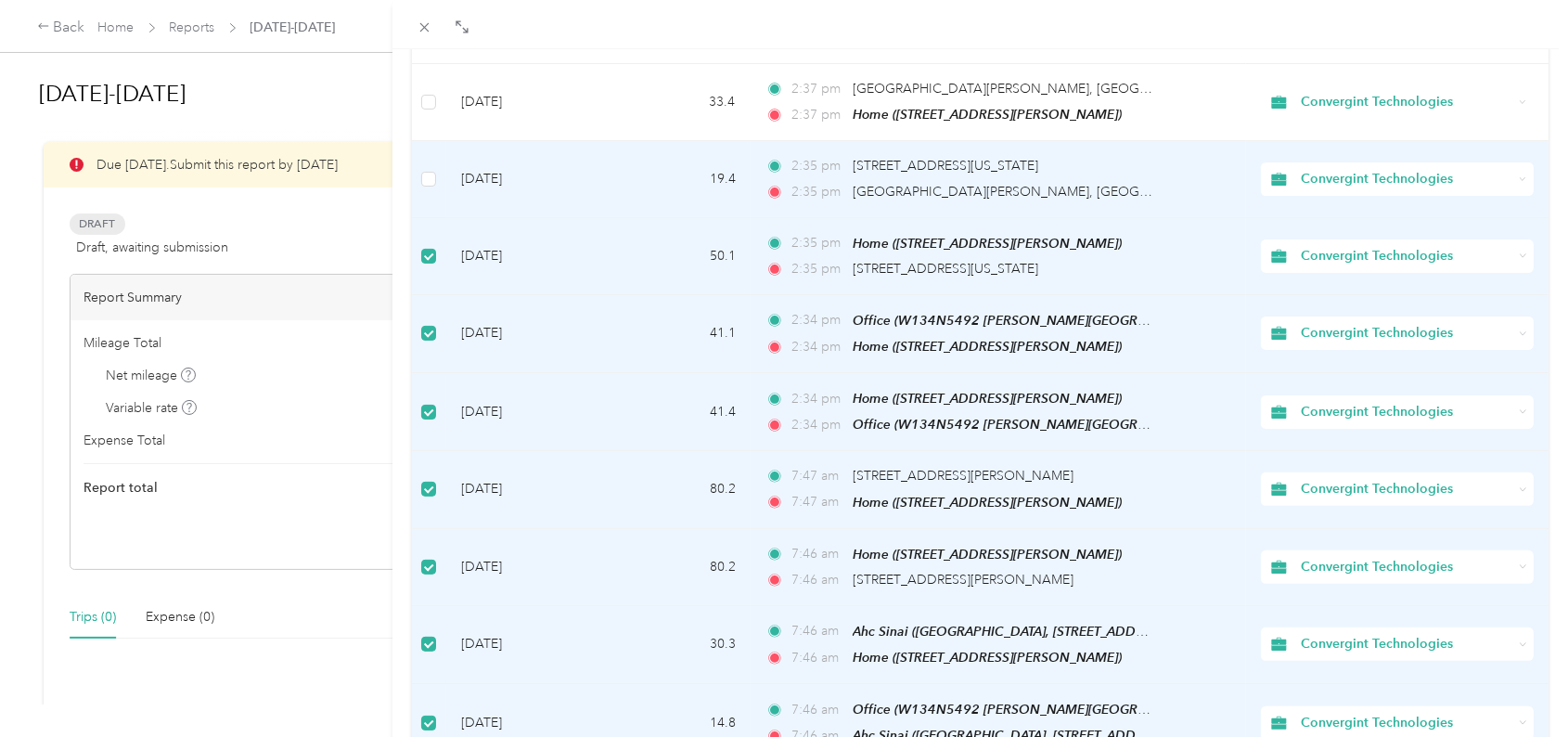
click at [423, 162] on td at bounding box center [429, 179] width 34 height 76
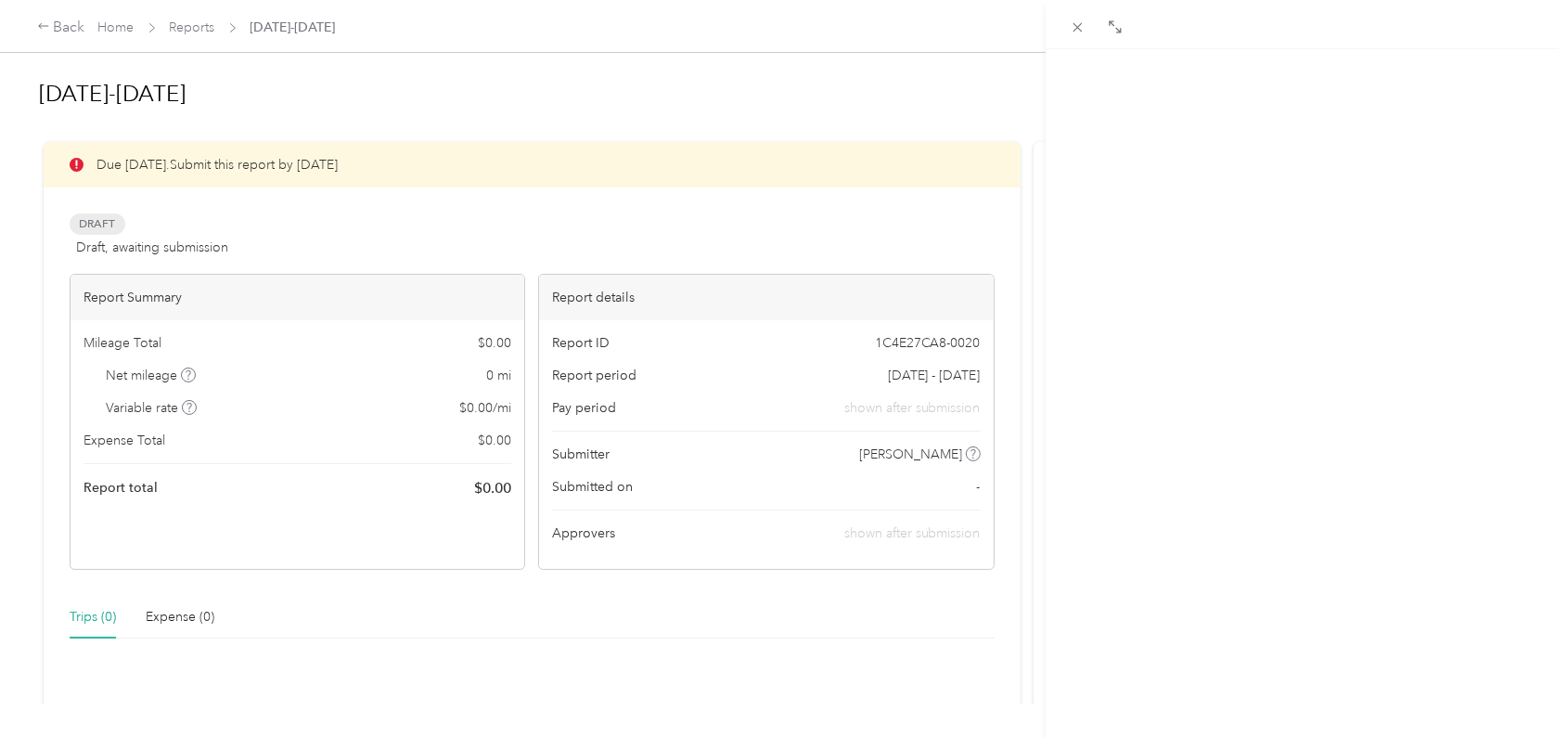
scroll to position [314, 0]
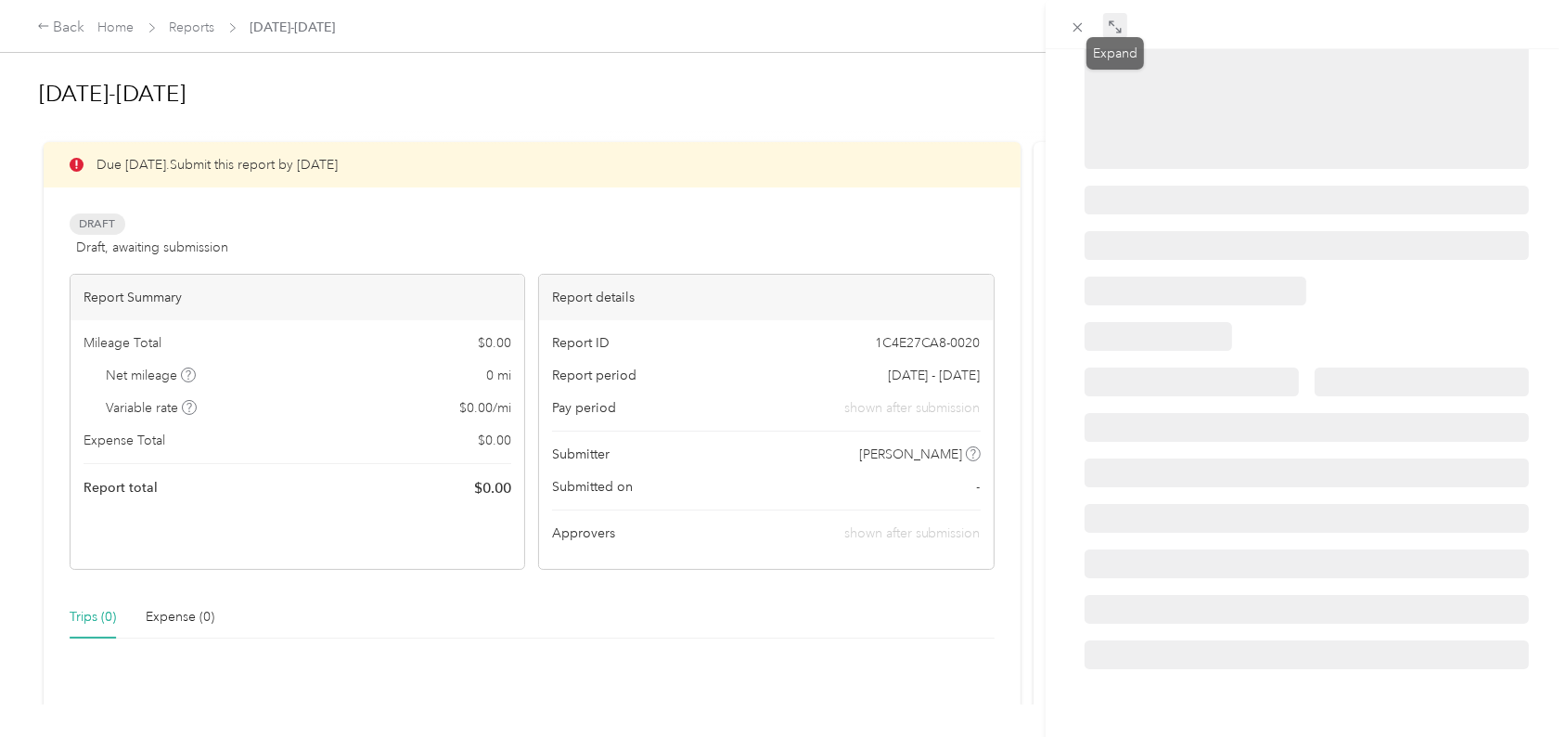
click at [1108, 22] on span at bounding box center [1115, 26] width 24 height 26
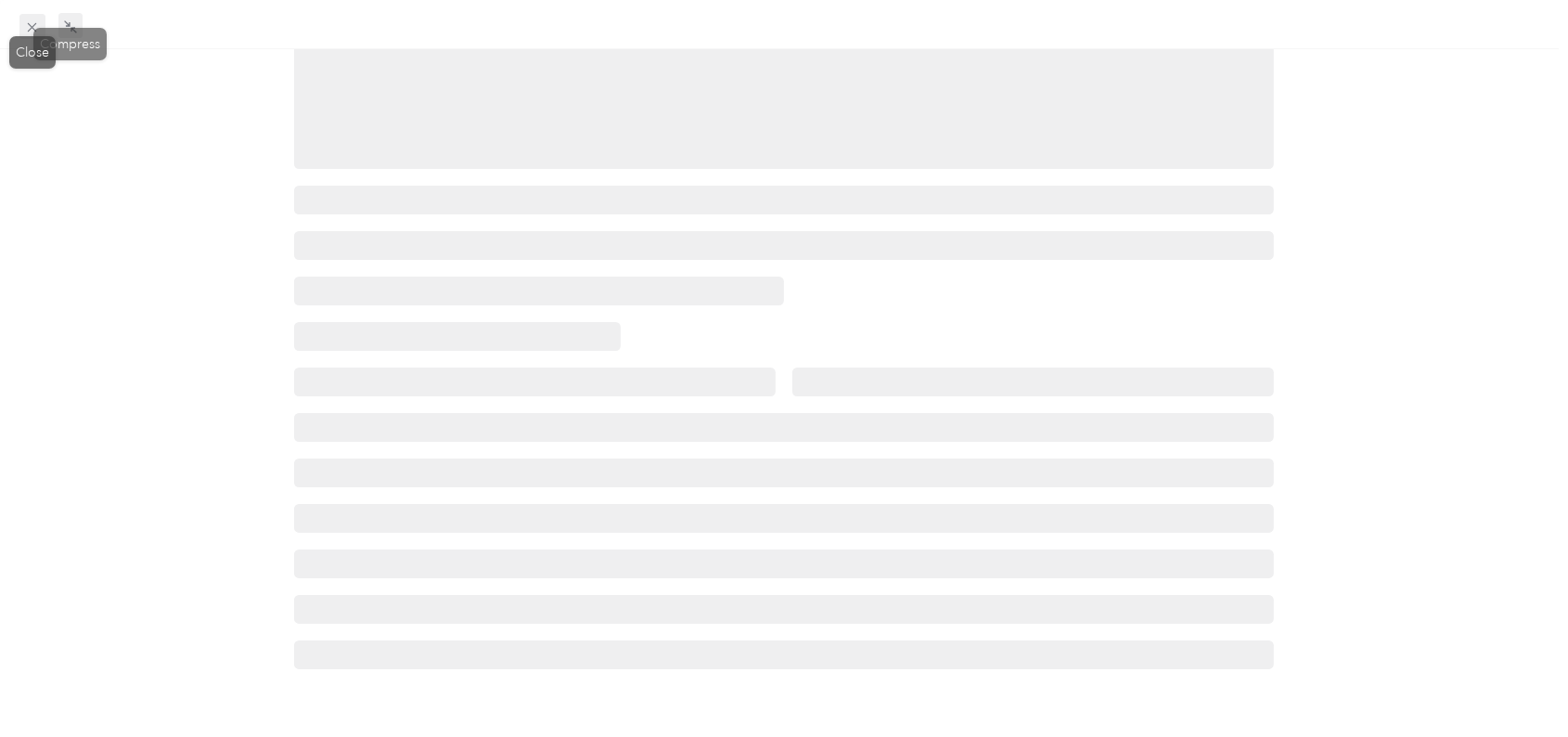
click at [42, 24] on span at bounding box center [32, 27] width 26 height 26
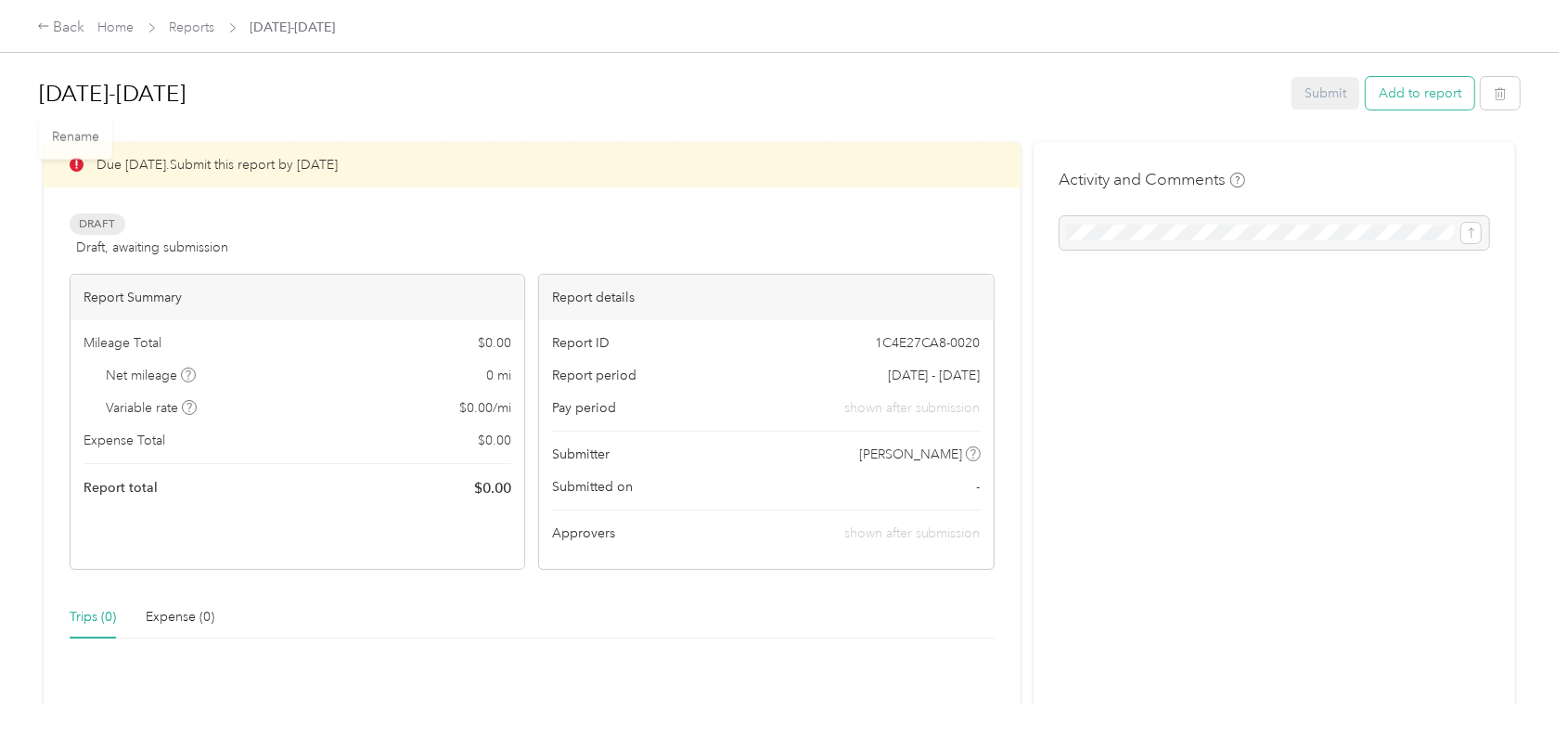
click at [1390, 89] on button "Add to report" at bounding box center [1420, 93] width 109 height 32
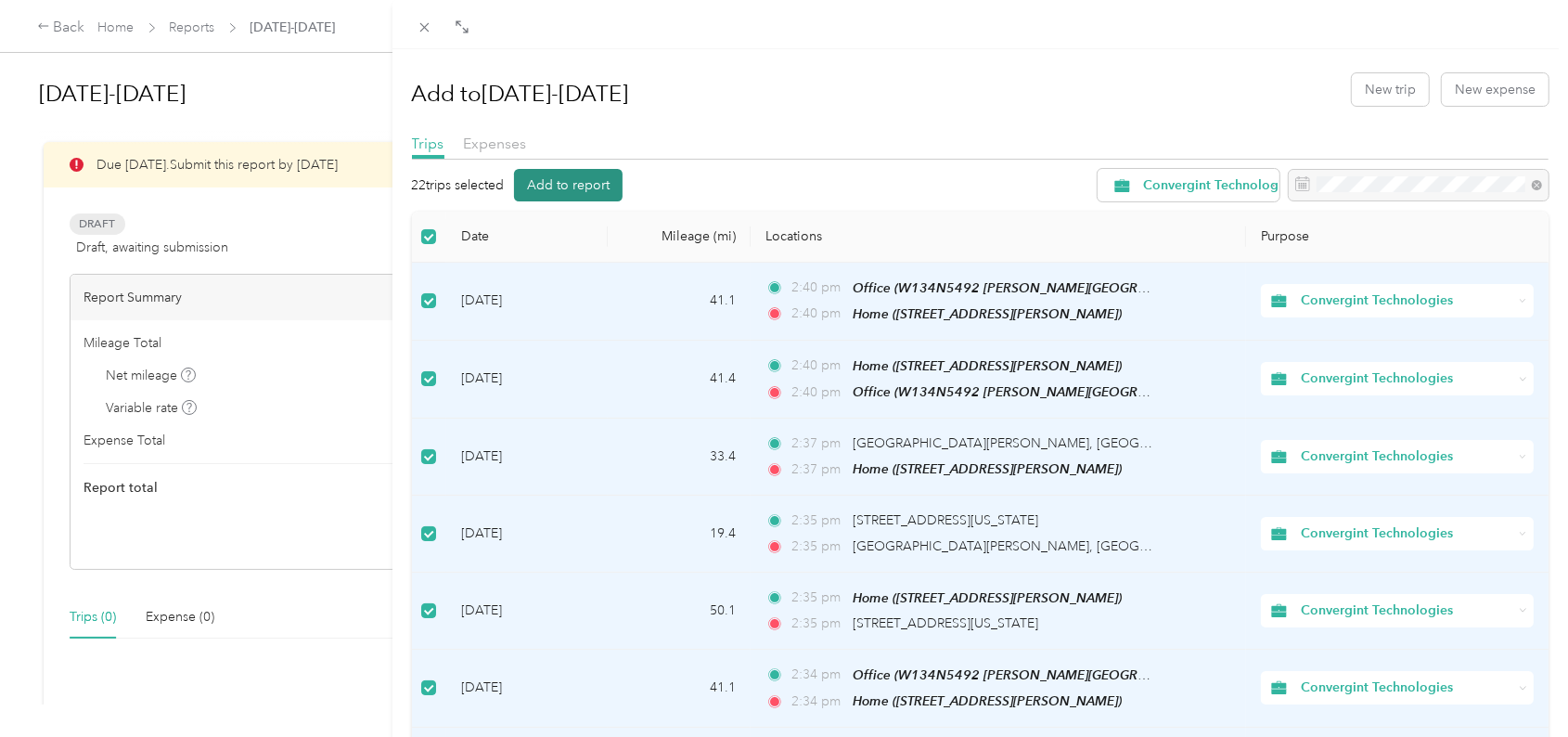
click at [579, 179] on button "Add to report" at bounding box center [568, 185] width 109 height 32
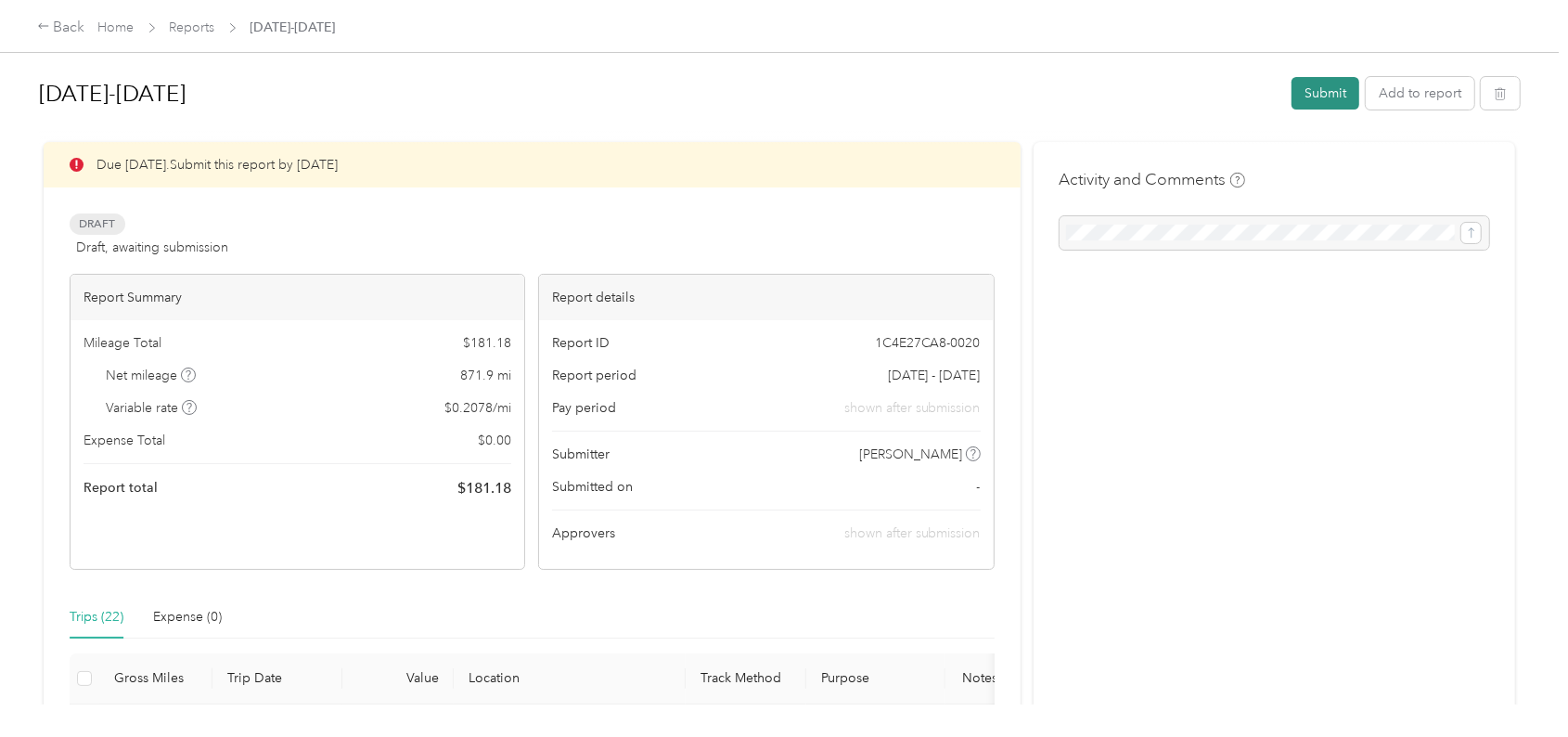
click at [1313, 93] on button "Submit" at bounding box center [1325, 93] width 68 height 32
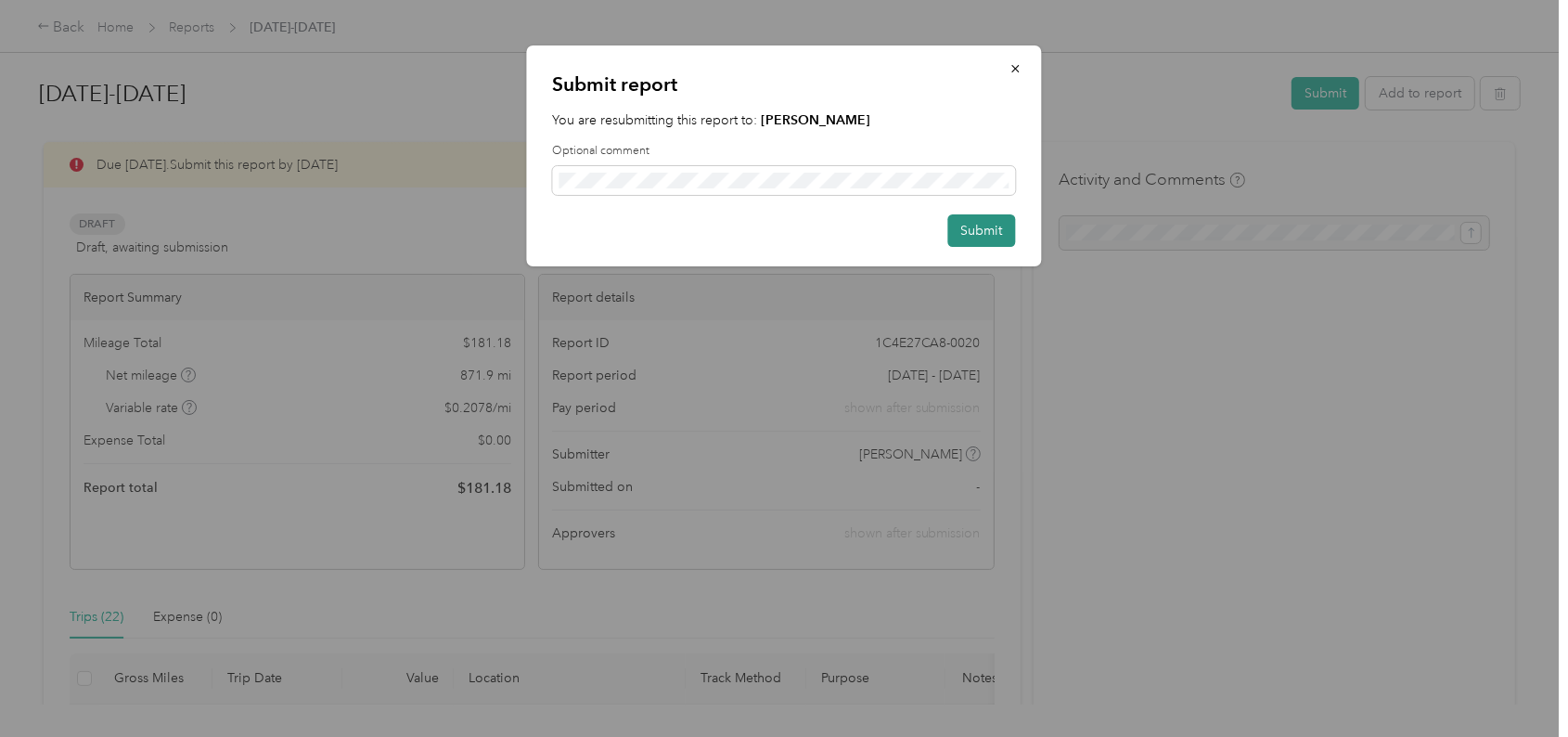
click at [981, 218] on button "Submit" at bounding box center [982, 230] width 68 height 32
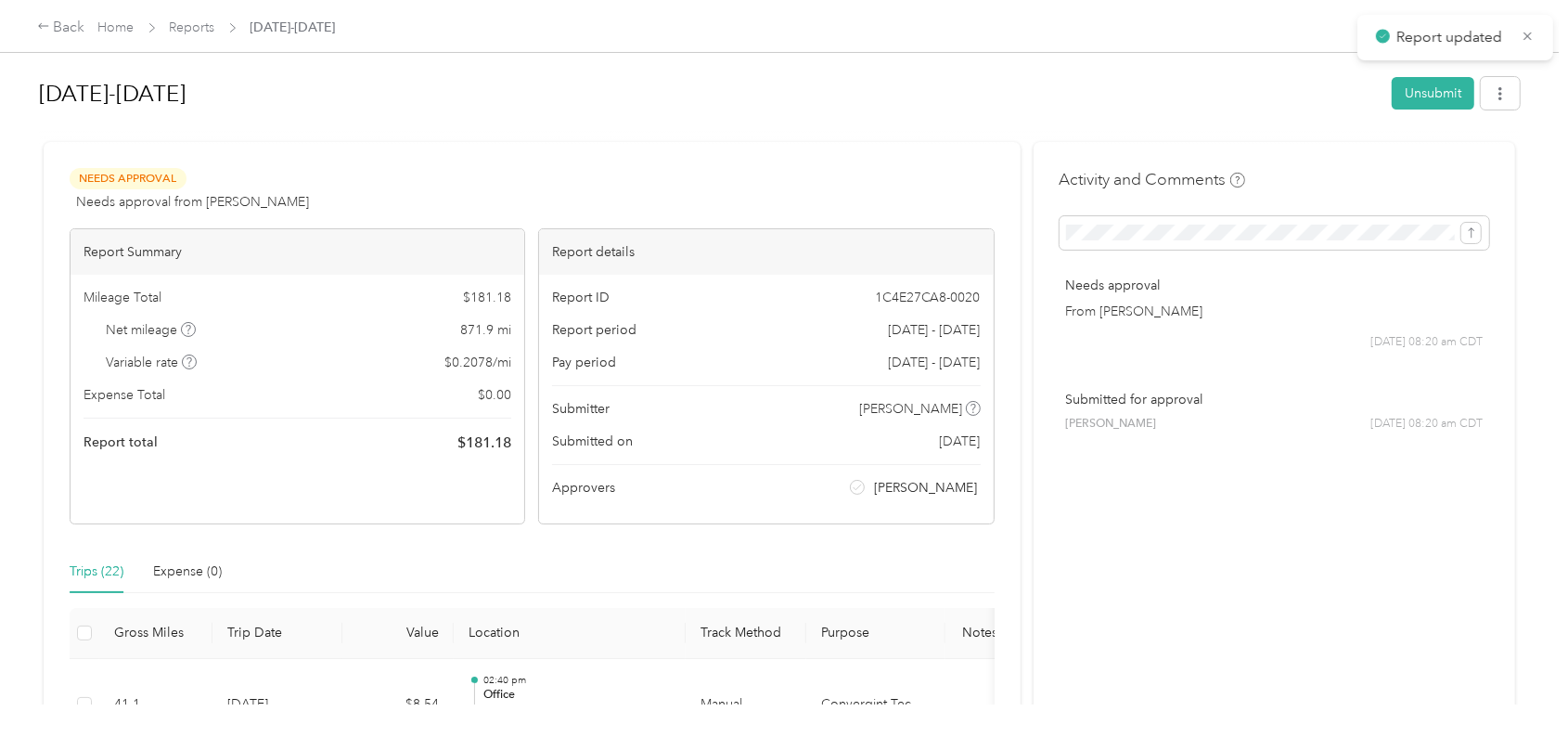
click at [100, 17] on div "Back Home Reports [DATE]-[DATE]" at bounding box center [186, 28] width 299 height 22
click at [103, 30] on link "Home" at bounding box center [116, 27] width 36 height 16
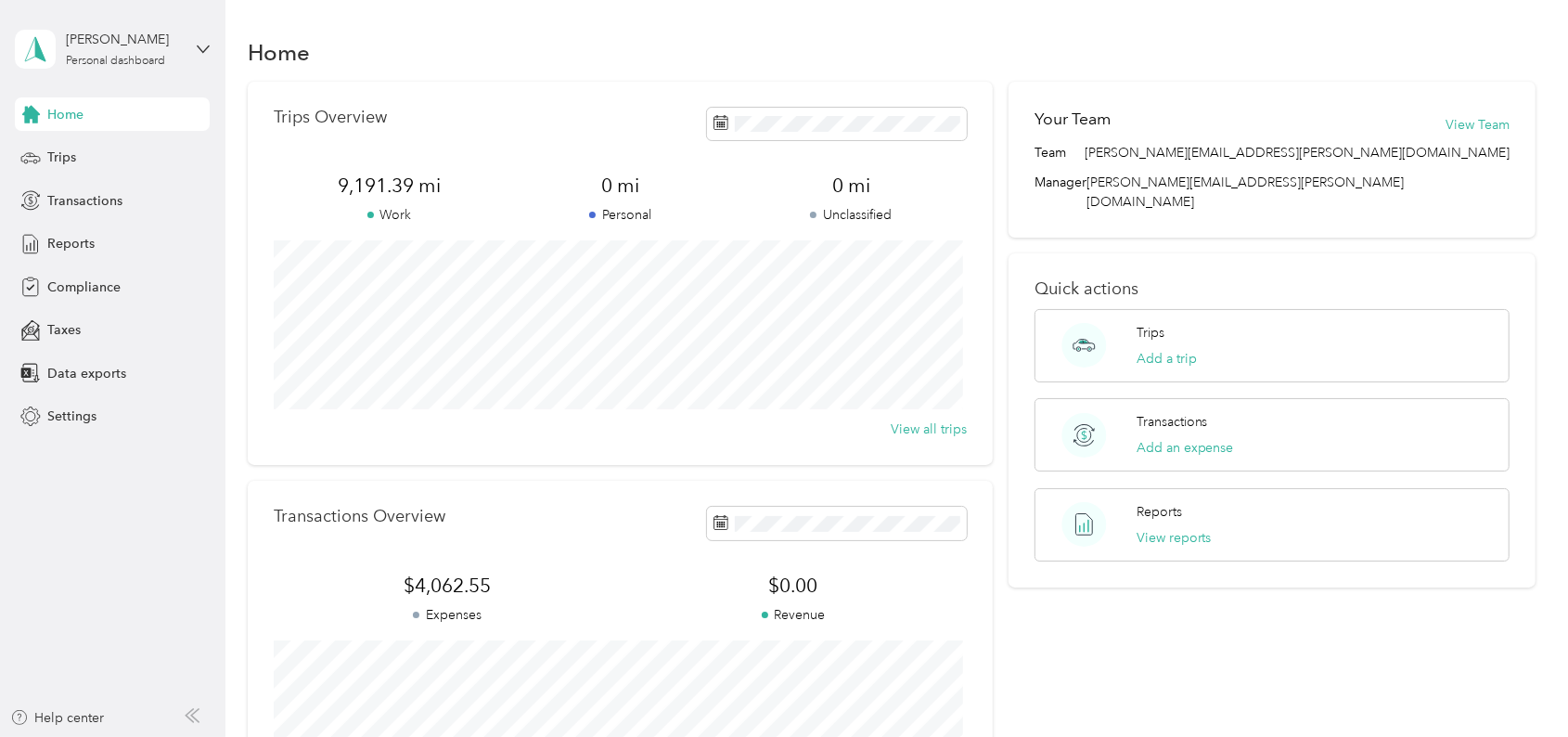
click at [43, 221] on div "Home Trips Transactions Reports Compliance Taxes Data exports Settings" at bounding box center [112, 265] width 195 height 336
click at [54, 236] on span "Reports" at bounding box center [71, 243] width 47 height 19
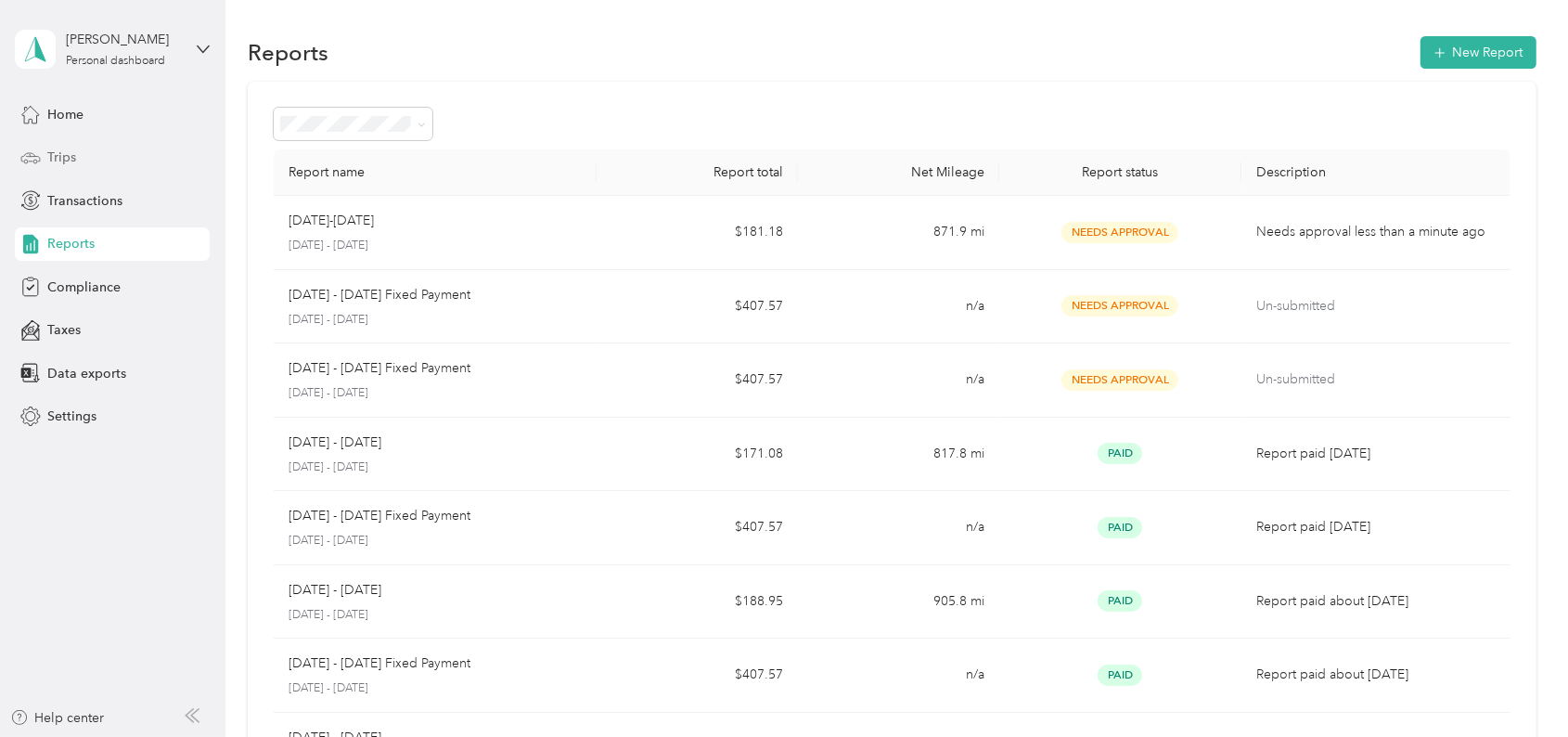
click at [57, 155] on span "Trips" at bounding box center [61, 157] width 29 height 19
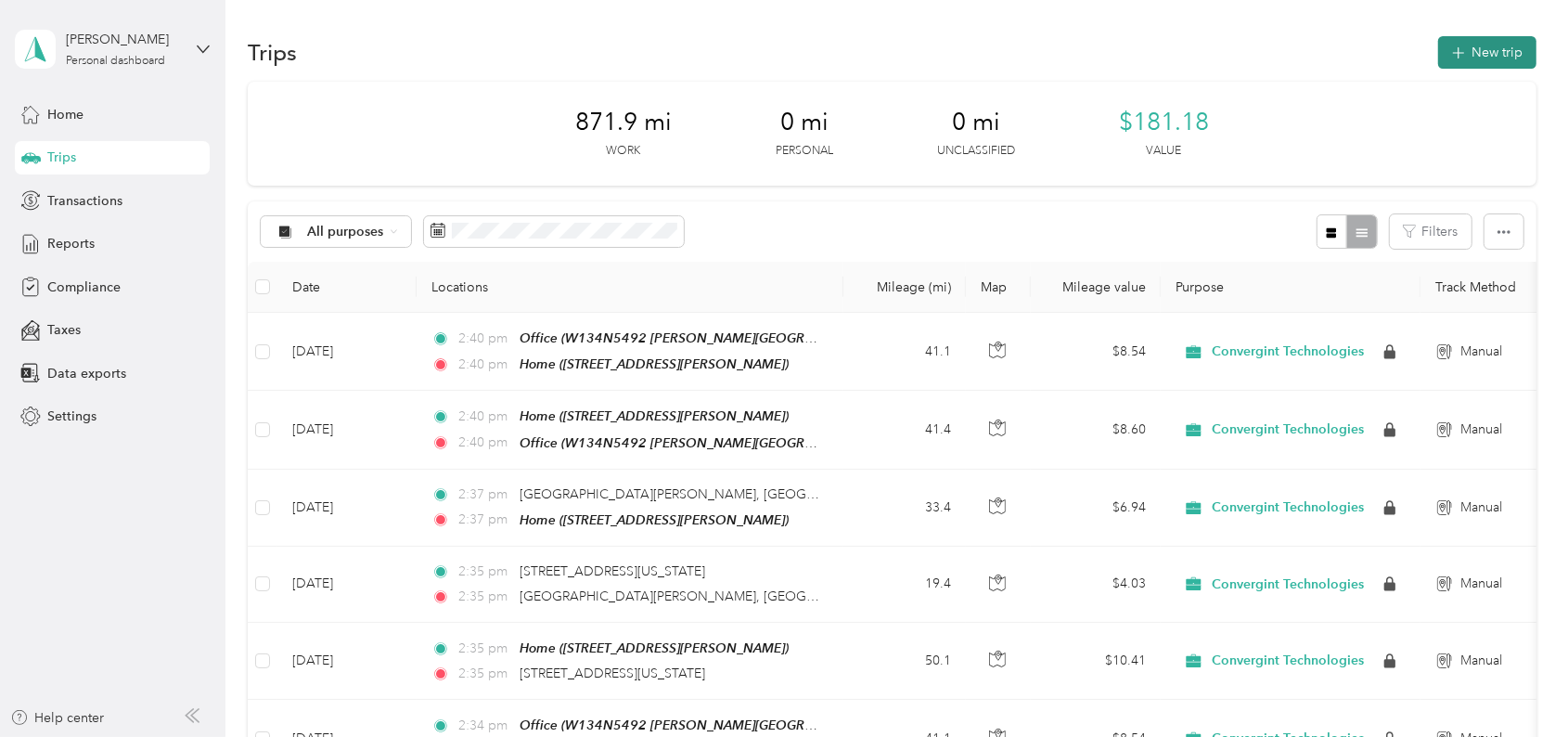
click at [1444, 45] on button "New trip" at bounding box center [1487, 52] width 98 height 32
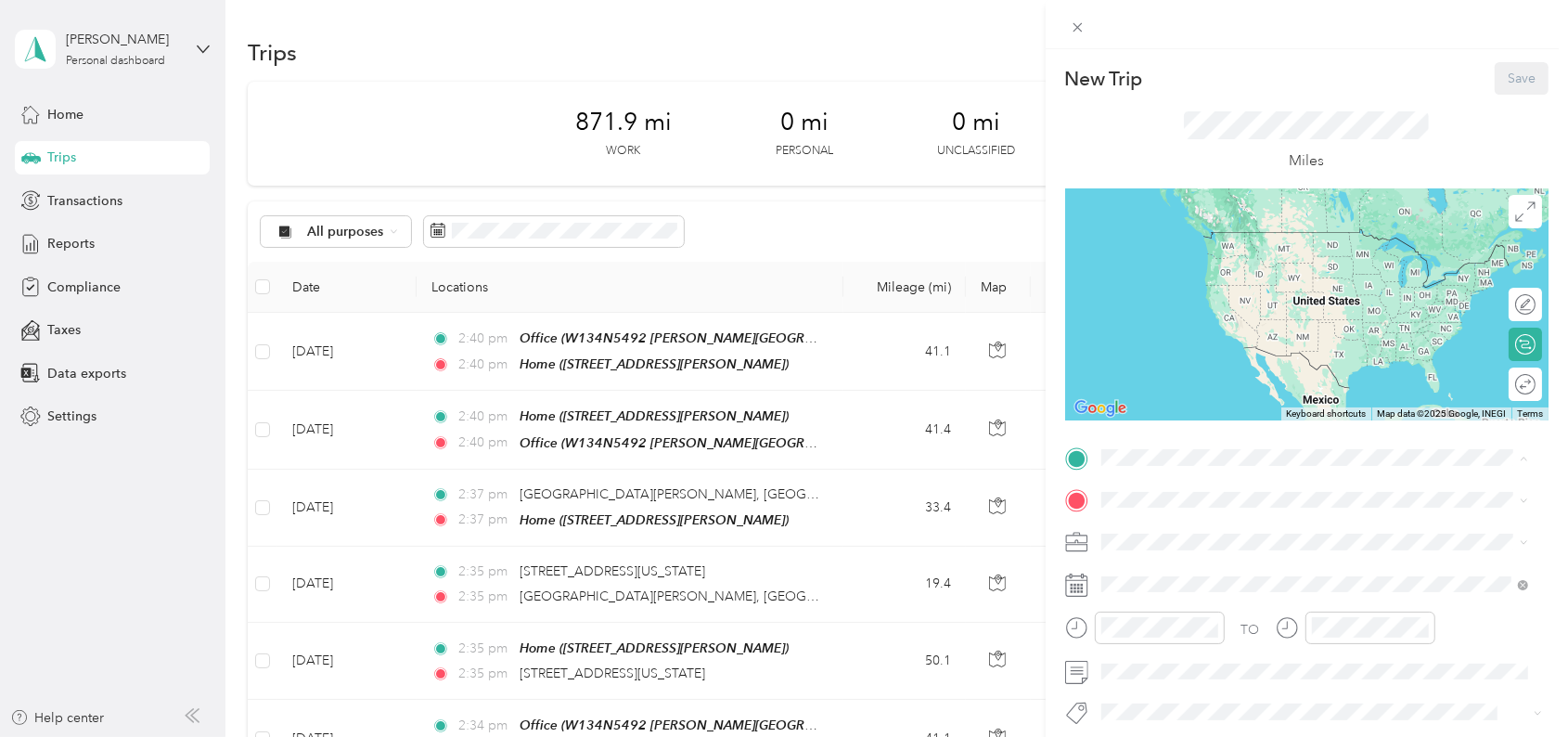
click at [1191, 550] on span "[STREET_ADDRESS][PERSON_NAME]" at bounding box center [1246, 551] width 221 height 16
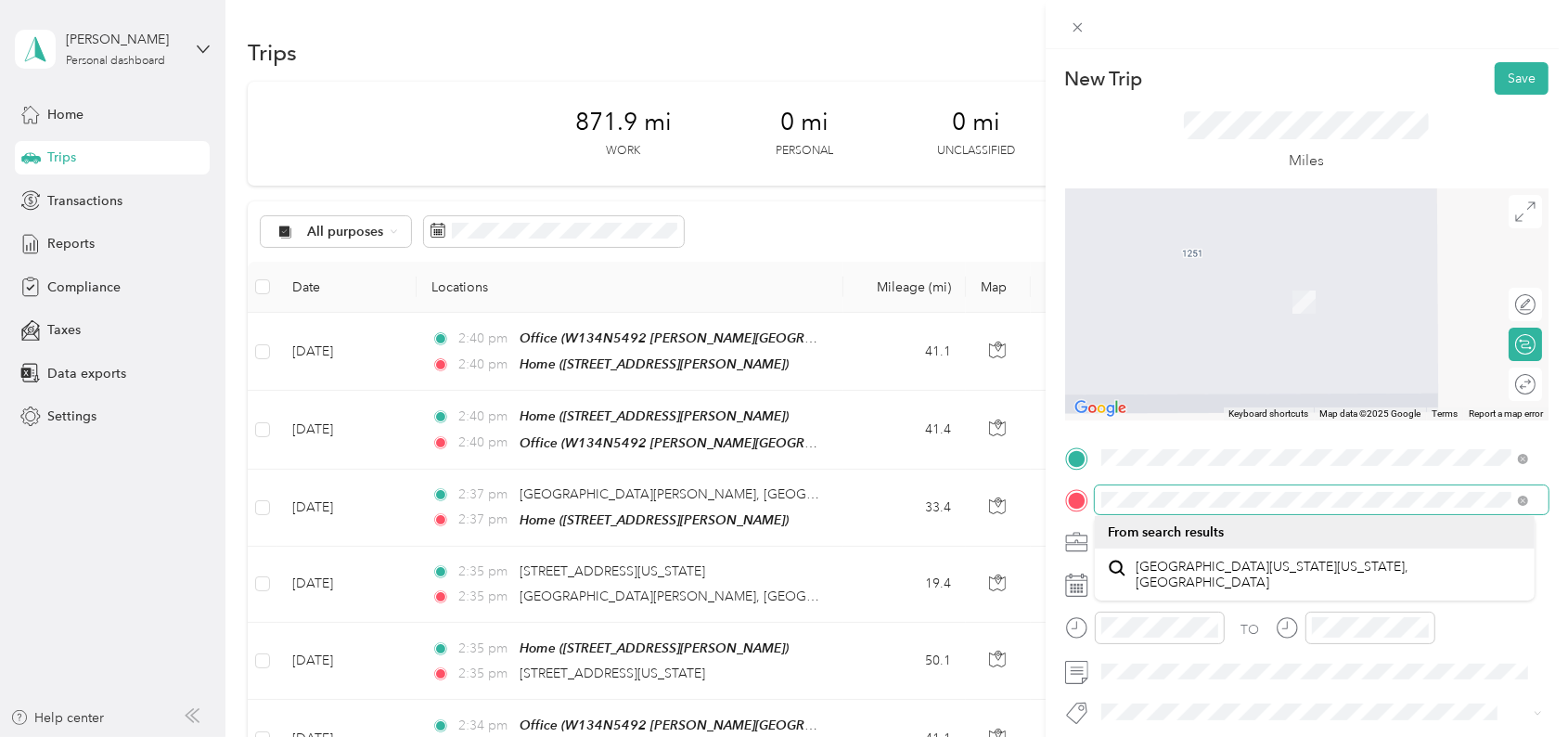
click at [1090, 498] on div at bounding box center [1306, 499] width 483 height 29
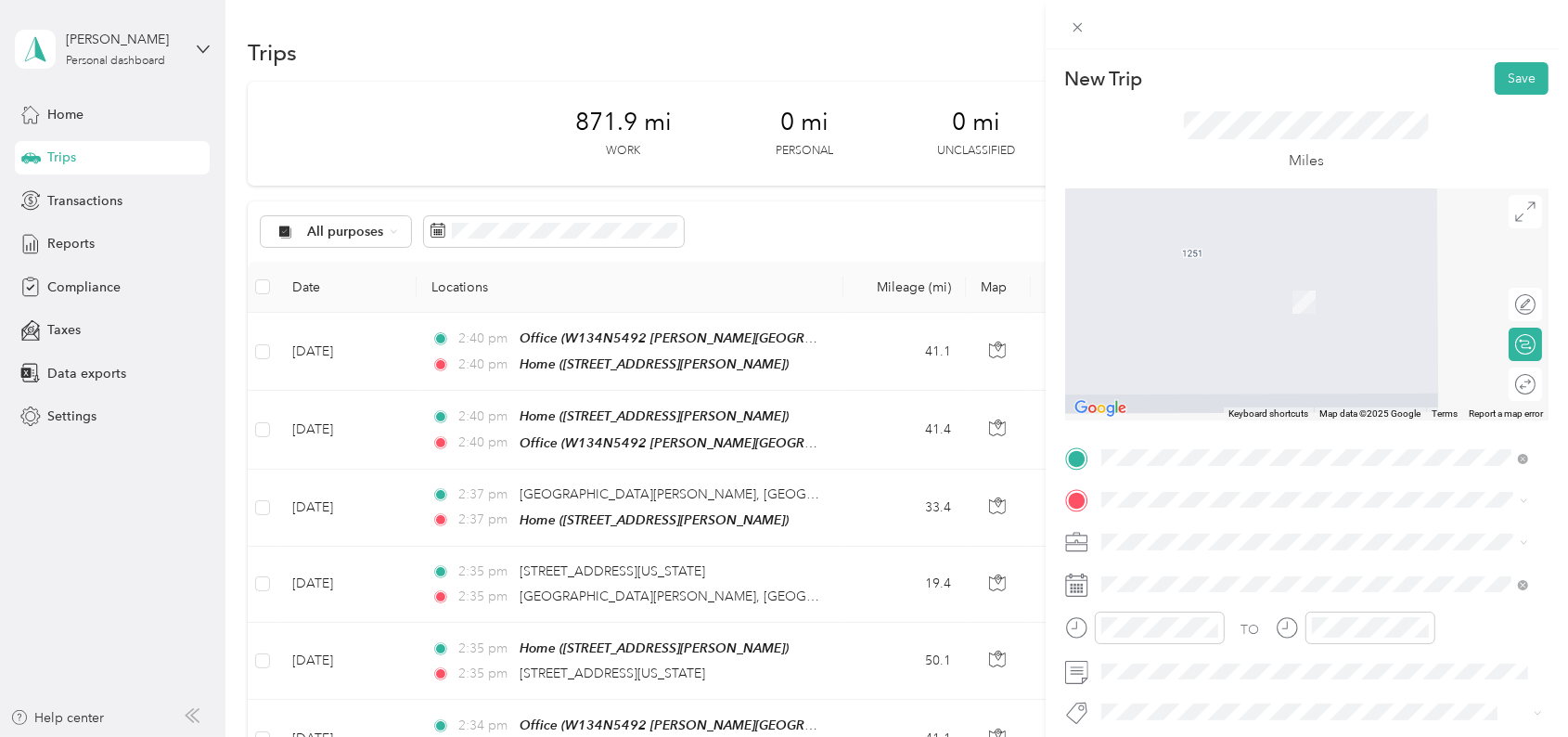
click at [1301, 263] on div "[STREET_ADDRESS][US_STATE]" at bounding box center [1315, 273] width 414 height 25
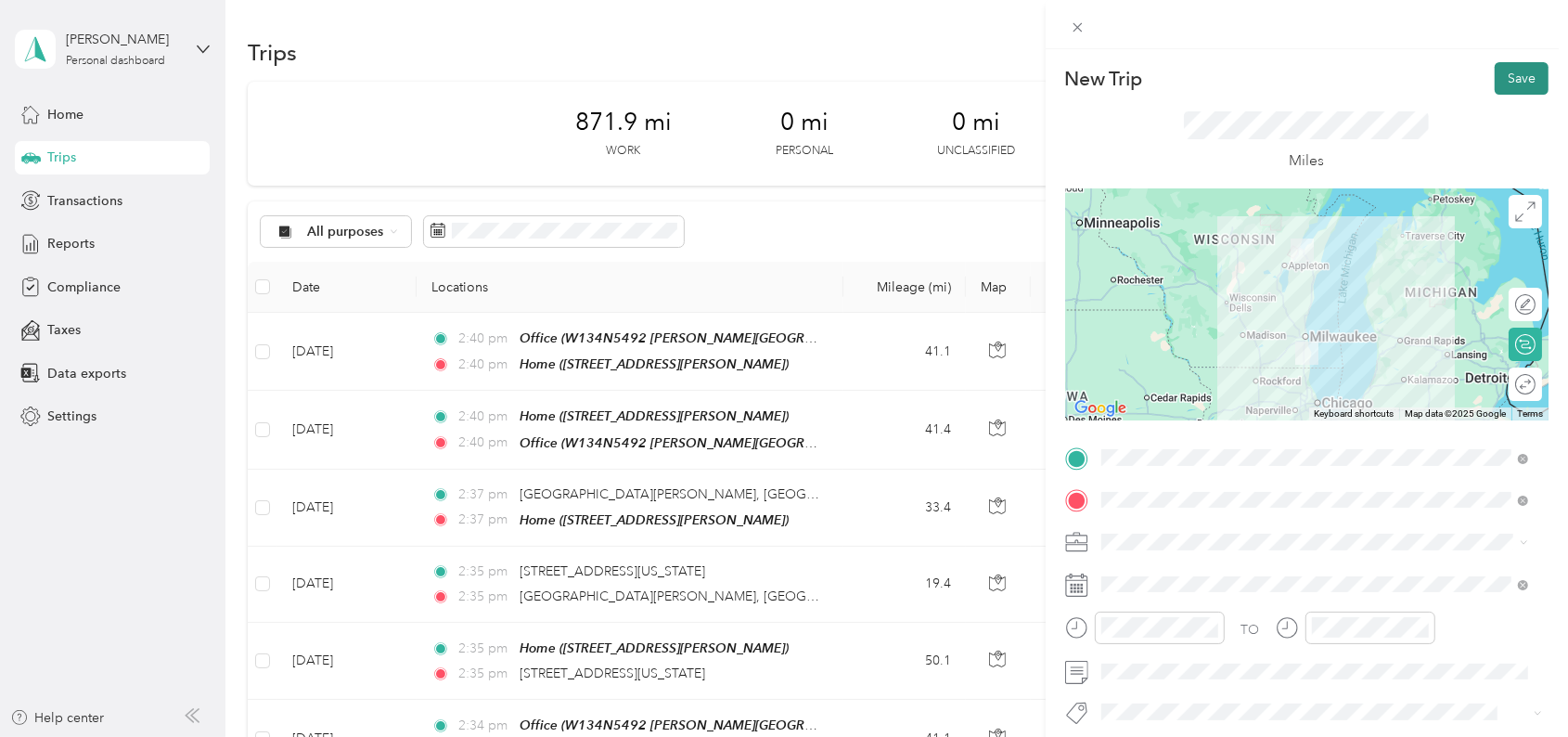
click at [1502, 77] on button "Save" at bounding box center [1522, 78] width 54 height 32
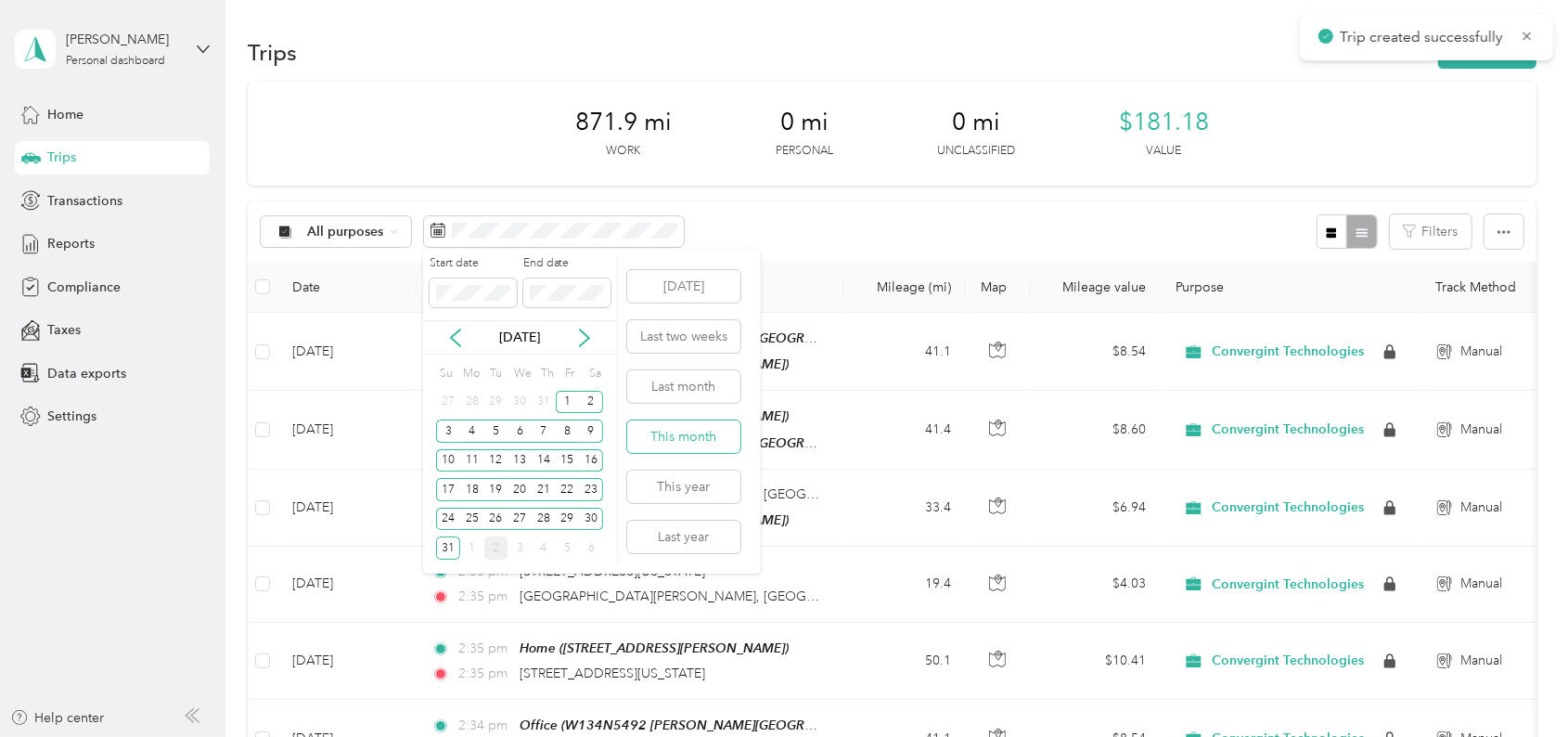
click at [695, 426] on button "This month" at bounding box center [684, 436] width 113 height 32
